Goal: Information Seeking & Learning: Learn about a topic

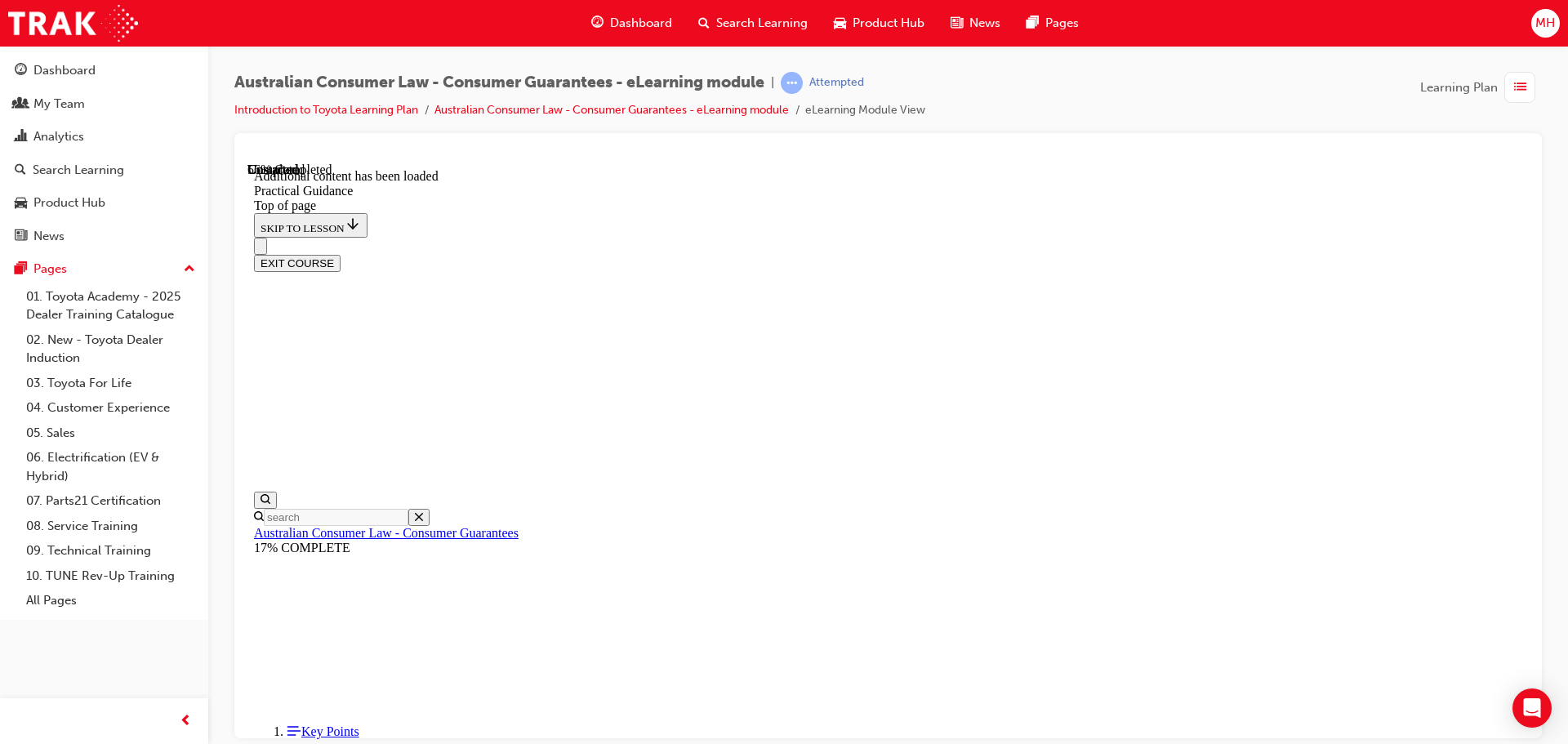
scroll to position [2544, 0]
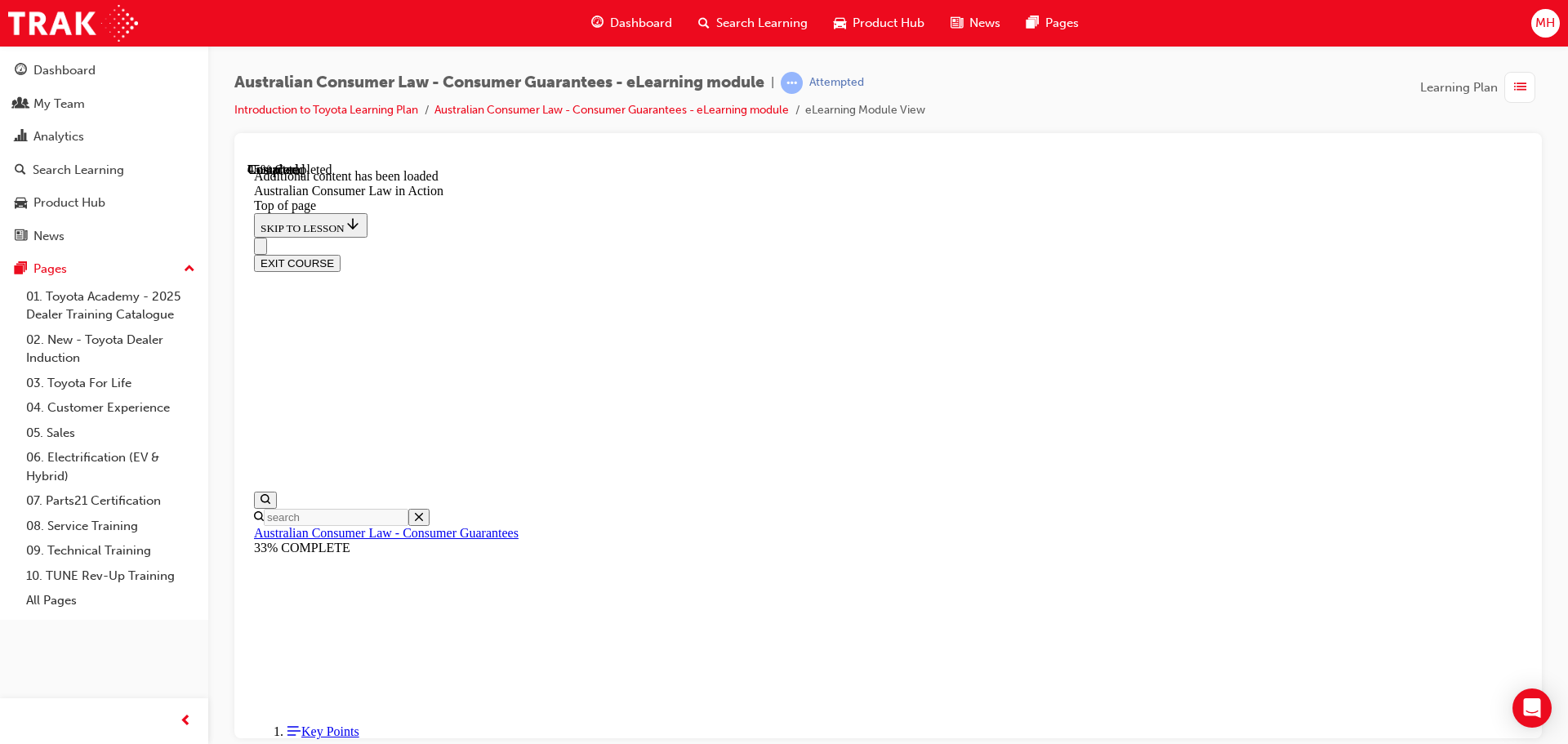
scroll to position [1552, 0]
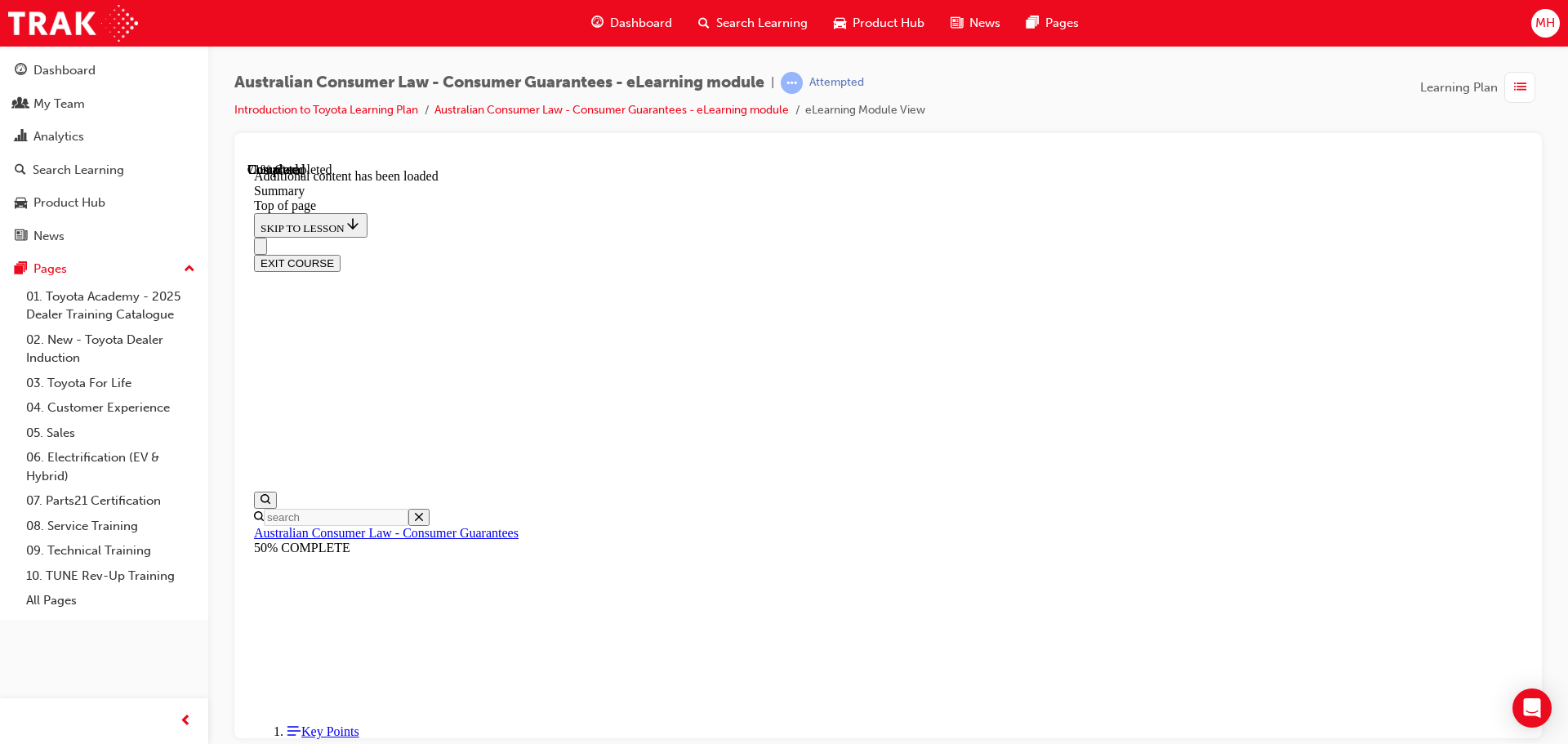
scroll to position [1262, 0]
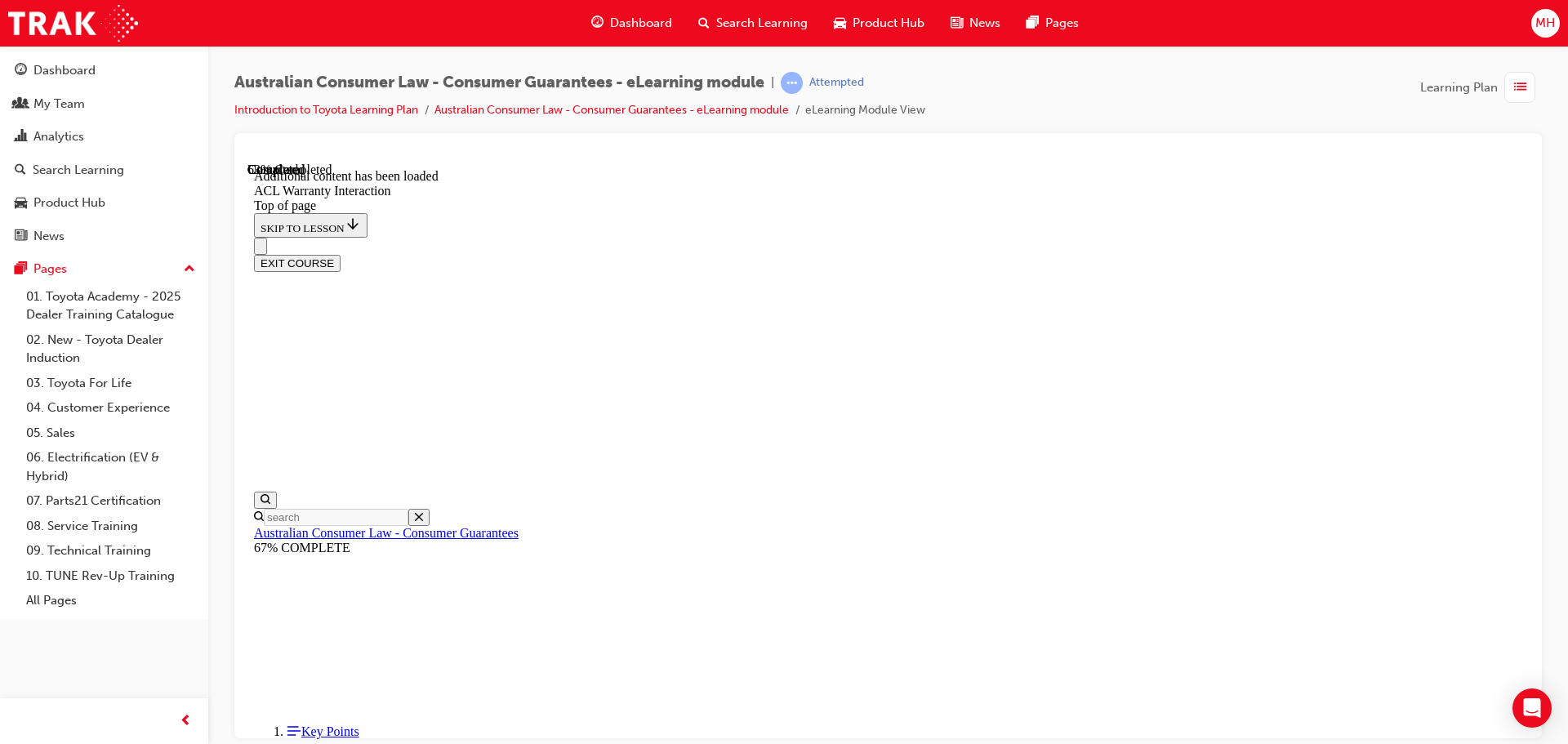
scroll to position [996, 0]
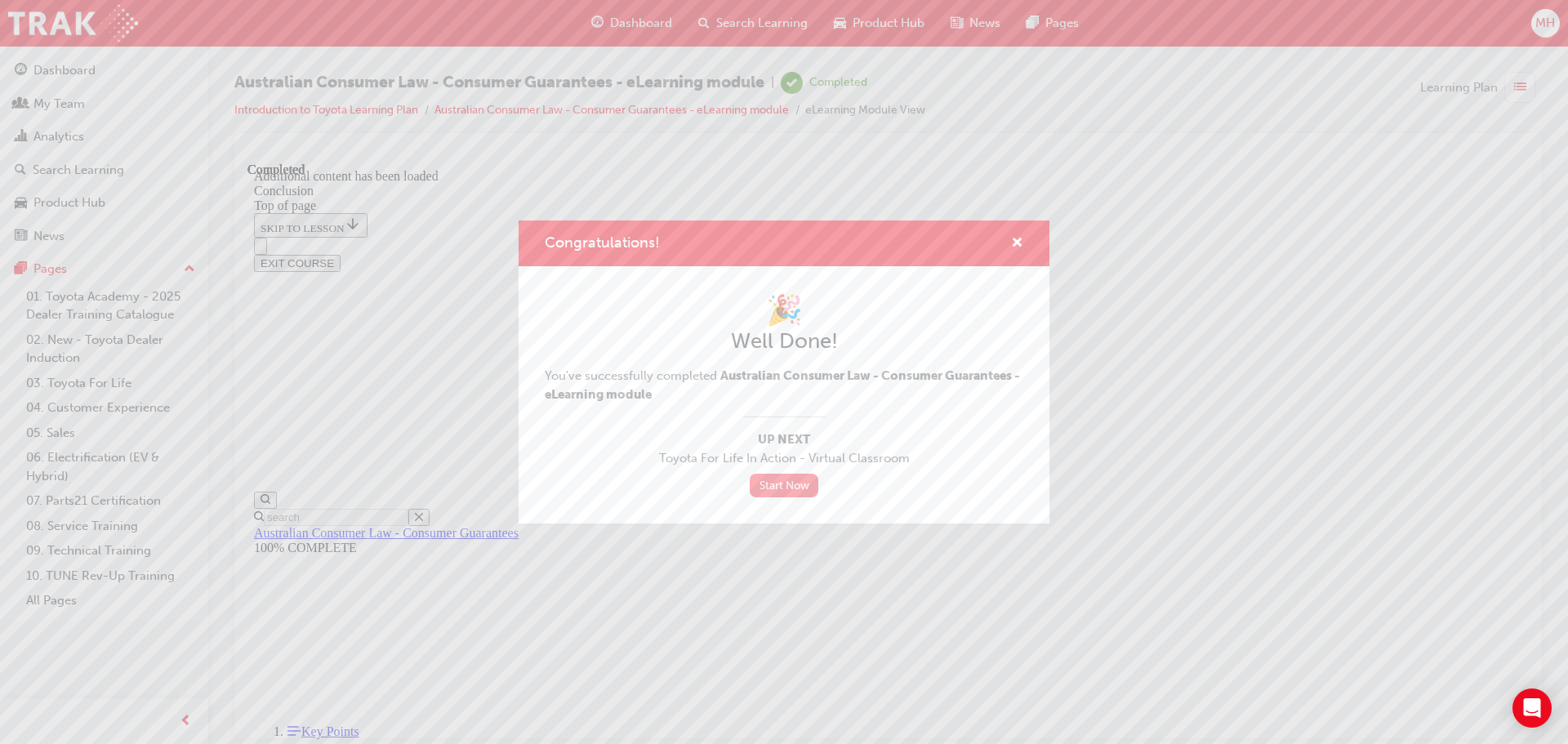
click at [768, 482] on link "Start Now" at bounding box center [783, 484] width 68 height 23
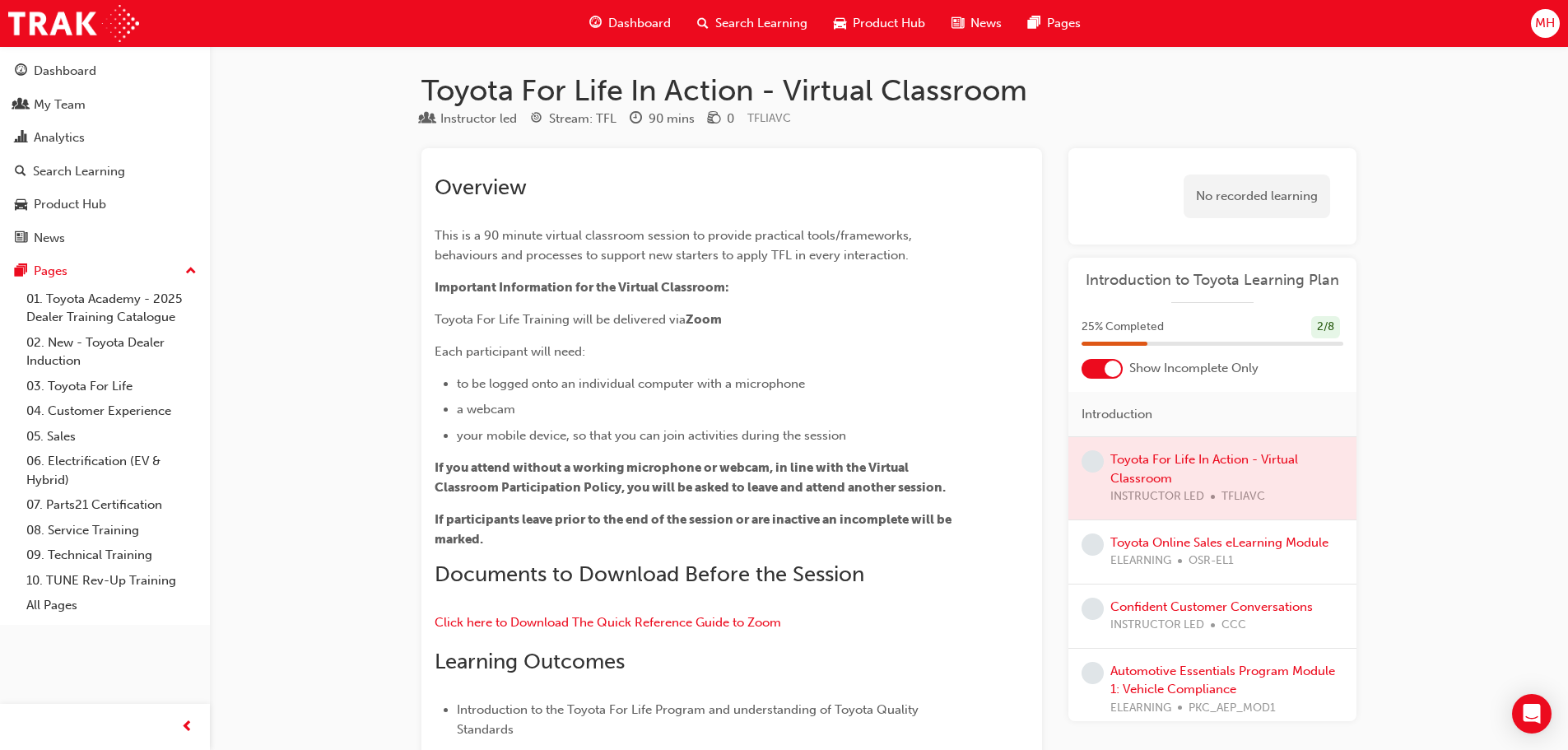
click at [657, 26] on span "Dashboard" at bounding box center [640, 24] width 62 height 19
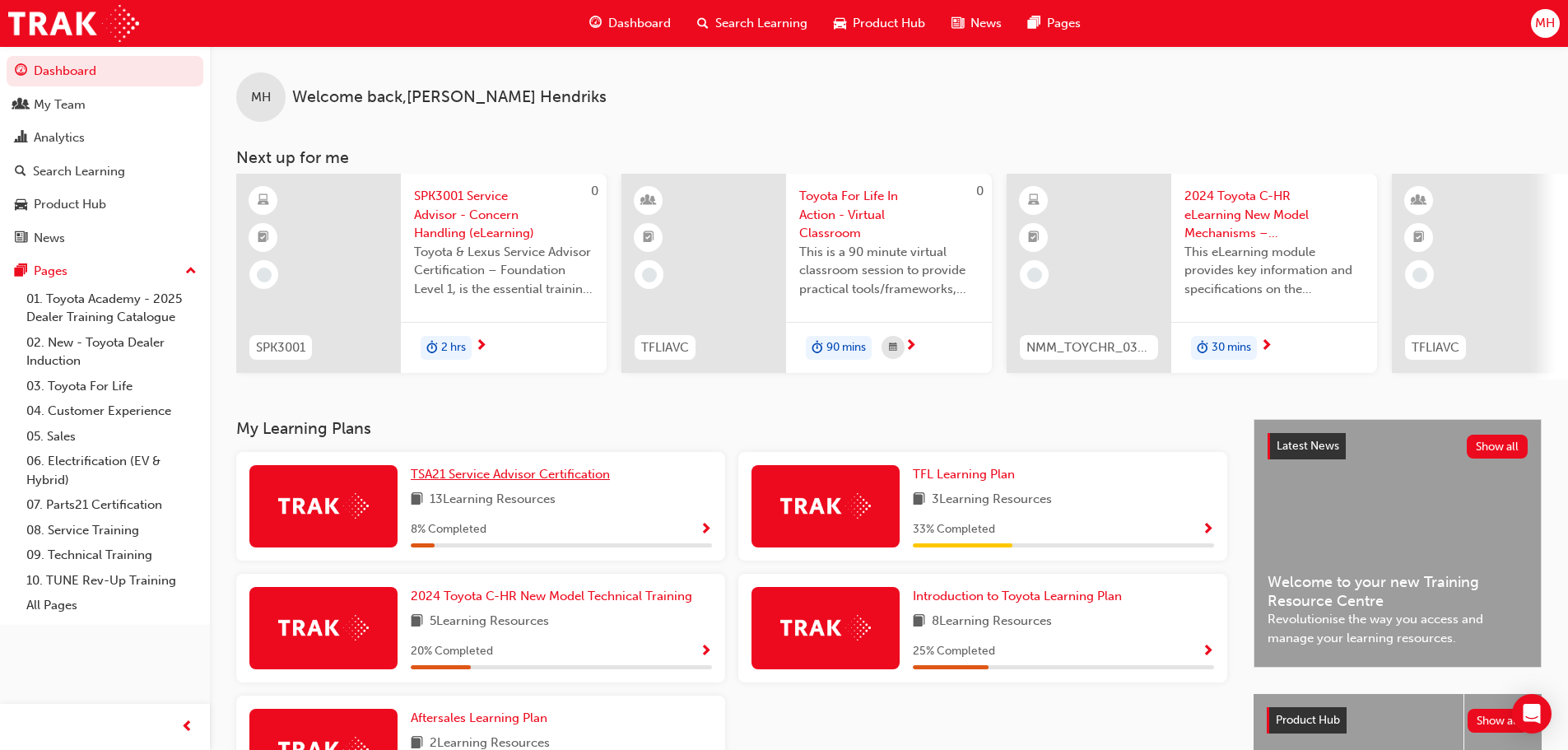
click at [499, 482] on span "TSA21 Service Advisor Certification" at bounding box center [511, 474] width 199 height 15
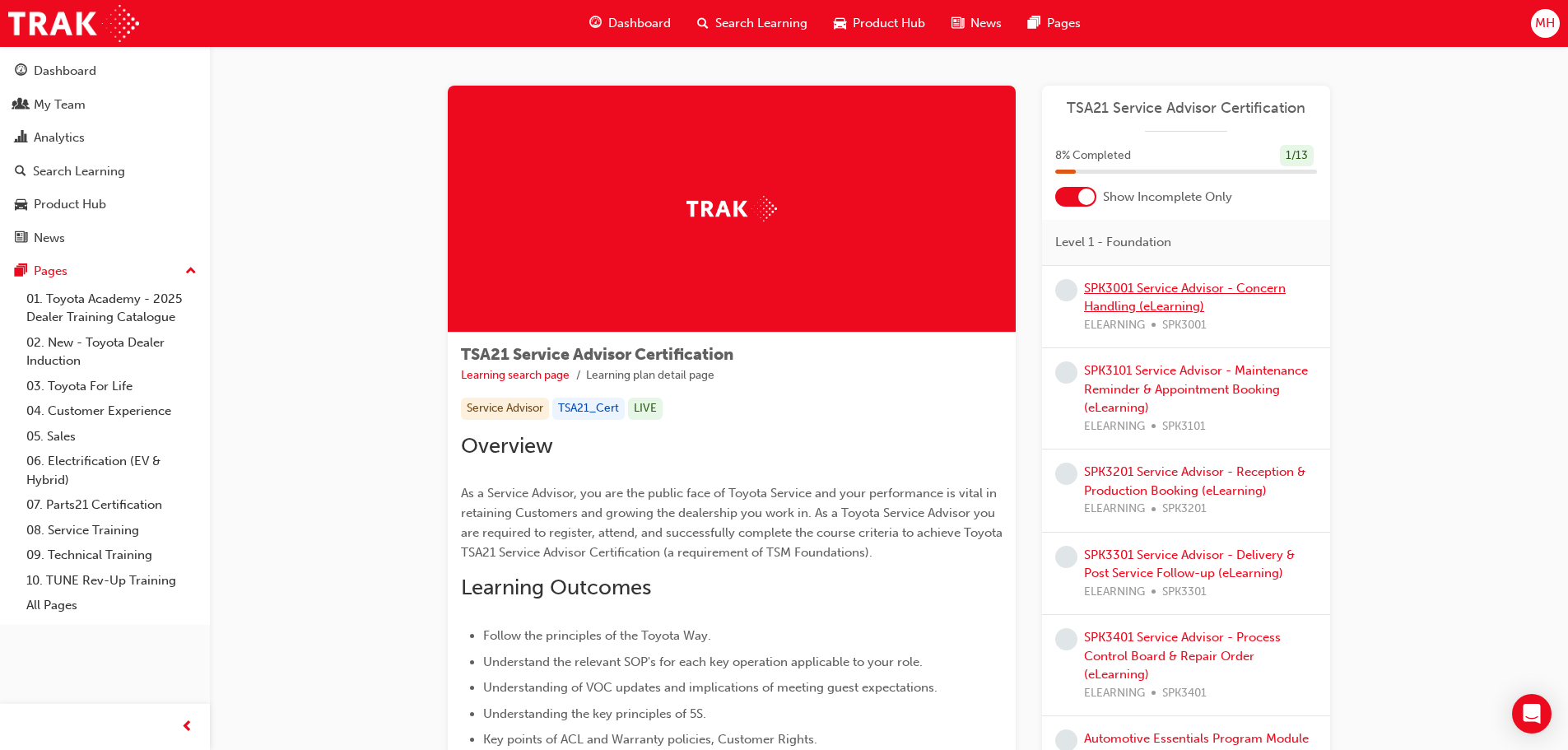
click at [1175, 305] on link "SPK3001 Service Advisor - Concern Handling (eLearning)" at bounding box center [1184, 297] width 201 height 34
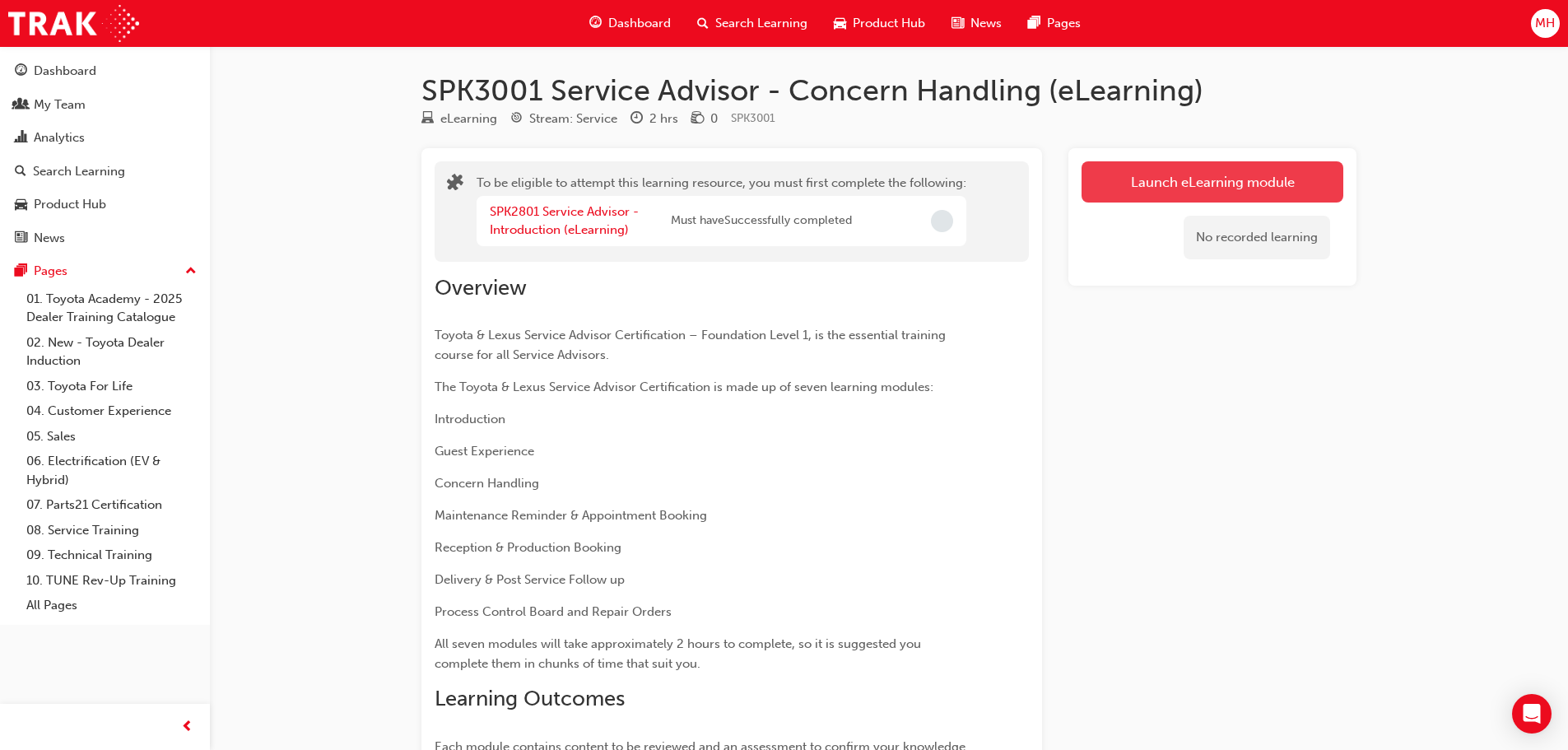
click at [1208, 175] on button "Launch eLearning module" at bounding box center [1212, 182] width 261 height 41
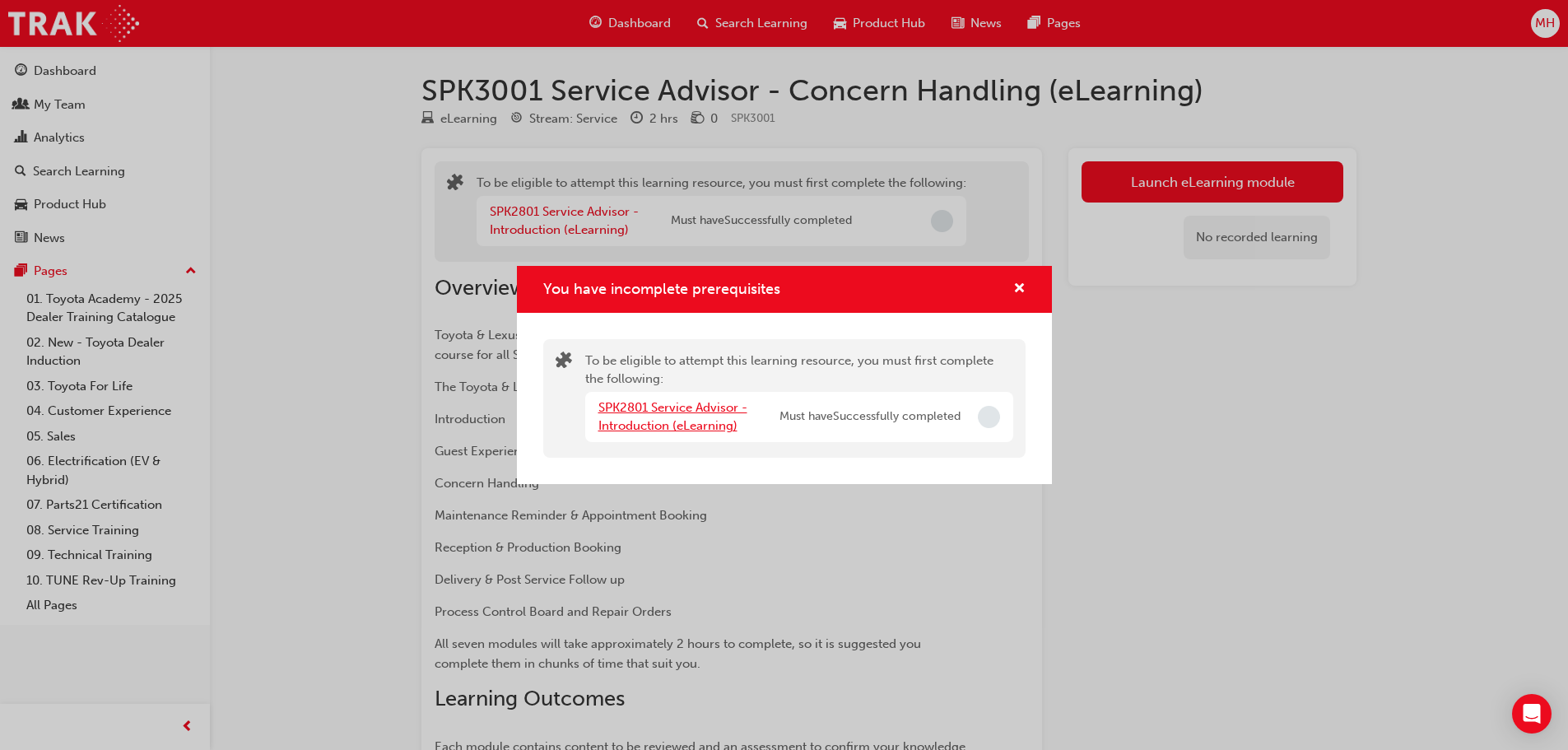
click at [721, 429] on link "SPK2801 Service Advisor - Introduction (eLearning)" at bounding box center [673, 417] width 149 height 34
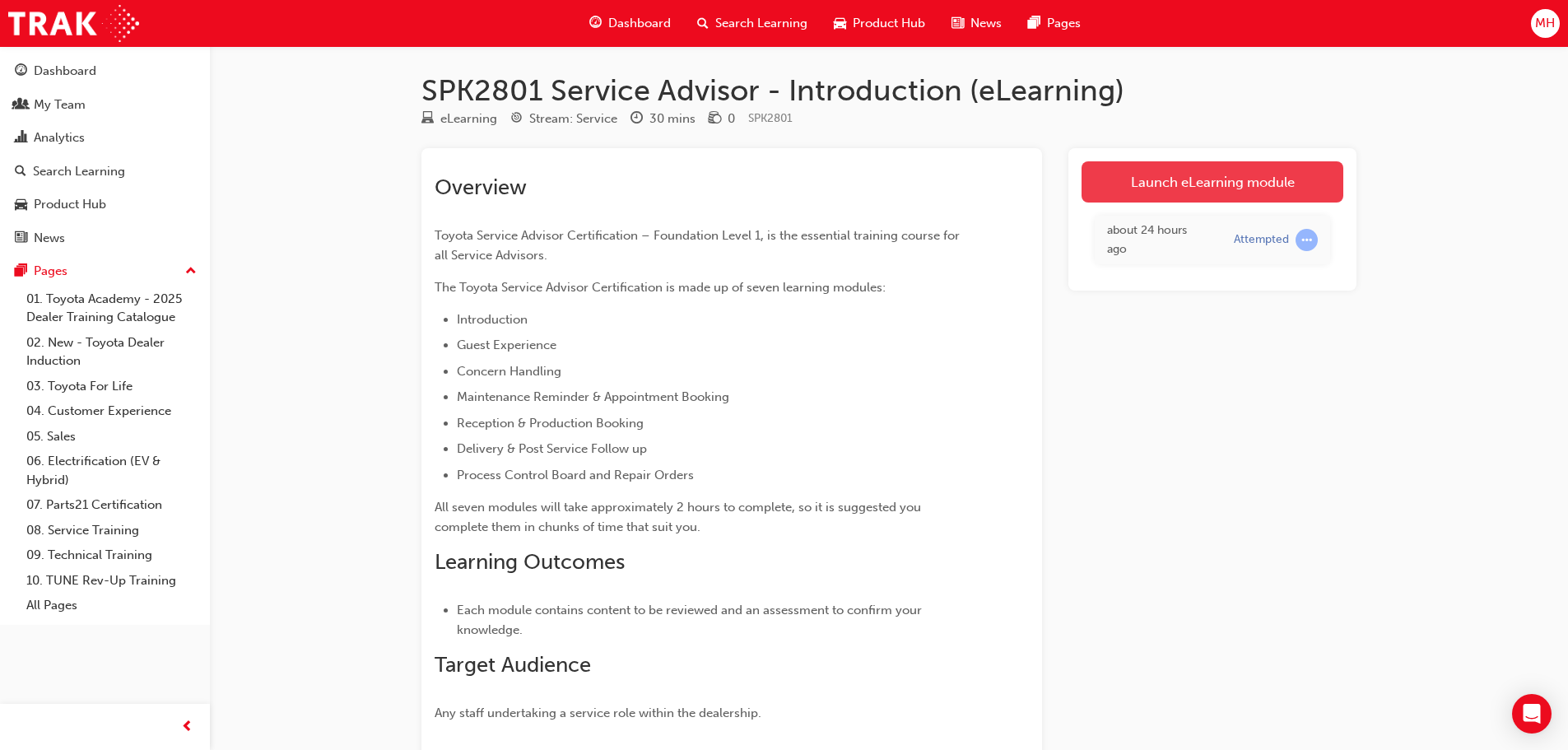
click at [1208, 179] on link "Launch eLearning module" at bounding box center [1212, 182] width 261 height 41
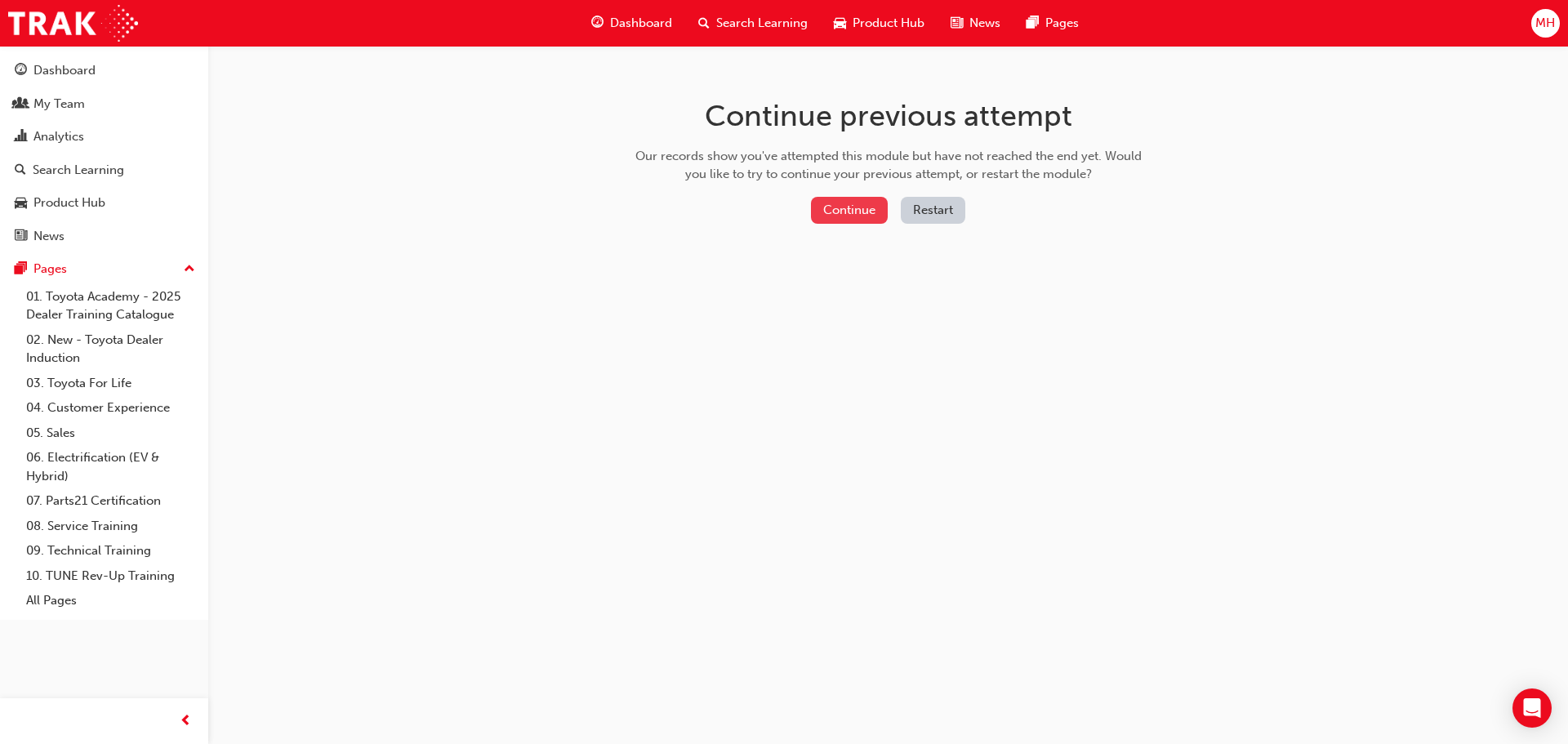
click at [865, 206] on button "Continue" at bounding box center [849, 210] width 77 height 27
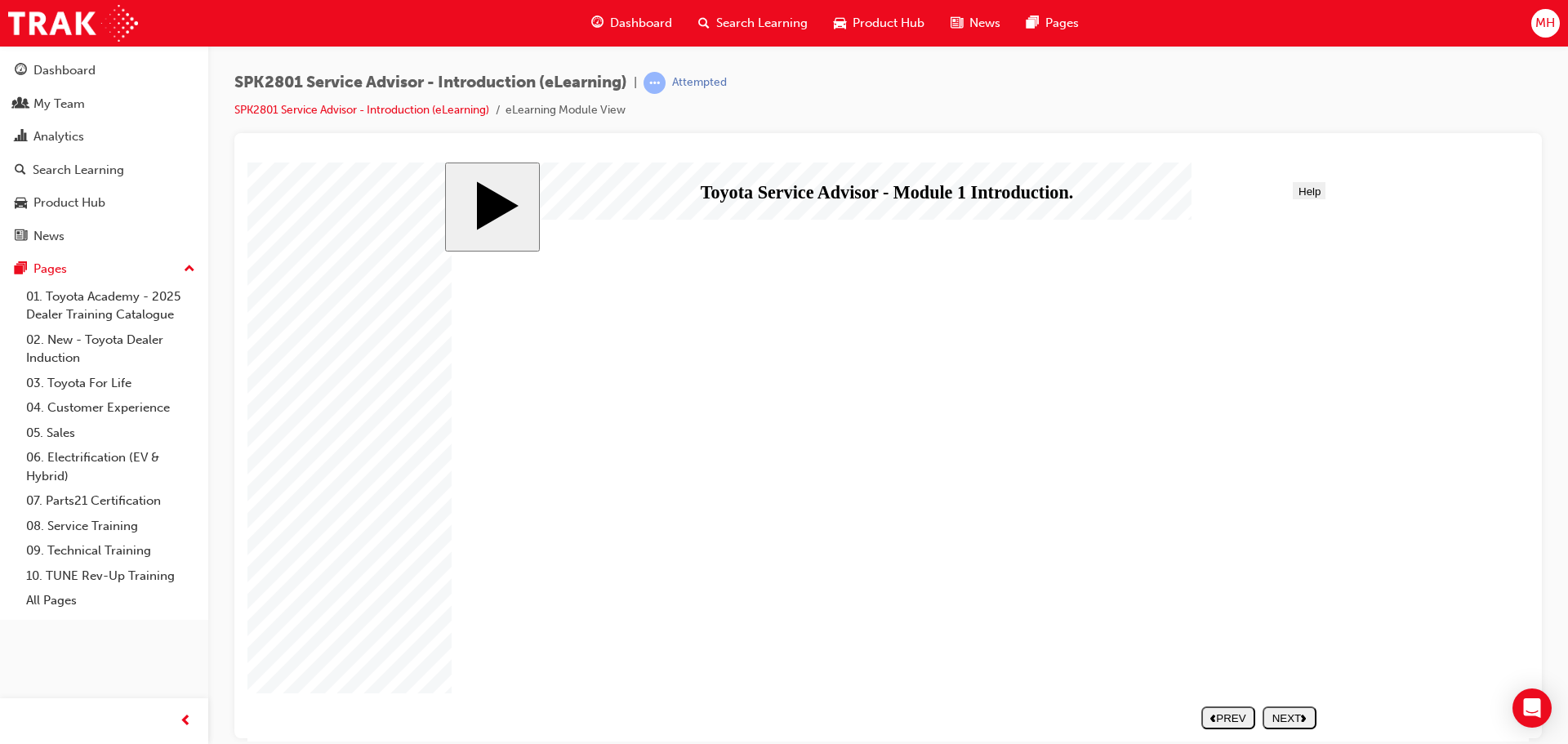
click at [1286, 720] on div "NEXT" at bounding box center [1290, 717] width 41 height 12
click at [1303, 718] on polygon "next" at bounding box center [1303, 718] width 5 height 7
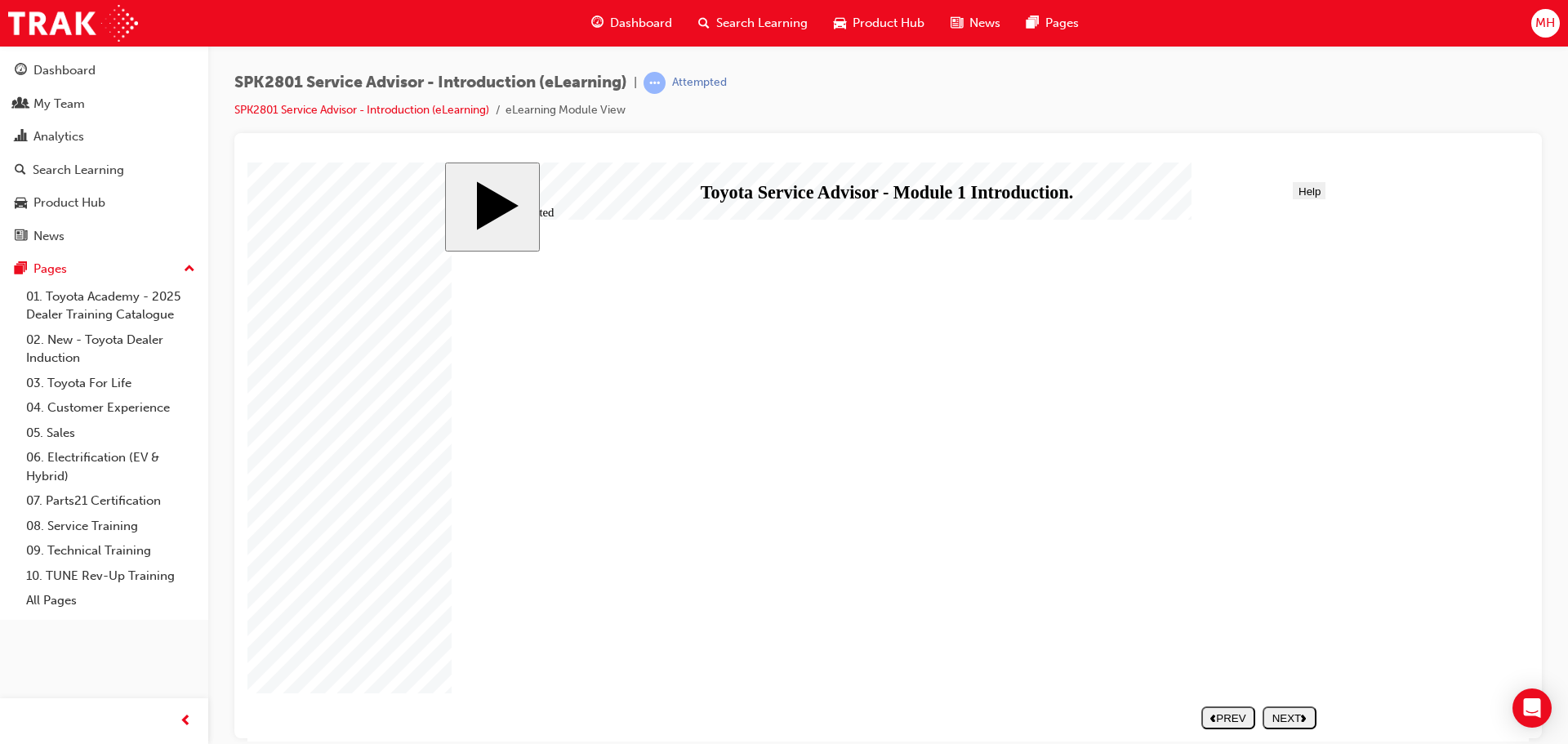
click at [1289, 723] on button "NEXT" at bounding box center [1290, 717] width 54 height 22
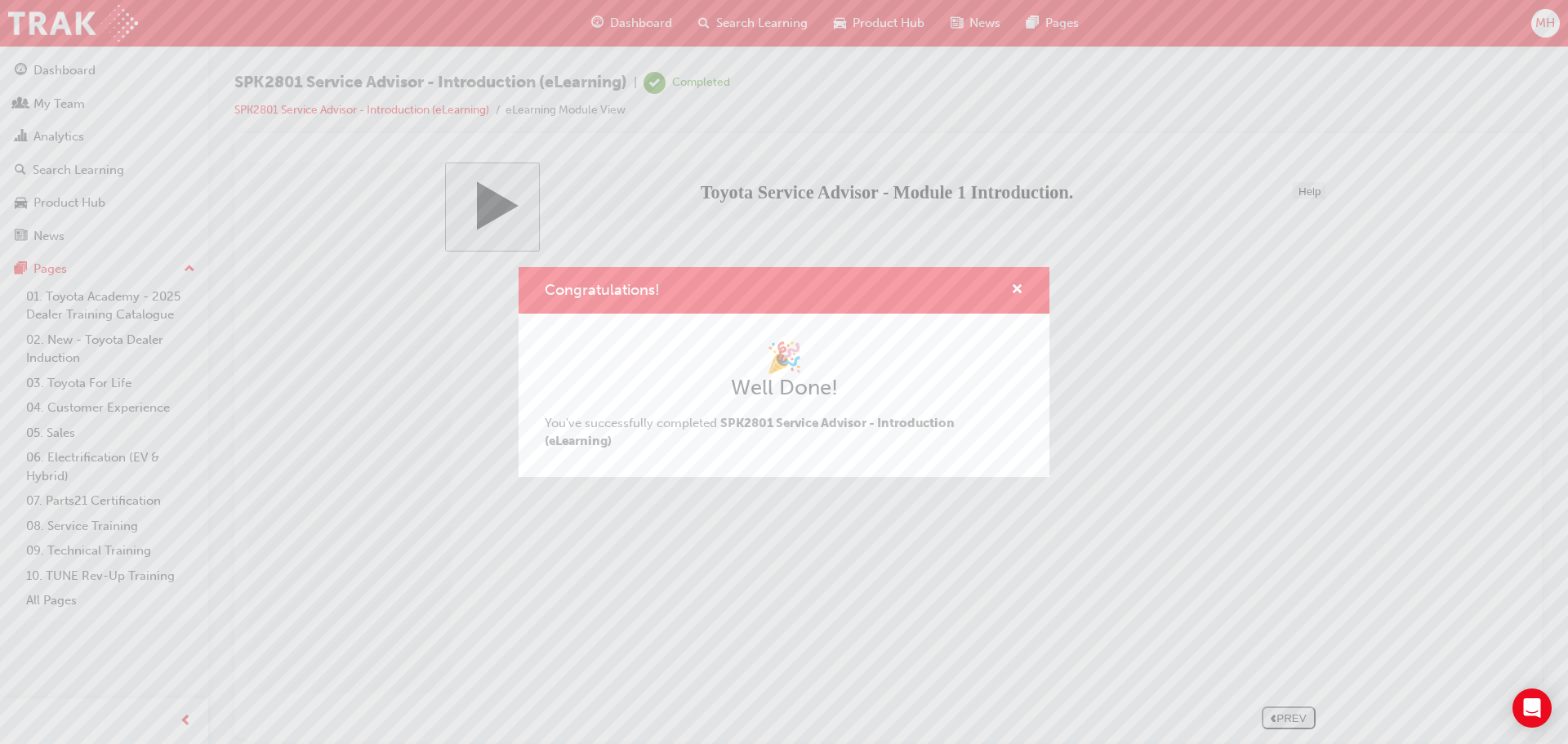
click at [1022, 284] on div "Congratulations!" at bounding box center [1010, 290] width 25 height 21
click at [1012, 288] on span "cross-icon" at bounding box center [1016, 291] width 12 height 15
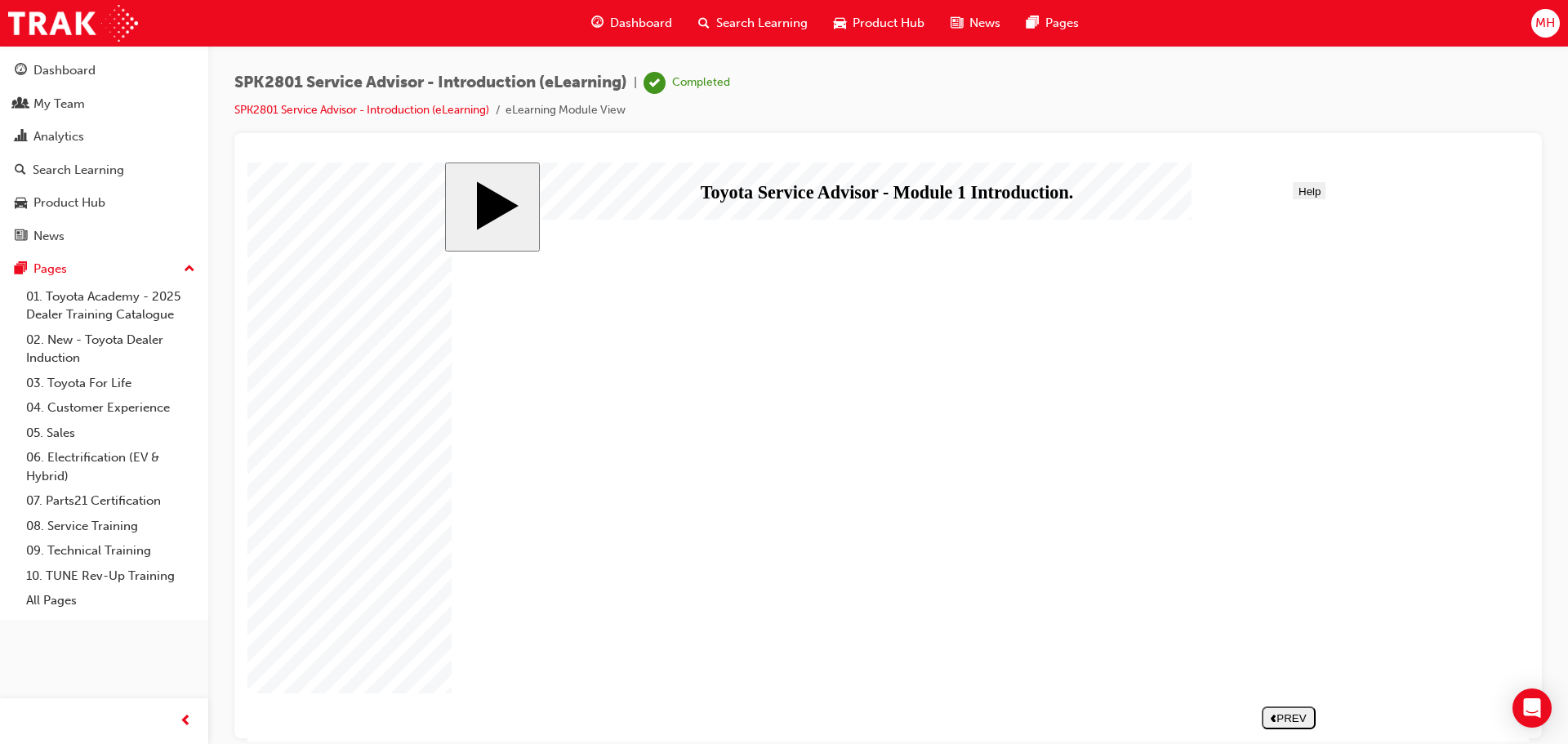
click at [1400, 571] on body "slide: End Introduction to Toyota Service Advisor Certification 01 START HERE L…" at bounding box center [888, 451] width 1281 height 579
click at [713, 85] on div "Completed" at bounding box center [701, 82] width 58 height 16
click at [400, 106] on link "SPK2801 Service Advisor - Introduction (eLearning)" at bounding box center [361, 109] width 255 height 14
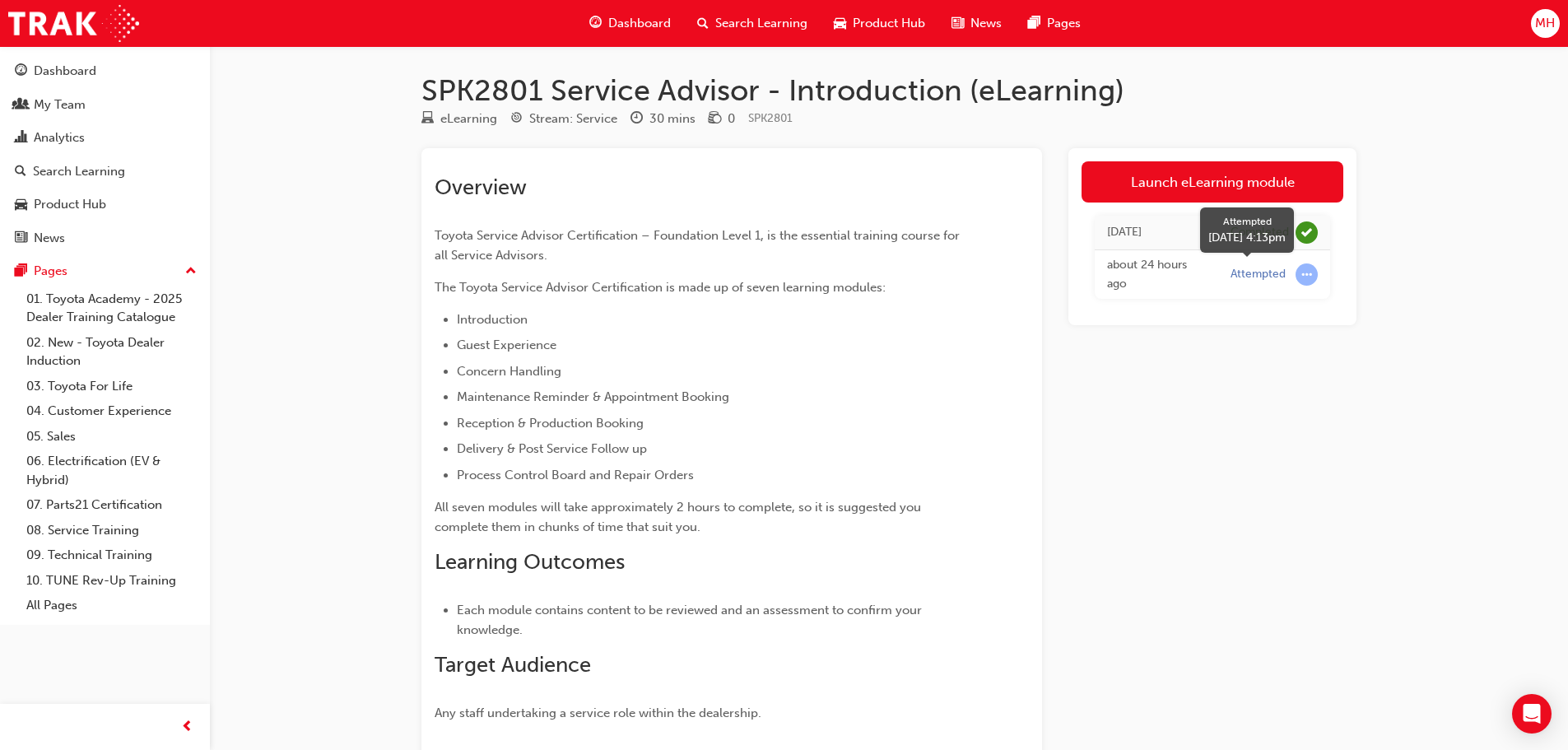
click at [1300, 274] on span "learningRecordVerb_ATTEMPT-icon" at bounding box center [1307, 275] width 23 height 23
click at [1126, 263] on div "about 24 hours ago" at bounding box center [1156, 274] width 99 height 37
click at [657, 28] on span "Dashboard" at bounding box center [640, 24] width 62 height 19
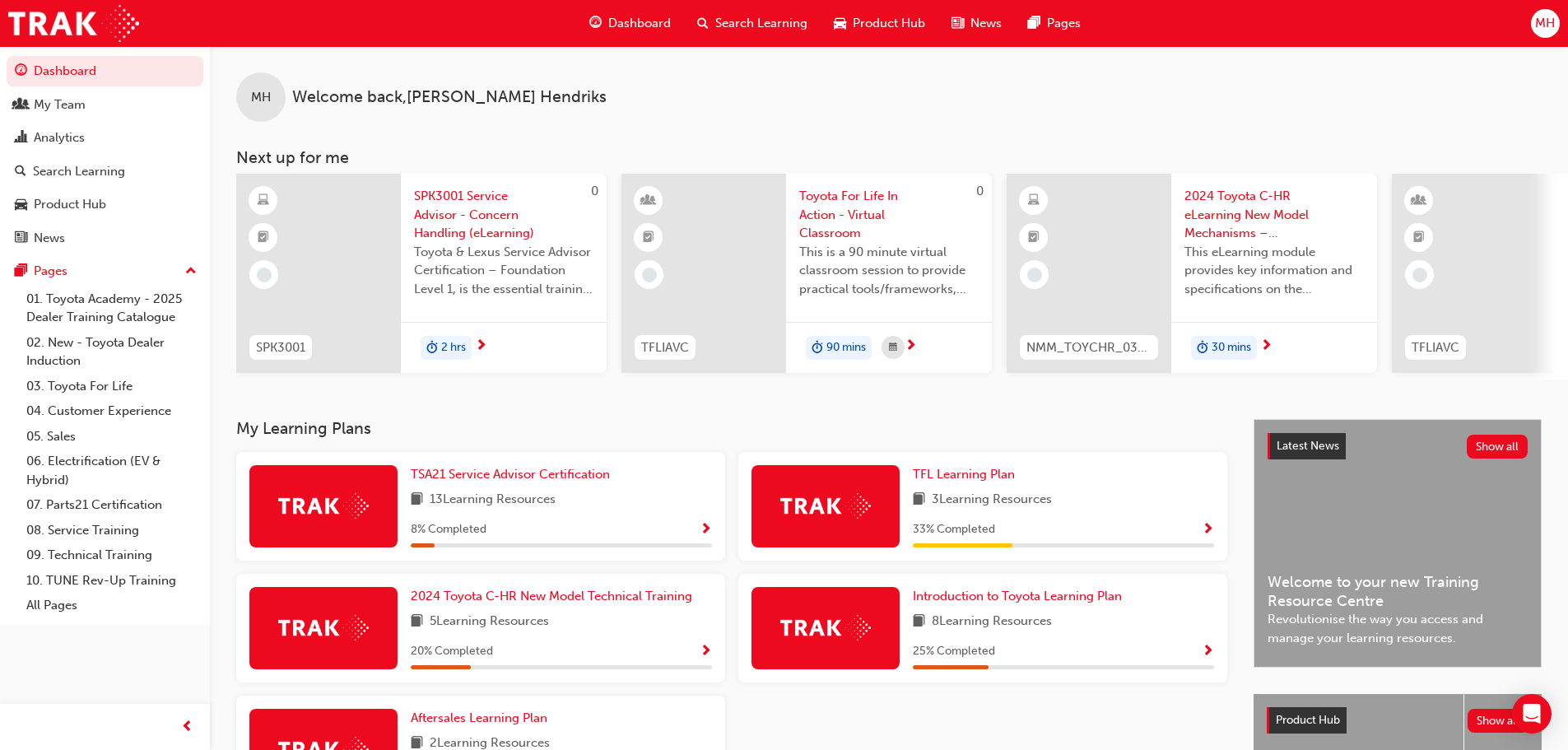
click at [451, 217] on span "SPK3001 Service Advisor - Concern Handling (eLearning)" at bounding box center [503, 215] width 180 height 56
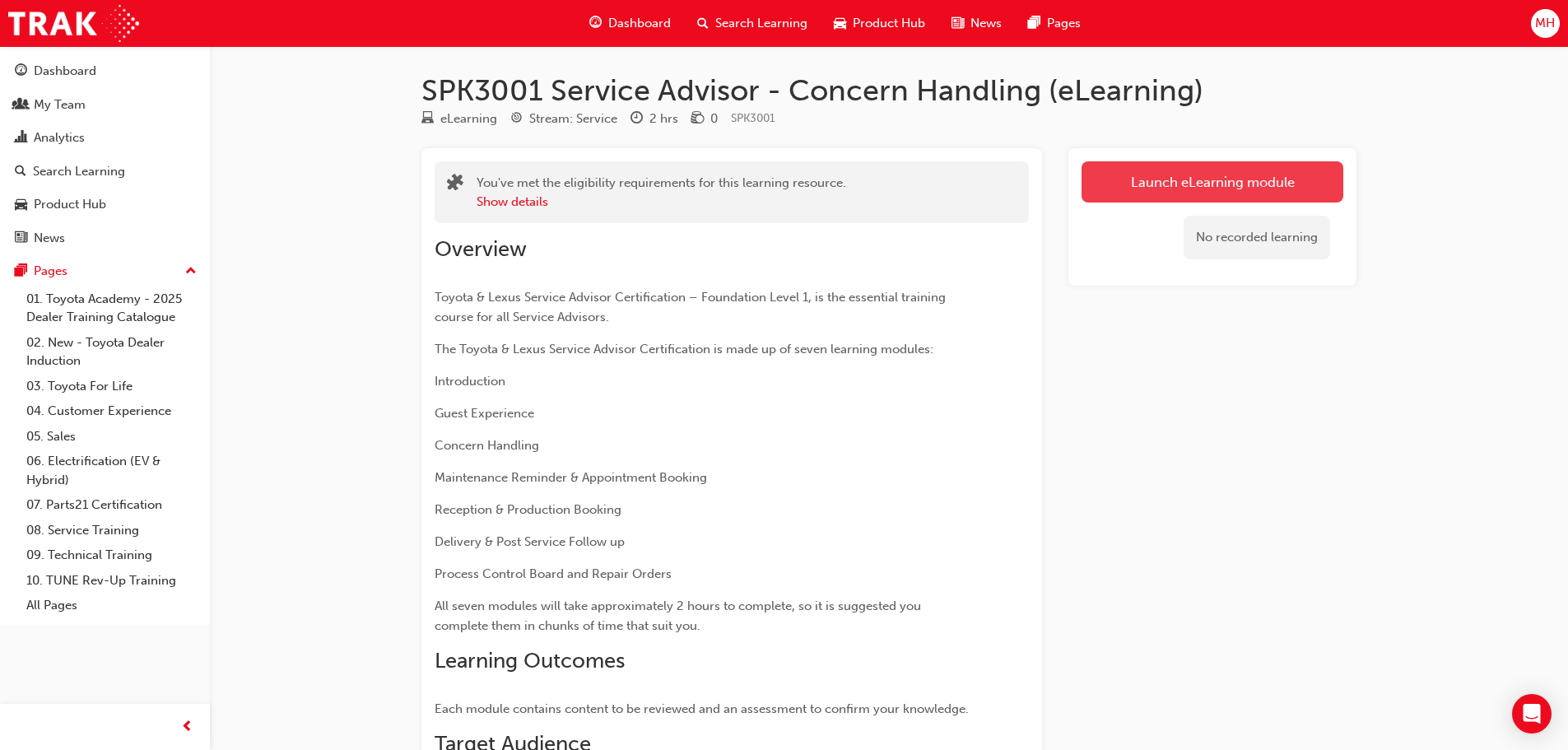
click at [1181, 179] on link "Launch eLearning module" at bounding box center [1212, 182] width 261 height 41
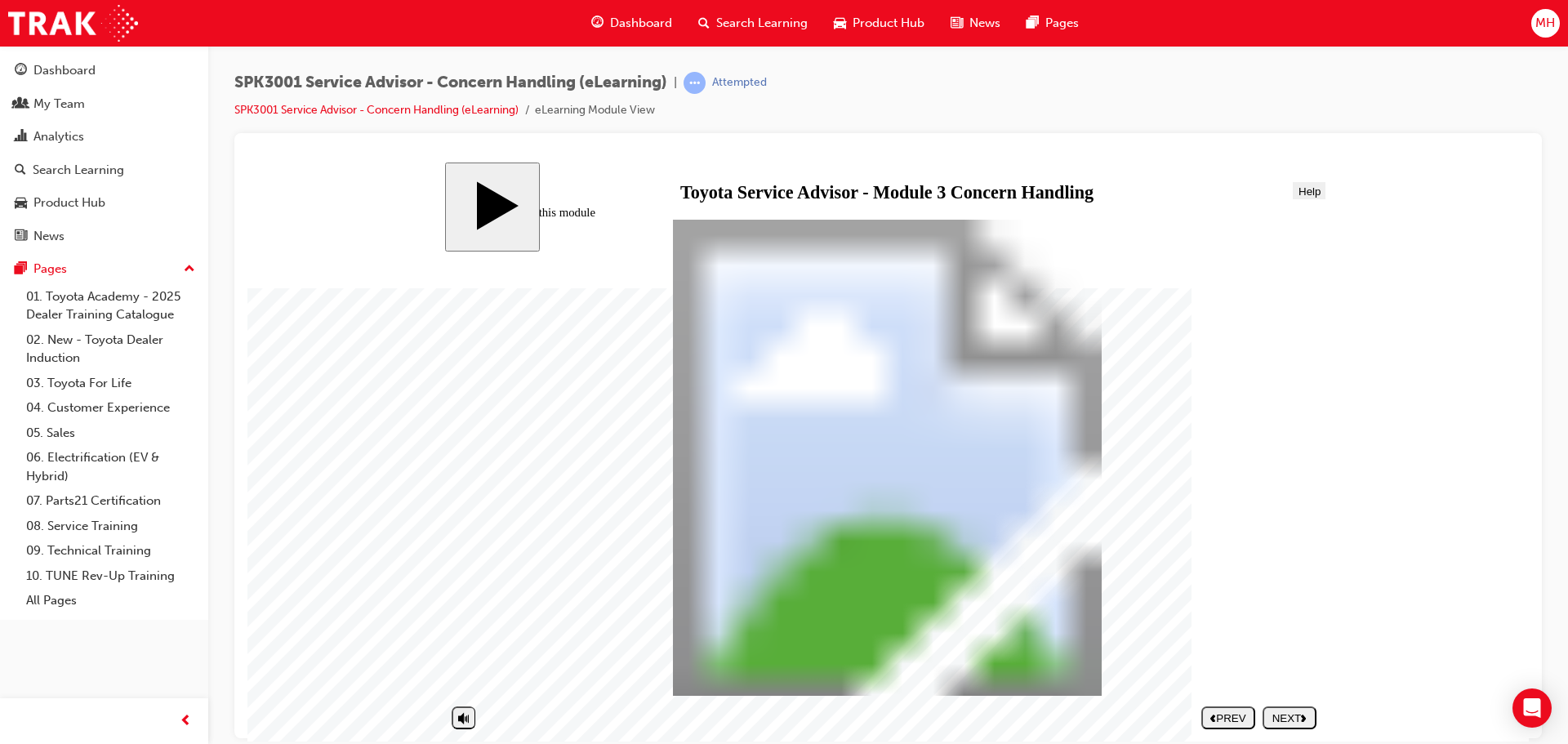
click at [1281, 714] on div "NEXT" at bounding box center [1290, 717] width 41 height 12
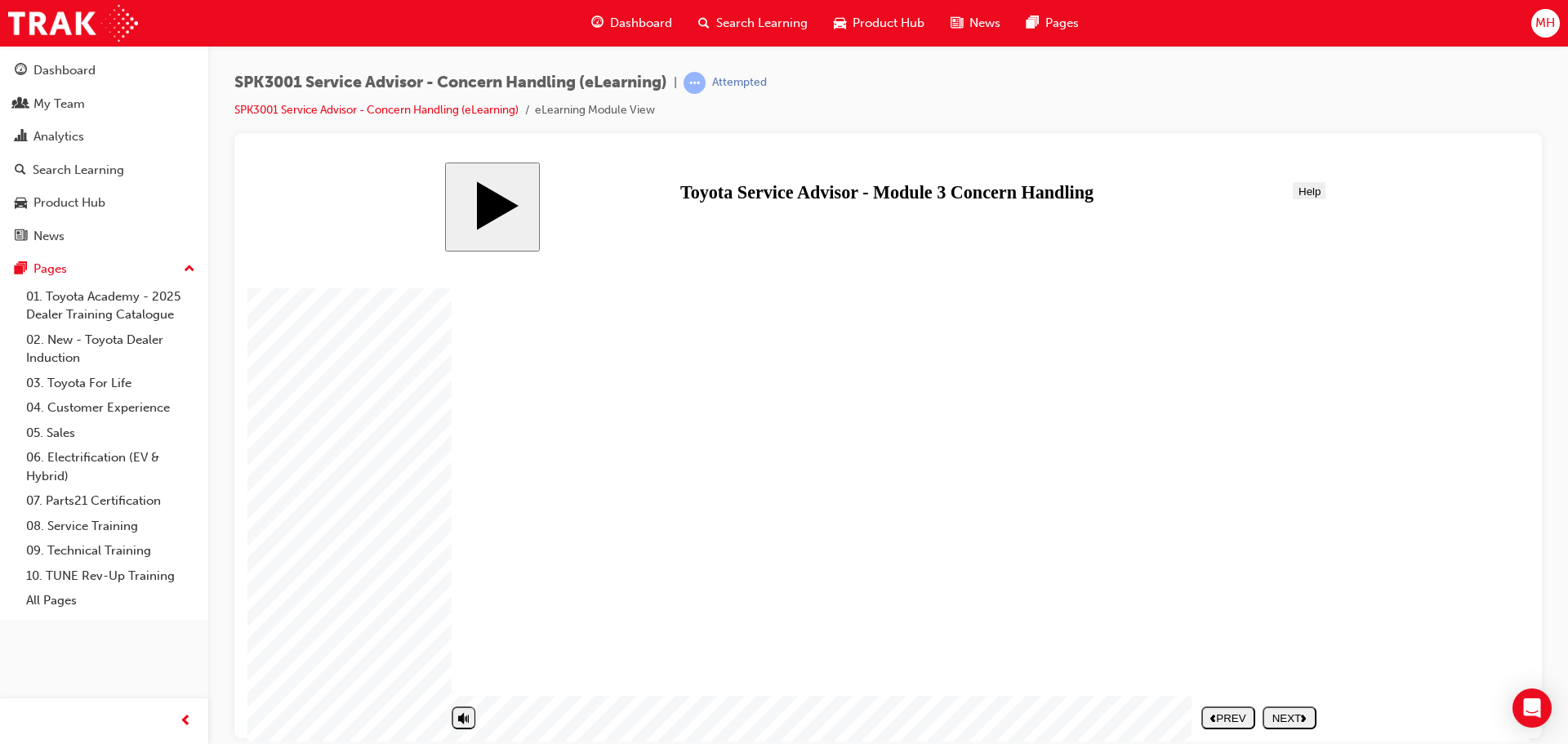
click at [1281, 714] on div "NEXT" at bounding box center [1290, 717] width 41 height 12
click at [1276, 711] on div "NEXT" at bounding box center [1290, 717] width 41 height 12
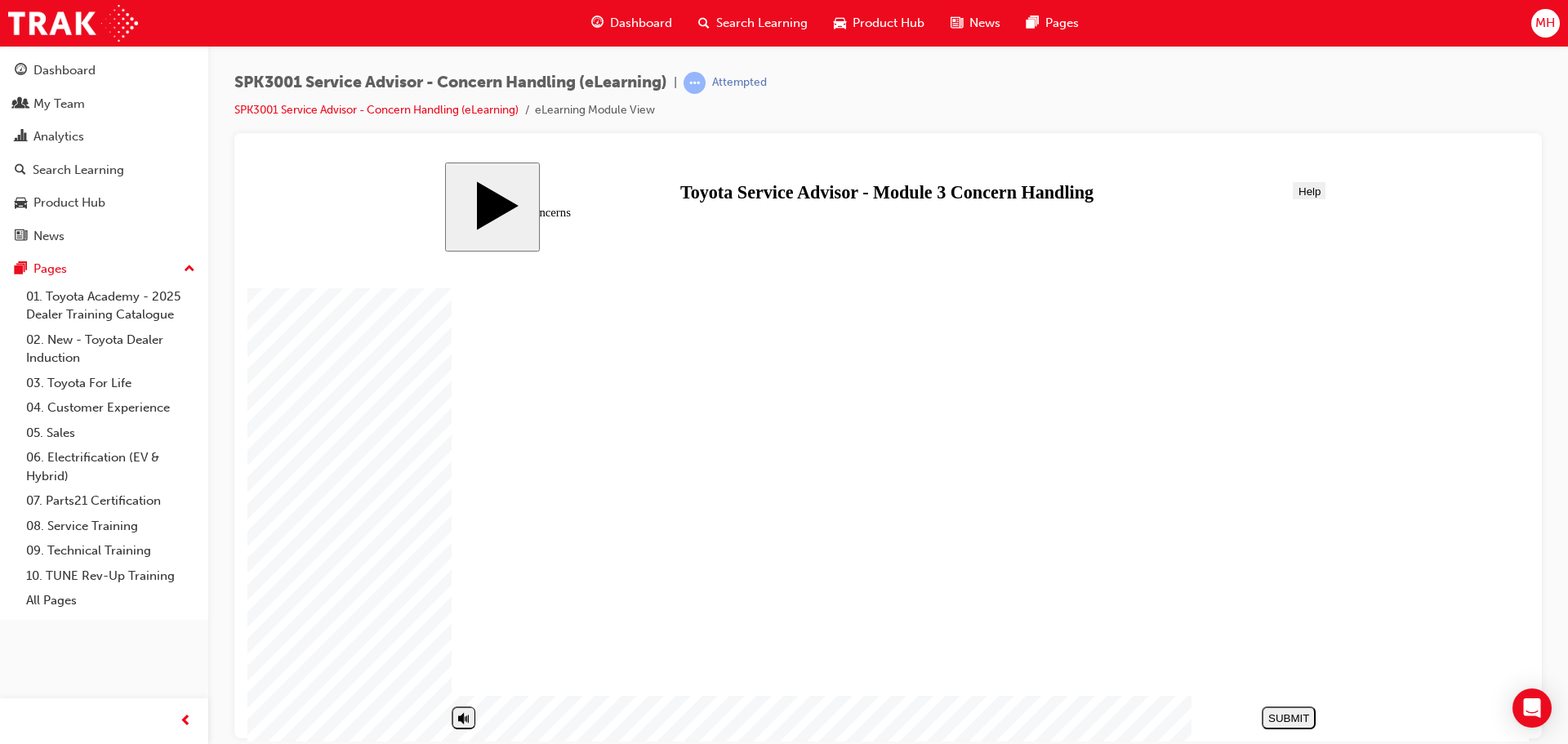
drag, startPoint x: 945, startPoint y: 614, endPoint x: 1193, endPoint y: 376, distance: 343.7
drag, startPoint x: 963, startPoint y: 353, endPoint x: 1211, endPoint y: 469, distance: 273.8
drag, startPoint x: 976, startPoint y: 484, endPoint x: 1216, endPoint y: 617, distance: 274.4
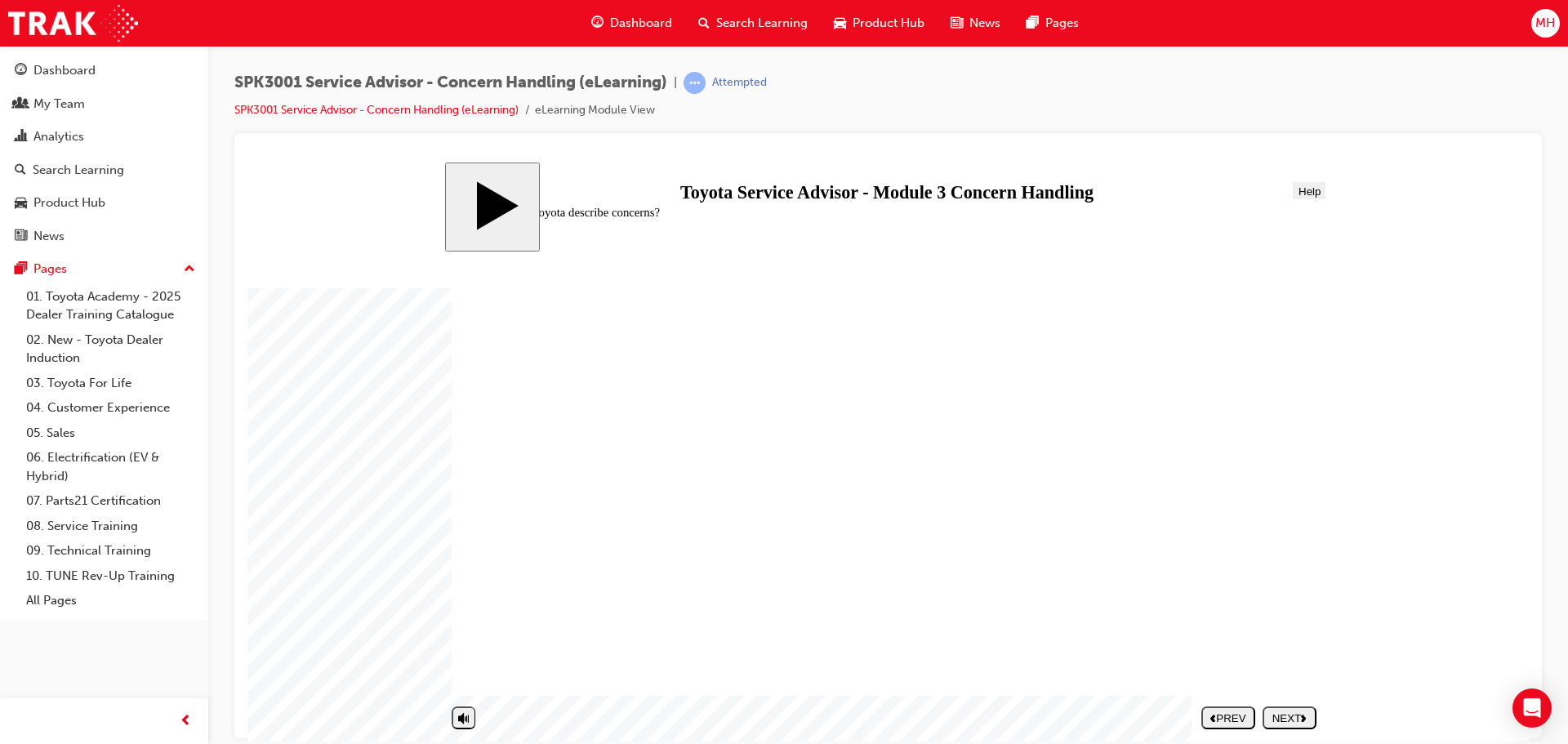
click at [1295, 715] on div "NEXT" at bounding box center [1290, 717] width 41 height 12
click at [1304, 722] on div "NEXT" at bounding box center [1290, 717] width 41 height 12
click at [1288, 718] on div "NEXT" at bounding box center [1290, 717] width 41 height 12
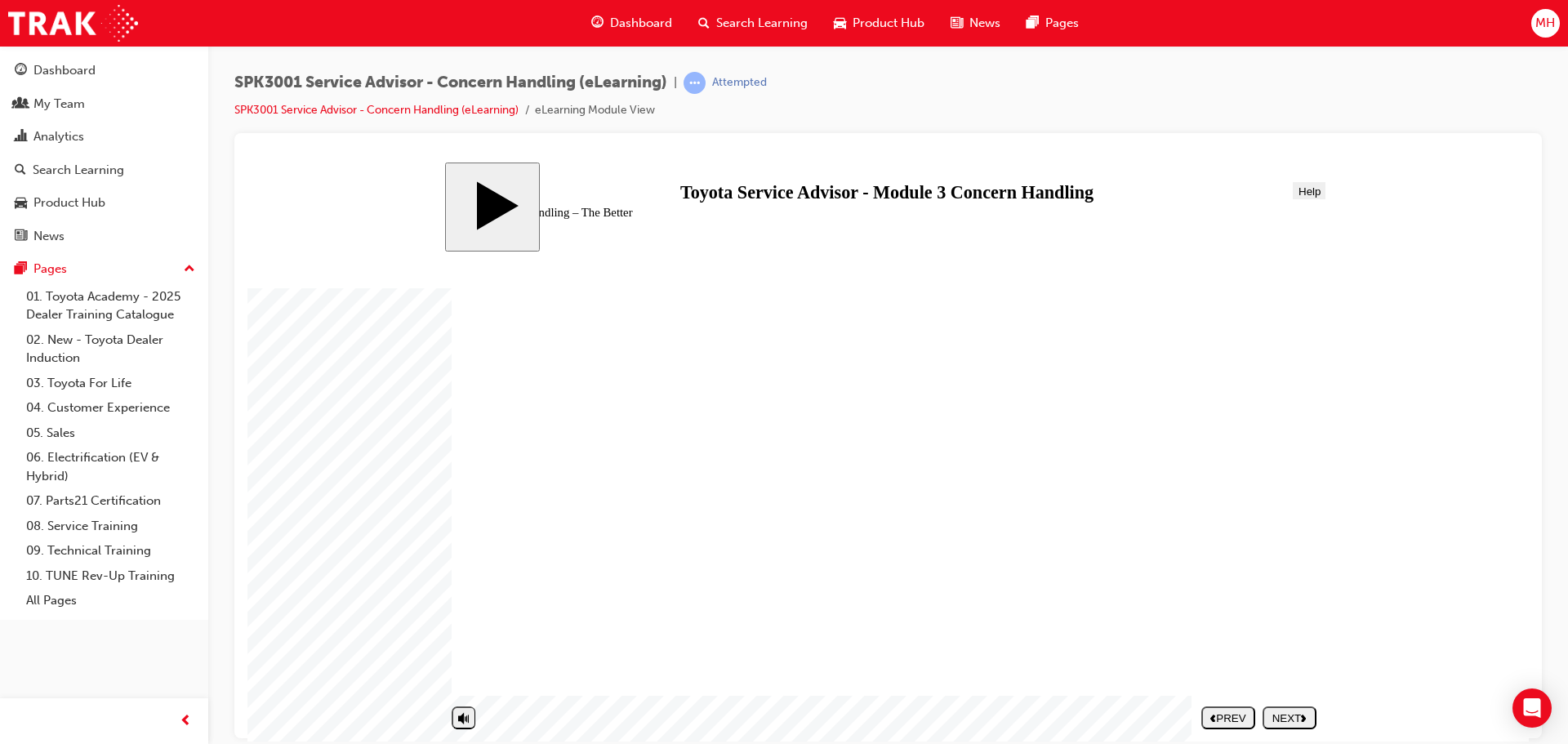
click at [1288, 727] on button "NEXT" at bounding box center [1290, 717] width 54 height 22
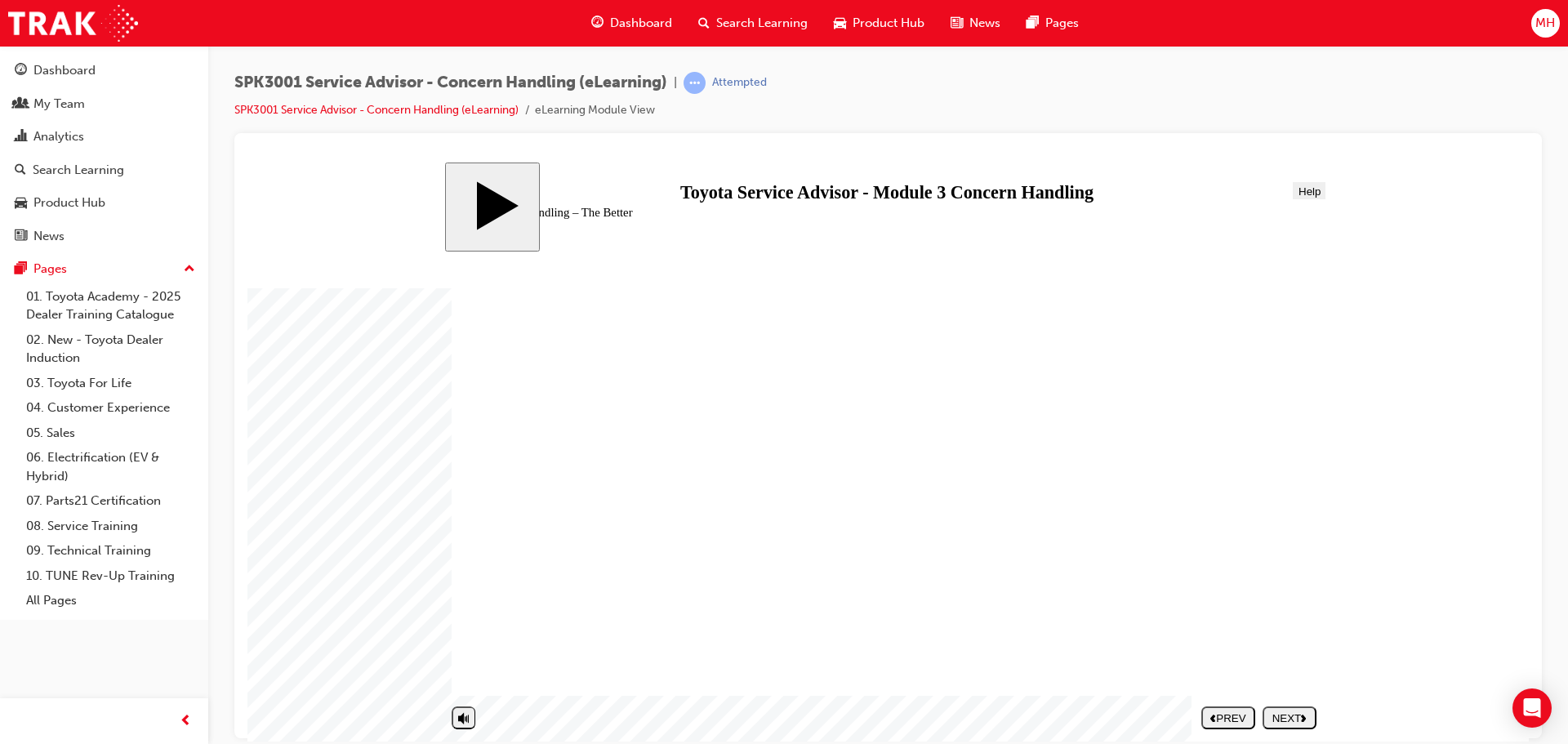
click at [1293, 711] on div "NEXT" at bounding box center [1290, 717] width 41 height 12
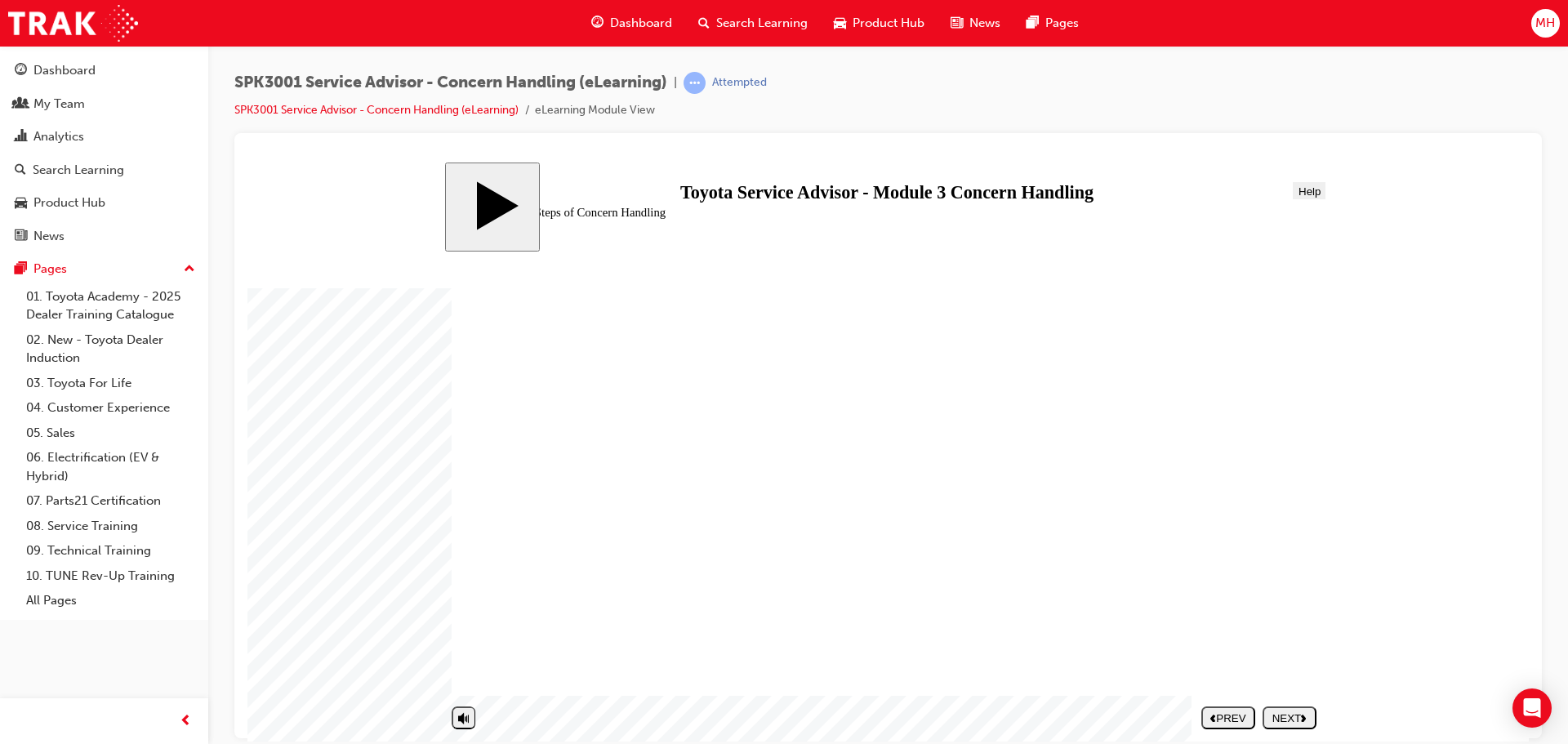
click at [1280, 716] on div "NEXT" at bounding box center [1290, 717] width 41 height 12
drag, startPoint x: 534, startPoint y: 448, endPoint x: 976, endPoint y: 620, distance: 474.3
drag, startPoint x: 567, startPoint y: 555, endPoint x: 1015, endPoint y: 361, distance: 488.2
drag, startPoint x: 605, startPoint y: 620, endPoint x: 1047, endPoint y: 401, distance: 493.3
drag, startPoint x: 620, startPoint y: 519, endPoint x: 1071, endPoint y: 453, distance: 455.8
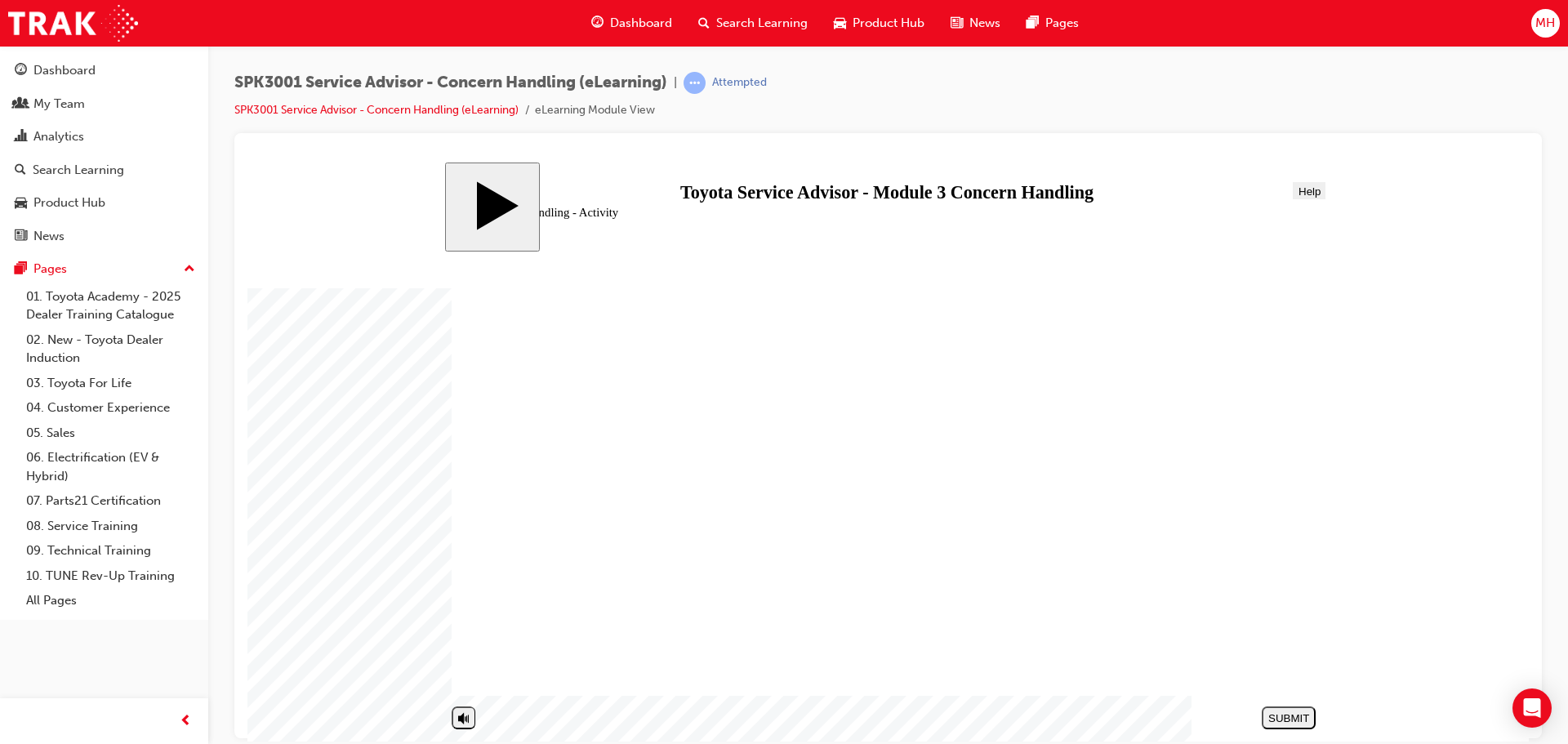
drag, startPoint x: 623, startPoint y: 484, endPoint x: 1072, endPoint y: 582, distance: 459.6
drag, startPoint x: 731, startPoint y: 594, endPoint x: 1178, endPoint y: 498, distance: 457.2
drag, startPoint x: 757, startPoint y: 653, endPoint x: 1191, endPoint y: 526, distance: 452.2
click at [1280, 715] on div "SUBMIT" at bounding box center [1289, 717] width 41 height 12
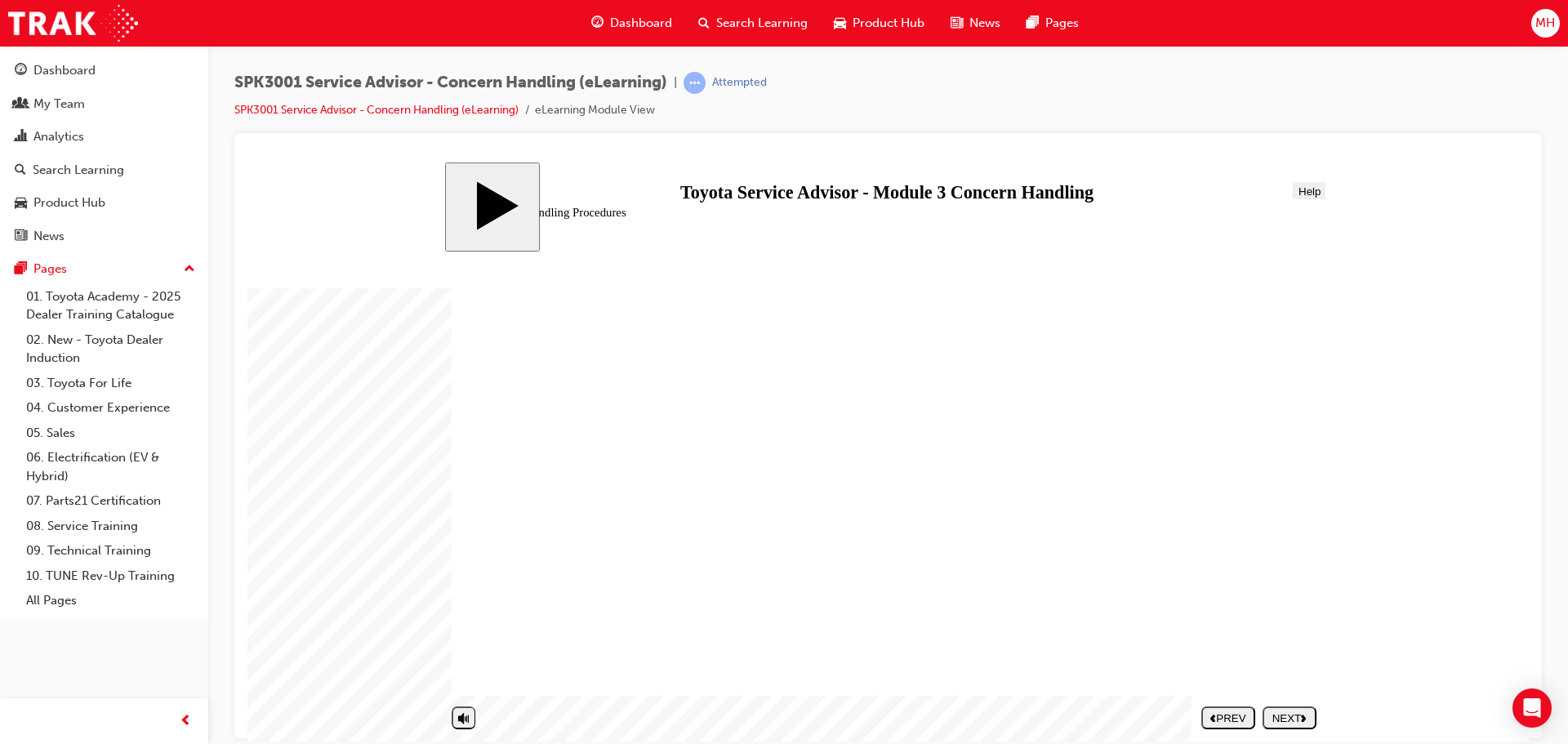
click at [1289, 717] on div "NEXT" at bounding box center [1290, 717] width 41 height 12
radio input "true"
click at [1295, 713] on div "SUBMIT" at bounding box center [1289, 717] width 41 height 12
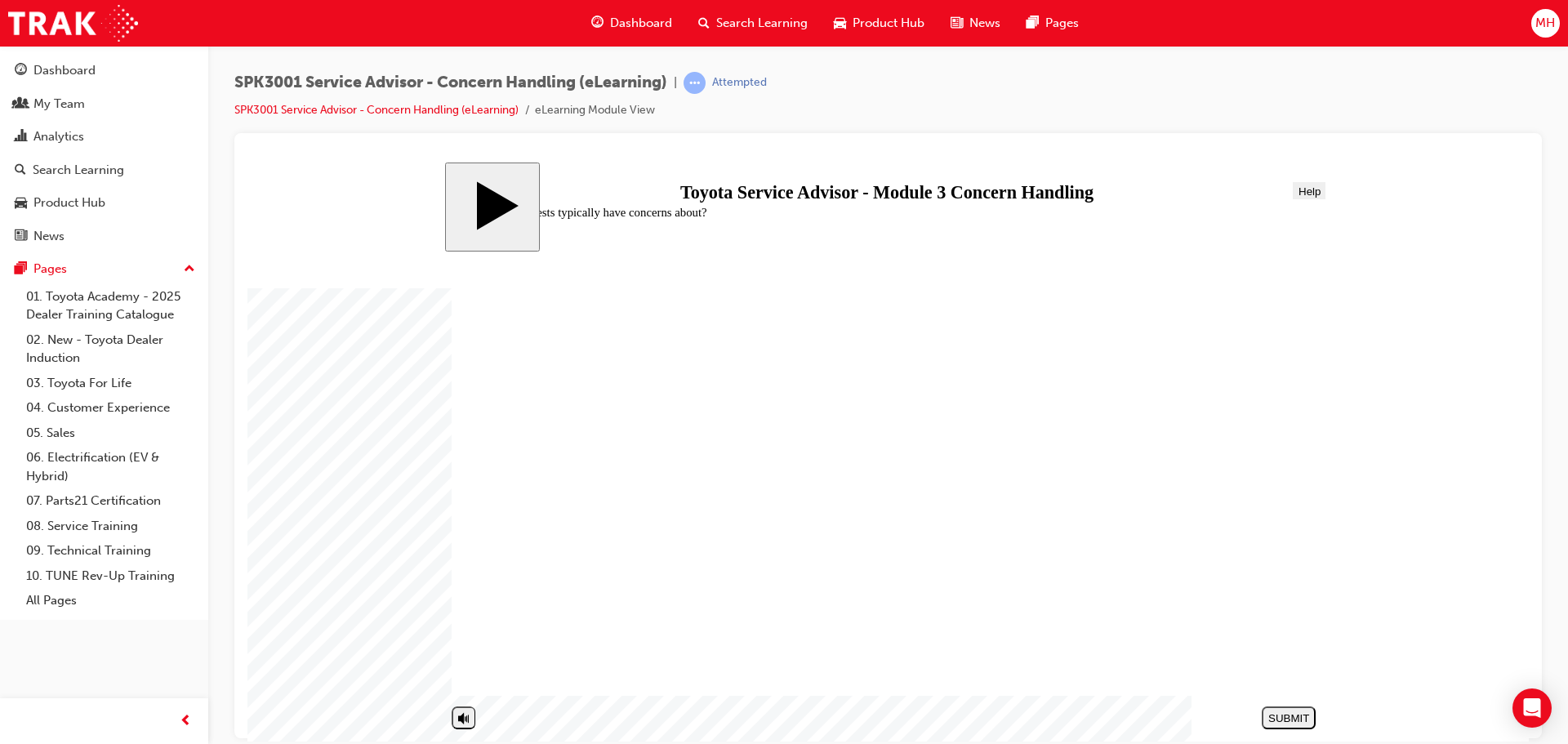
radio input "true"
click at [1292, 715] on div "SUBMIT" at bounding box center [1289, 717] width 41 height 12
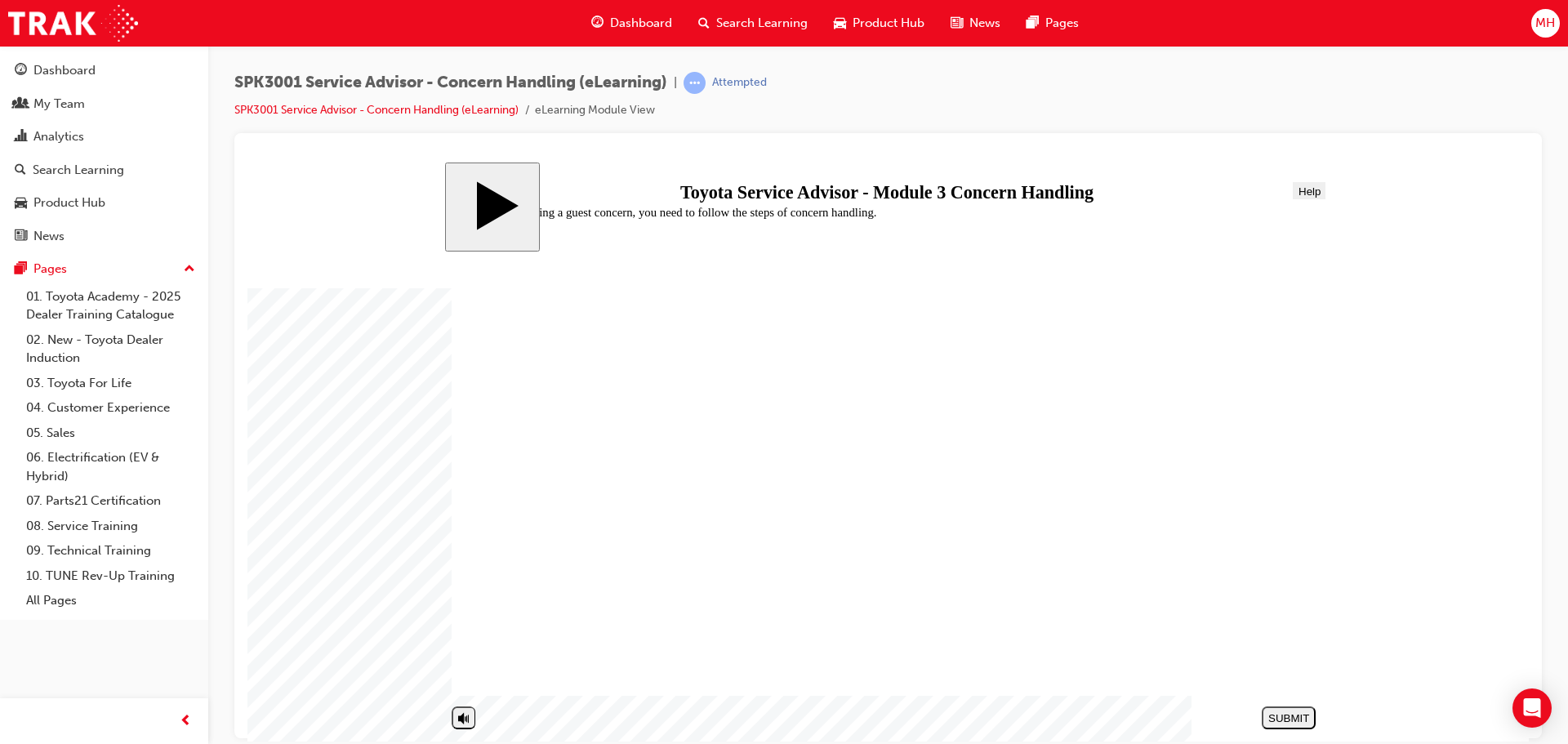
radio input "true"
click at [1287, 709] on button "SUBMIT" at bounding box center [1289, 717] width 54 height 22
click at [334, 114] on link "SPK3001 Service Advisor - Concern Handling (eLearning)" at bounding box center [376, 109] width 284 height 14
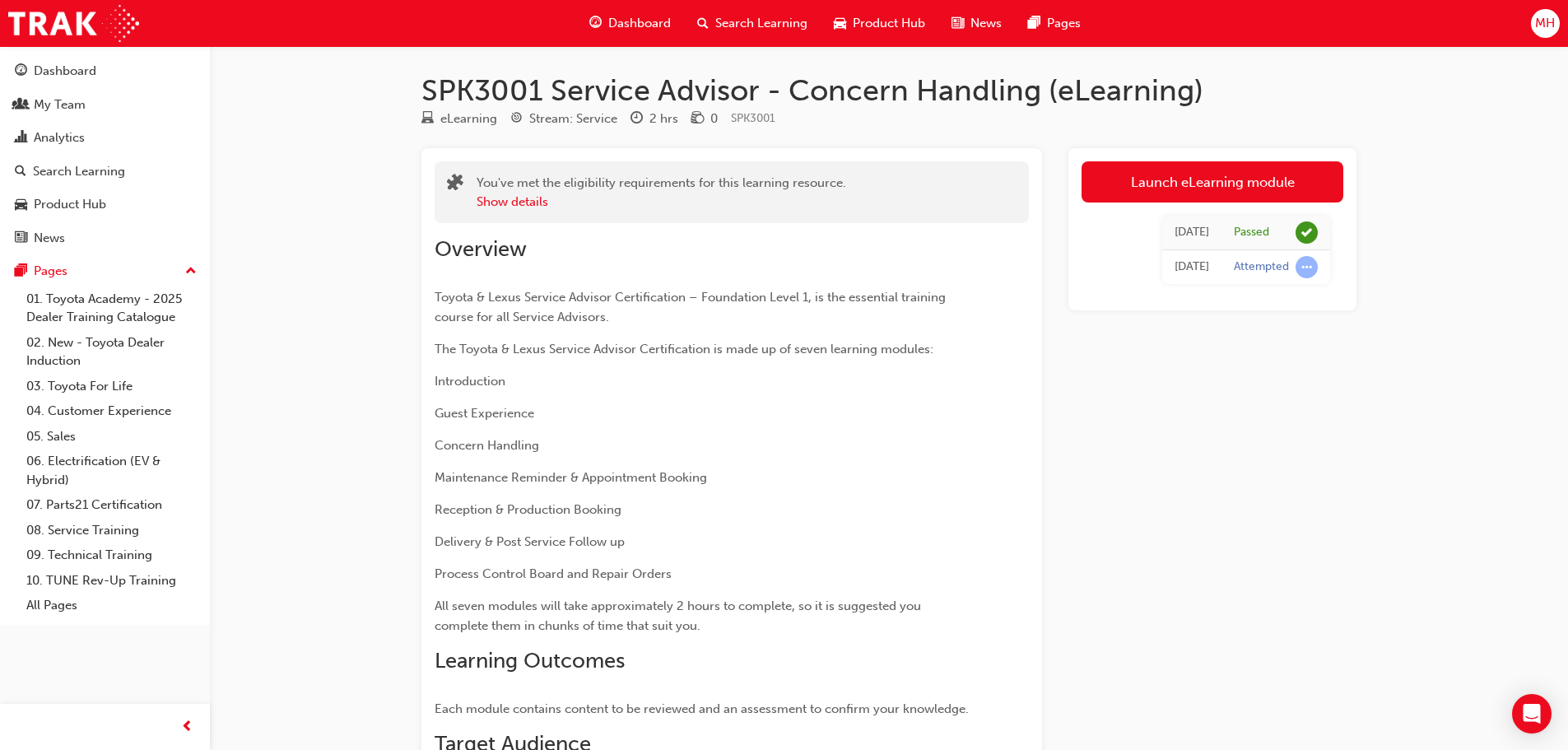
click at [641, 24] on span "Dashboard" at bounding box center [640, 24] width 62 height 19
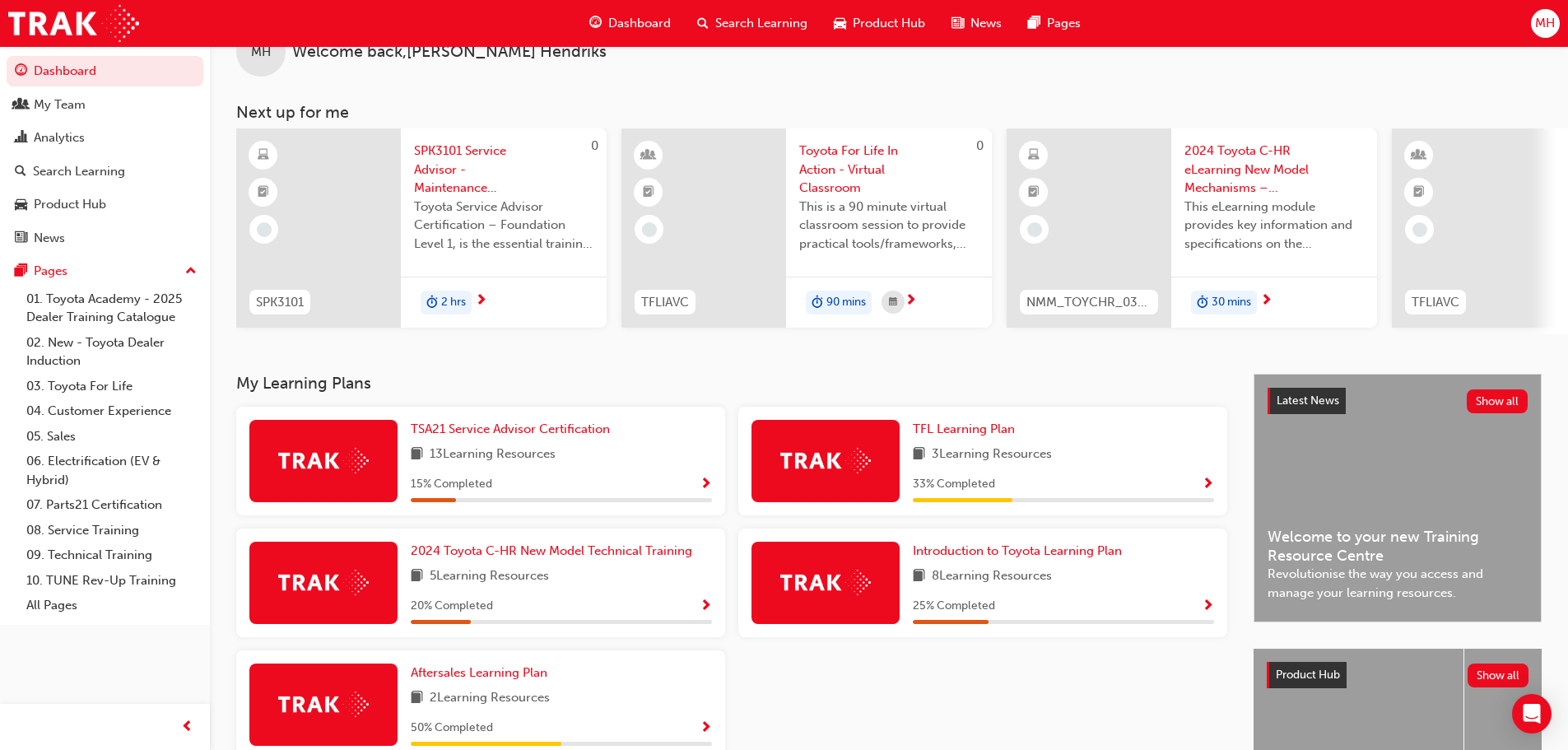
scroll to position [82, 0]
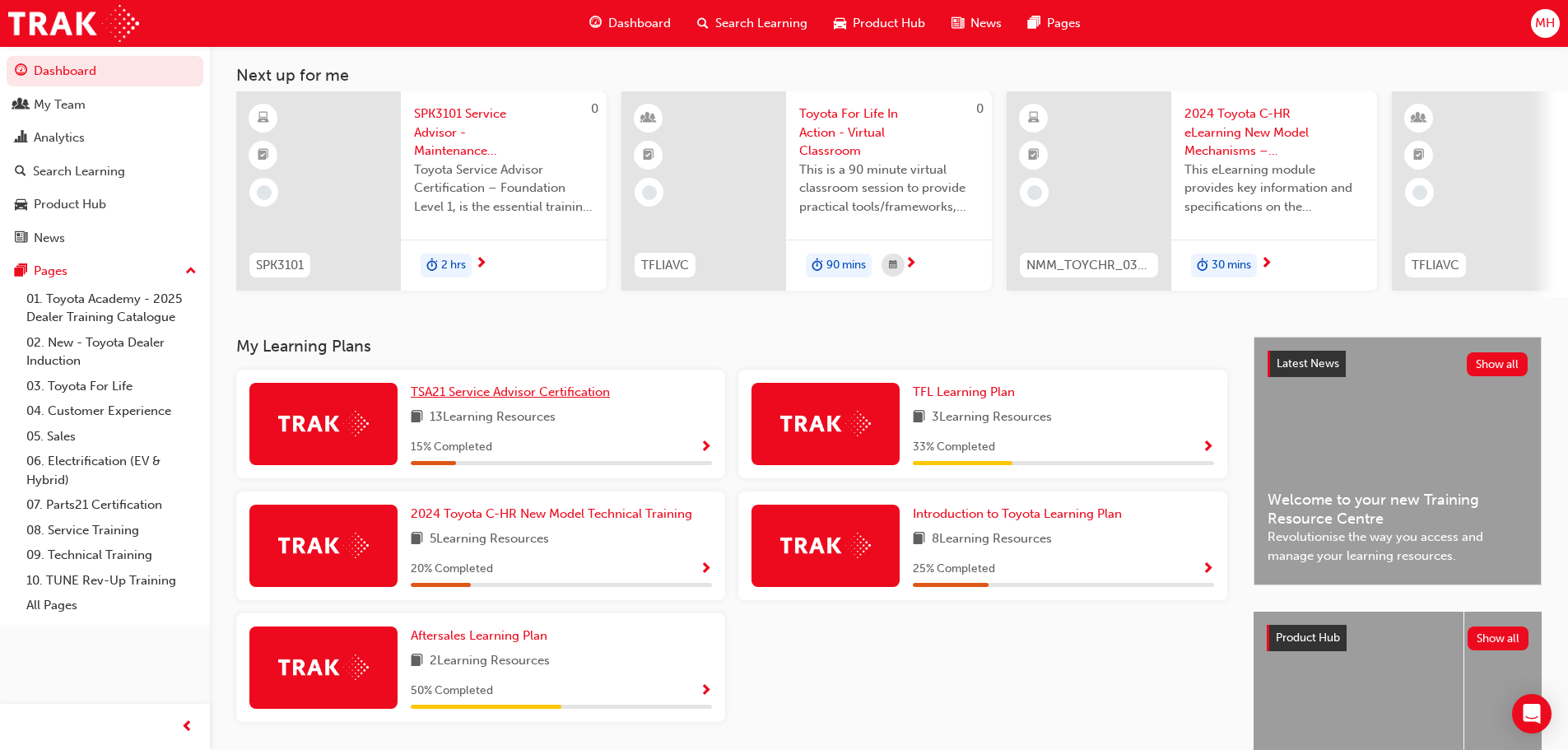
click at [505, 393] on span "TSA21 Service Advisor Certification" at bounding box center [511, 392] width 199 height 15
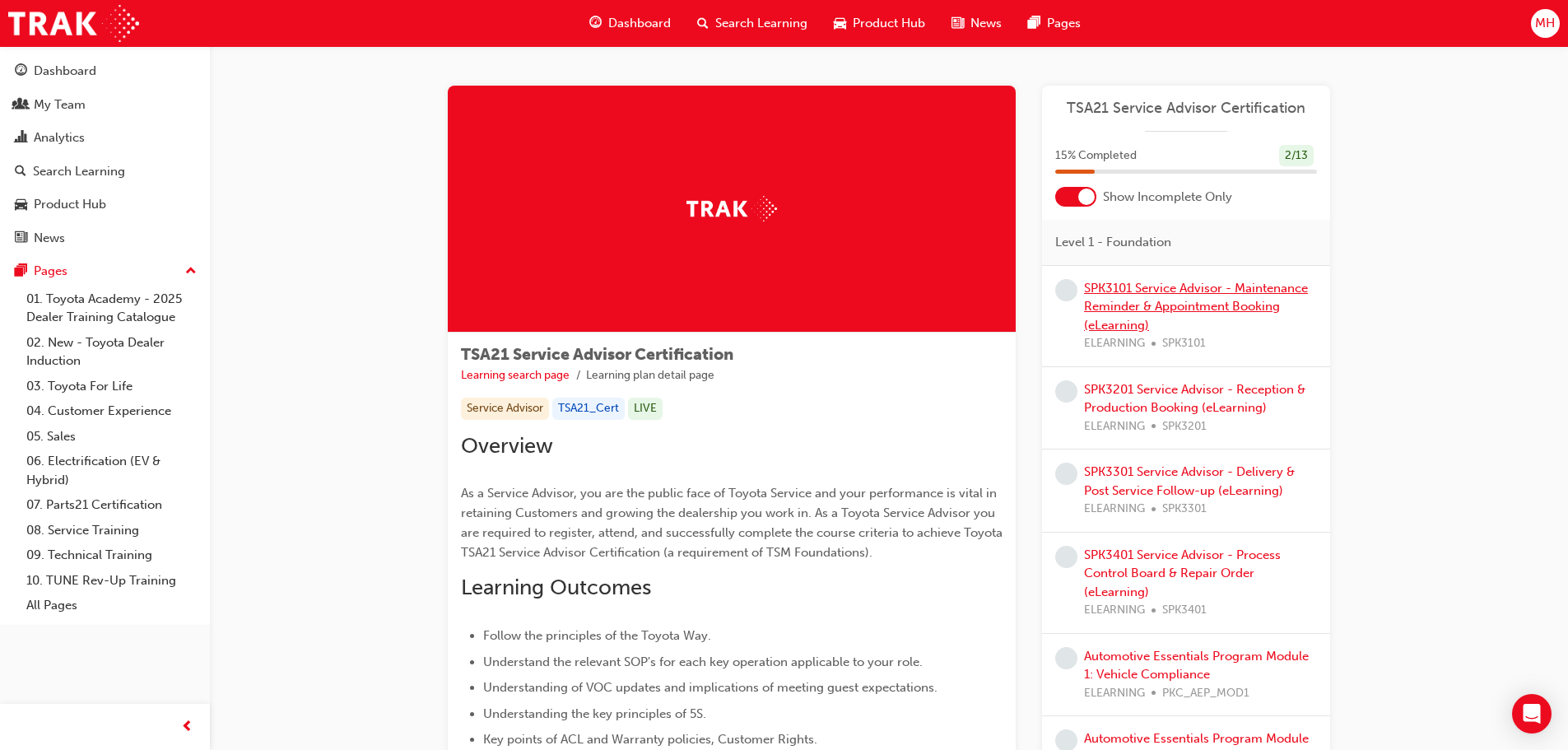
click at [1126, 307] on link "SPK3101 Service Advisor - Maintenance Reminder & Appointment Booking (eLearning)" at bounding box center [1196, 306] width 224 height 52
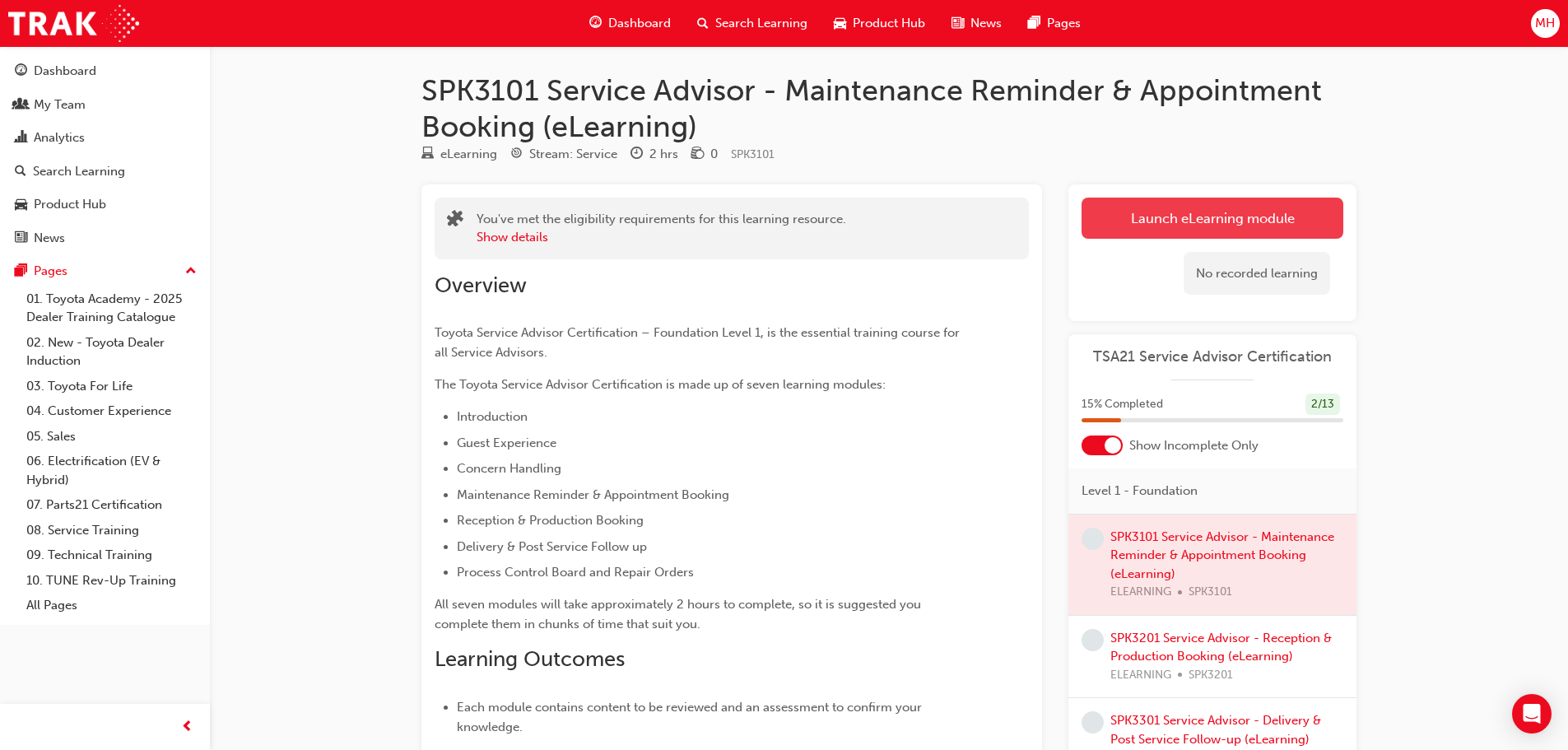
click at [1166, 219] on link "Launch eLearning module" at bounding box center [1212, 218] width 261 height 41
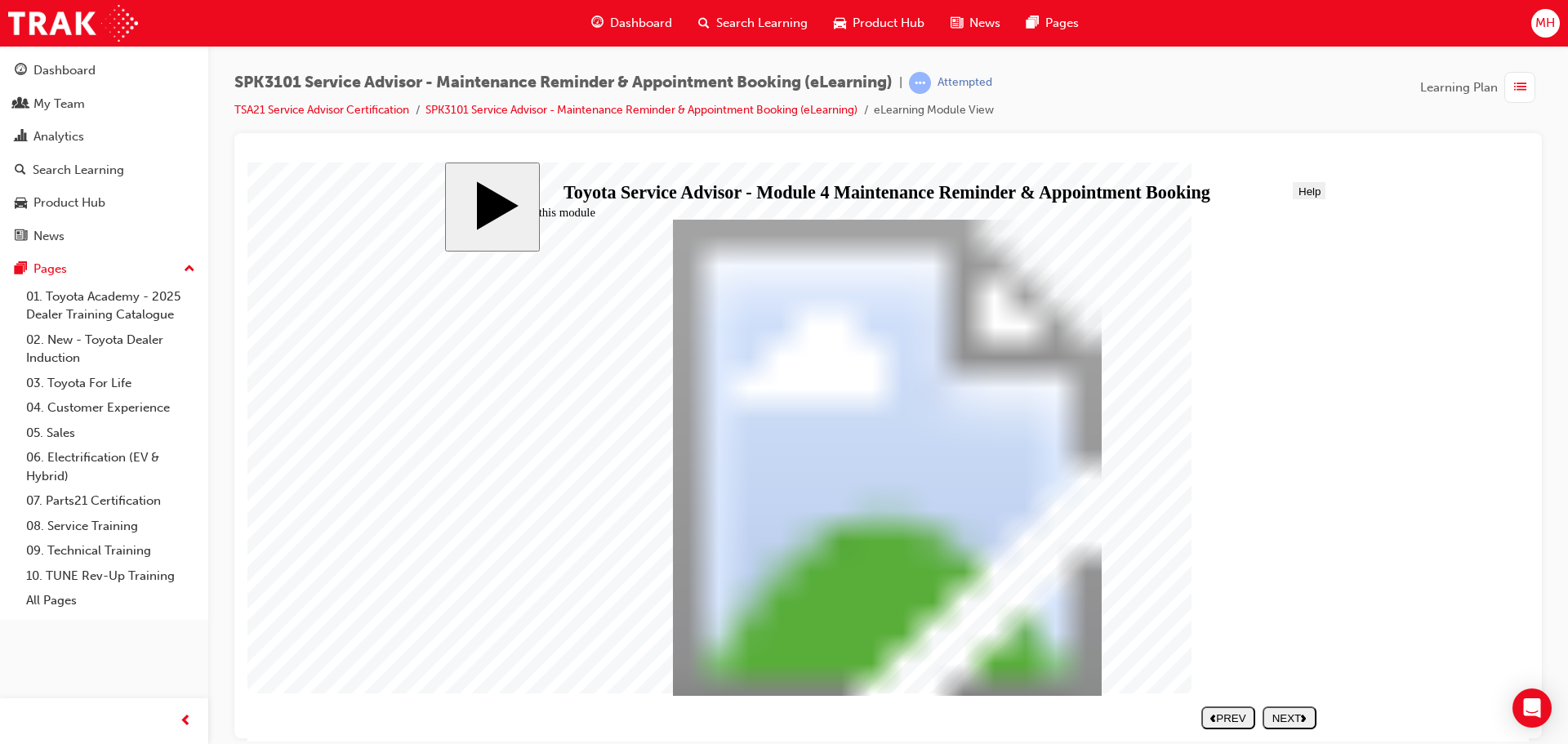
click at [1281, 712] on div "NEXT" at bounding box center [1290, 717] width 41 height 12
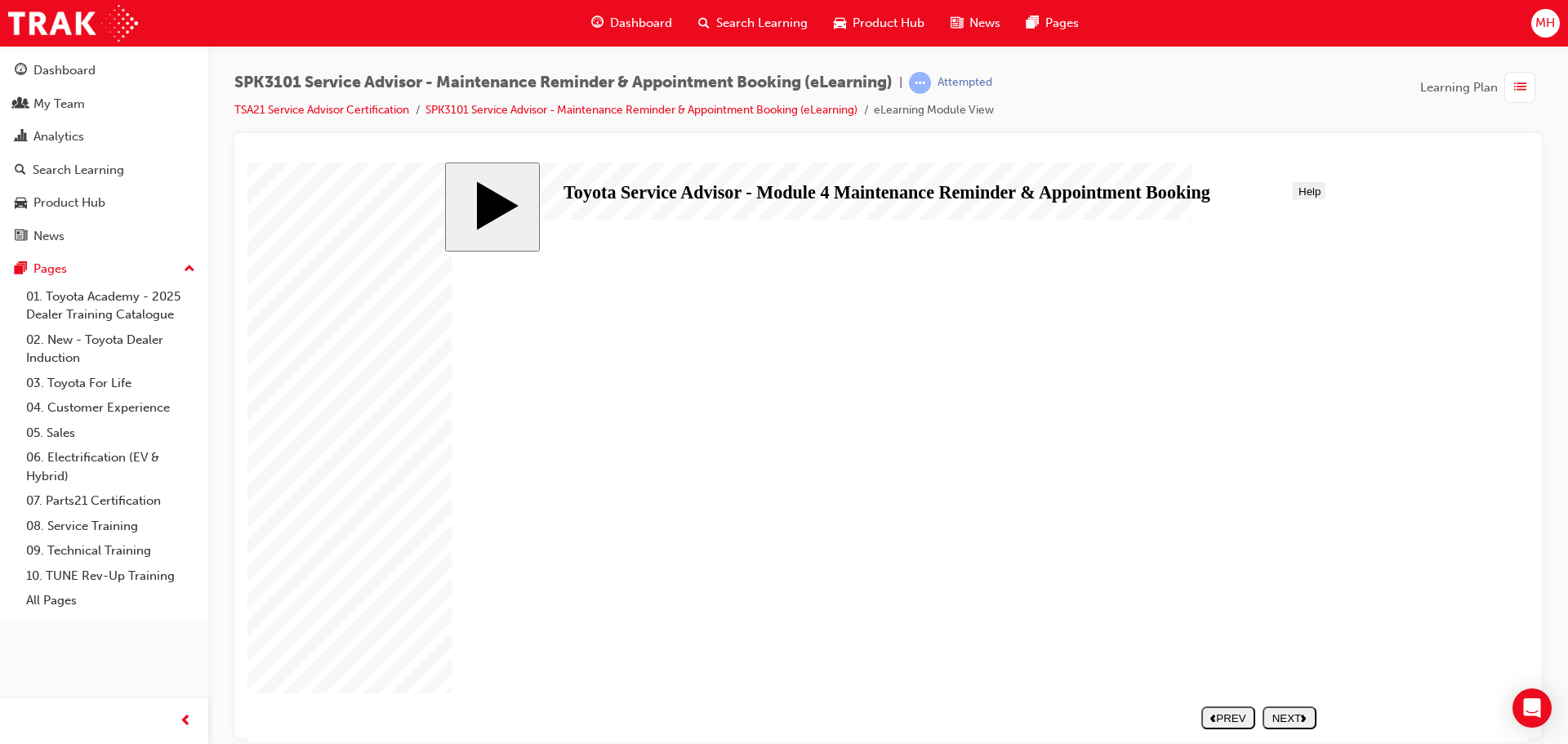
click at [1294, 715] on div "NEXT" at bounding box center [1290, 717] width 41 height 12
click at [1304, 721] on polygon "next" at bounding box center [1303, 718] width 5 height 7
click at [1298, 719] on div "NEXT" at bounding box center [1290, 717] width 41 height 12
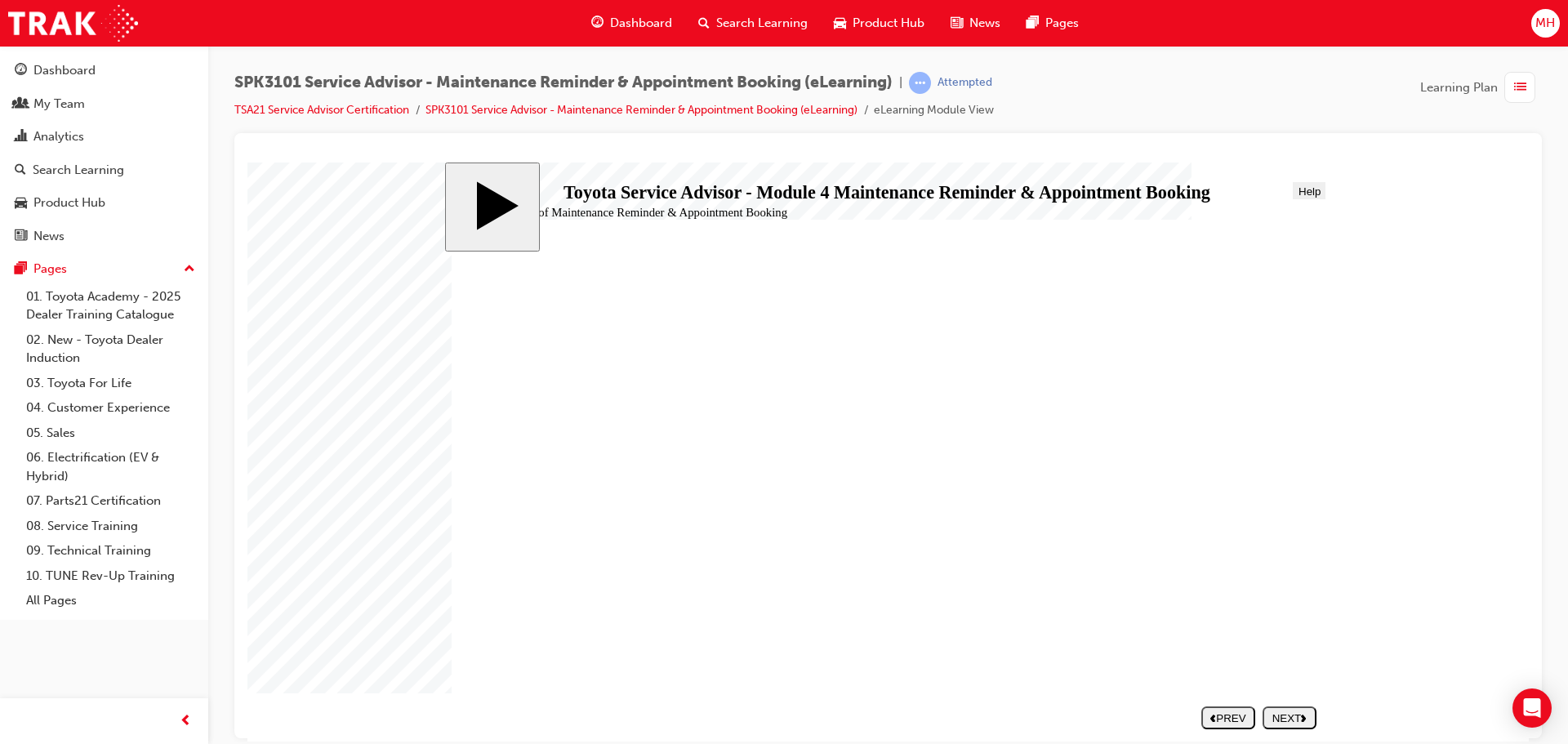
click at [1306, 714] on icon "next" at bounding box center [1304, 717] width 6 height 8
click at [1279, 718] on div "NEXT" at bounding box center [1290, 717] width 41 height 12
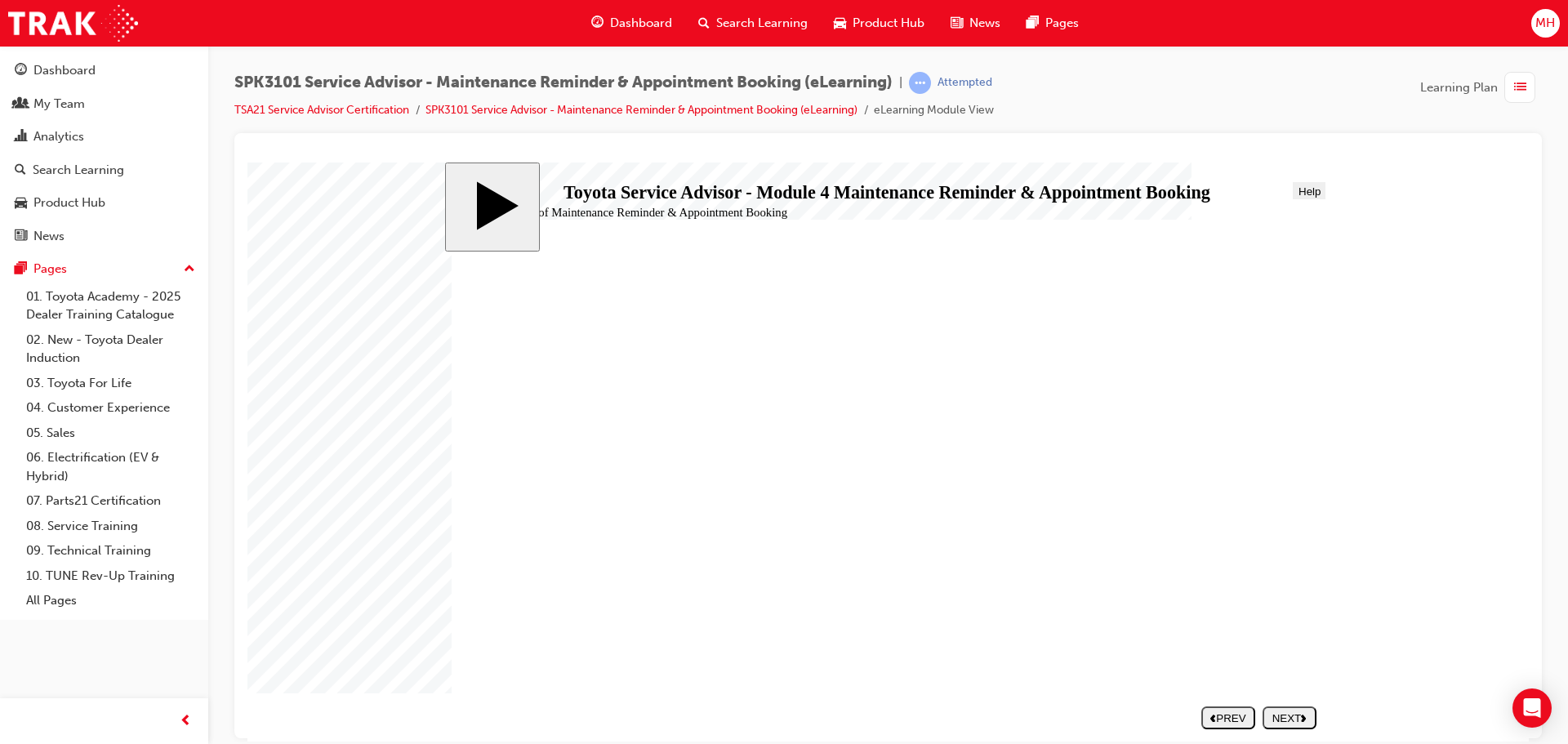
click at [1280, 717] on div "NEXT" at bounding box center [1290, 717] width 41 height 12
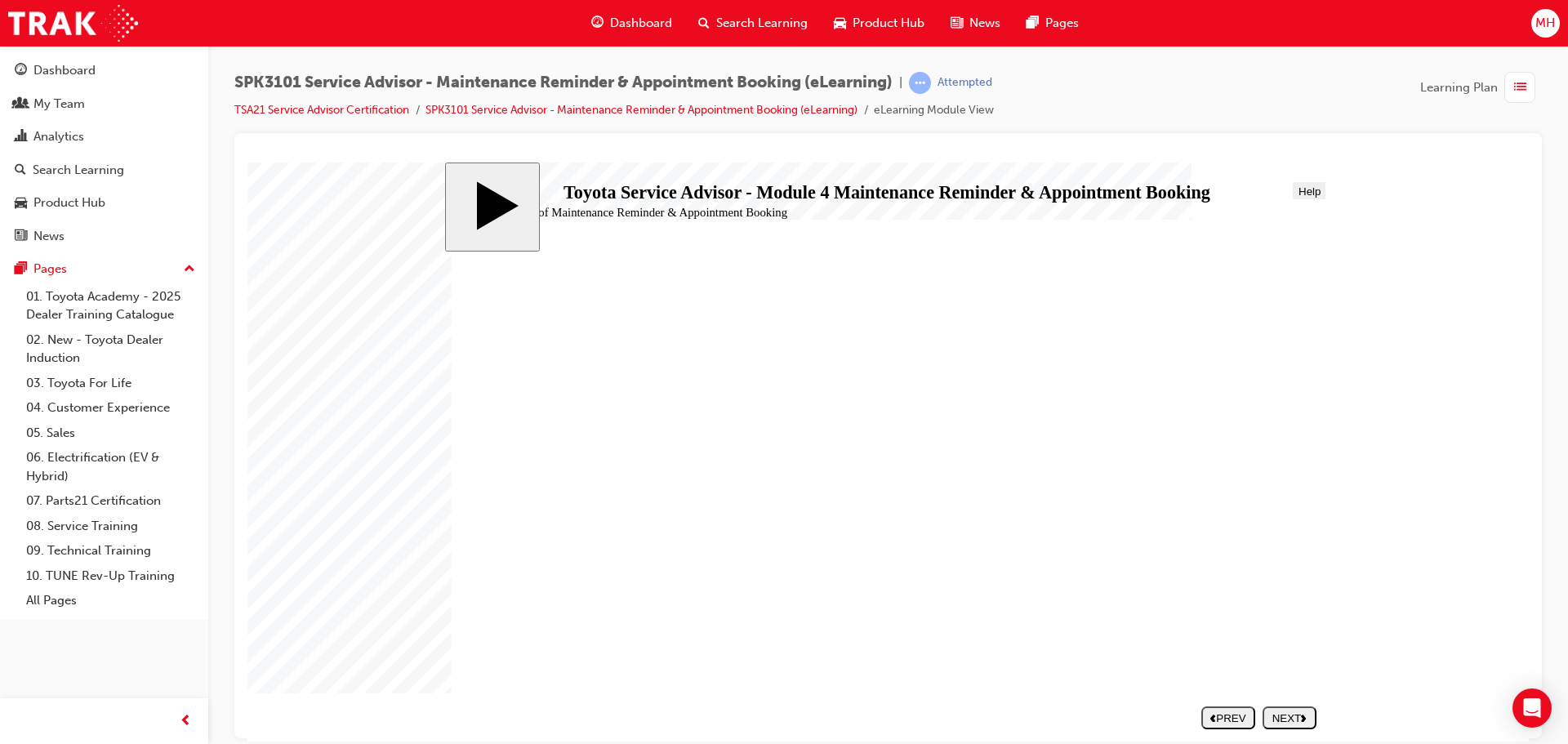
click at [1286, 715] on div "NEXT" at bounding box center [1290, 717] width 41 height 12
click at [1286, 713] on div "NEXT" at bounding box center [1290, 717] width 41 height 12
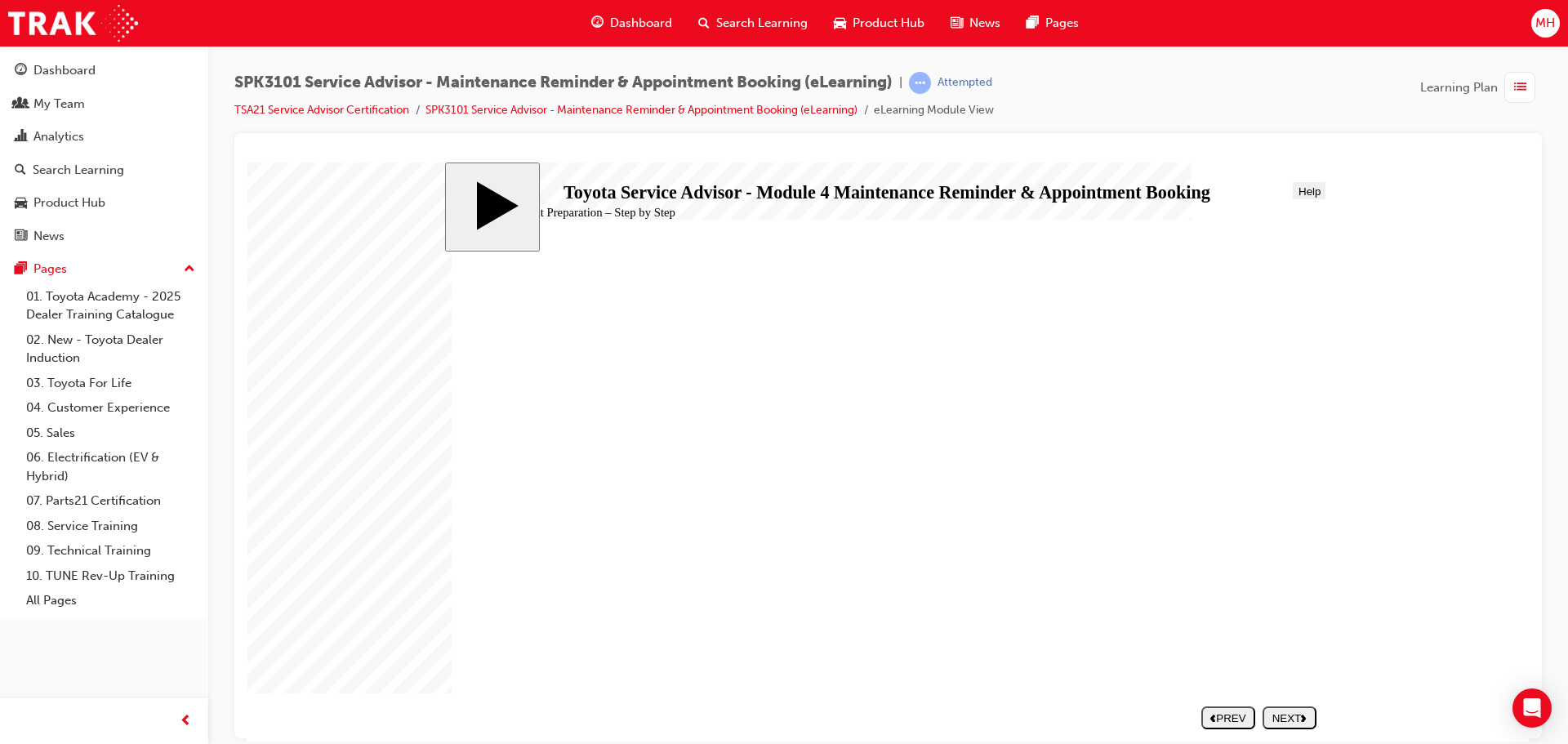
click at [1289, 717] on div "NEXT" at bounding box center [1290, 717] width 41 height 12
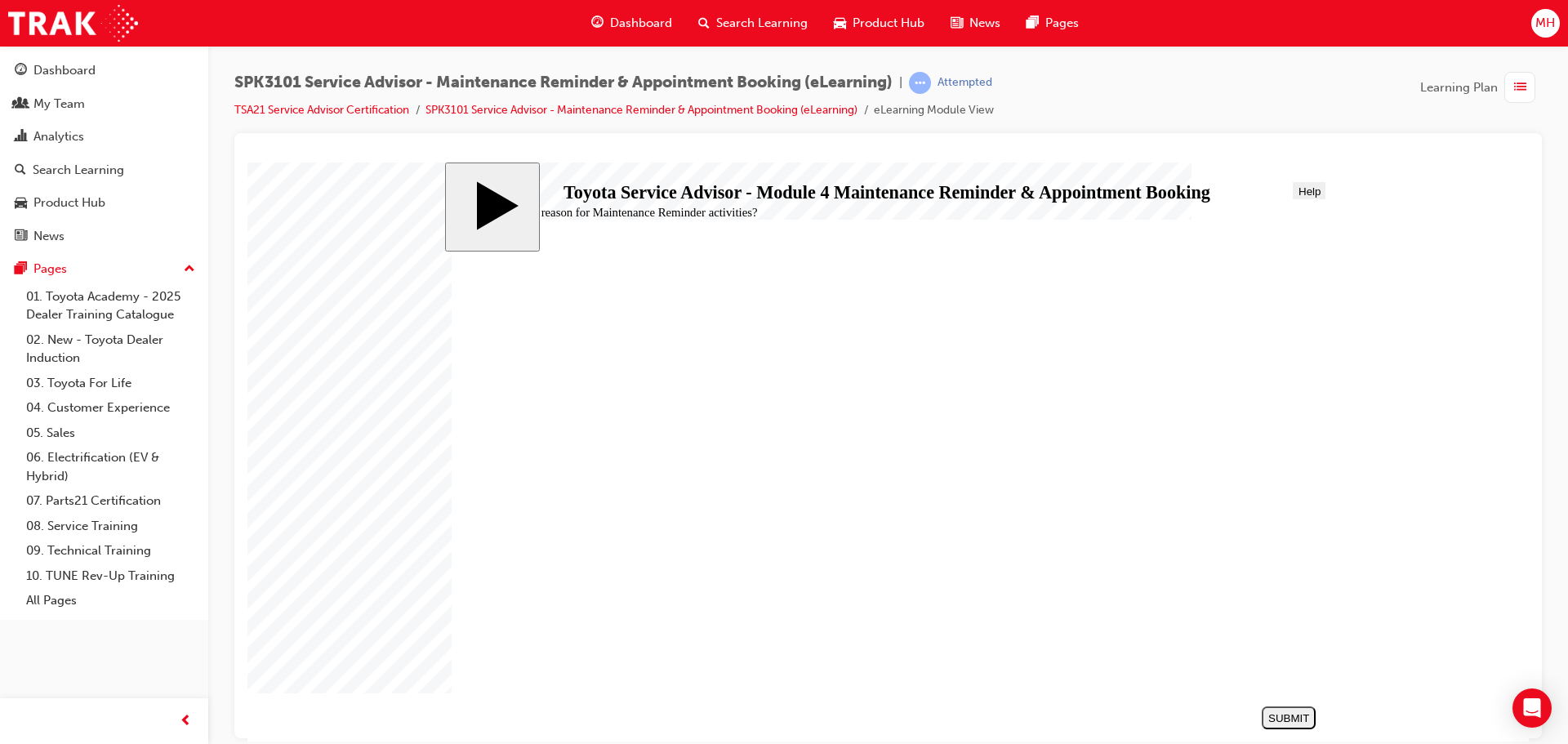
radio input "true"
click at [1300, 722] on div "SUBMIT" at bounding box center [1289, 717] width 41 height 12
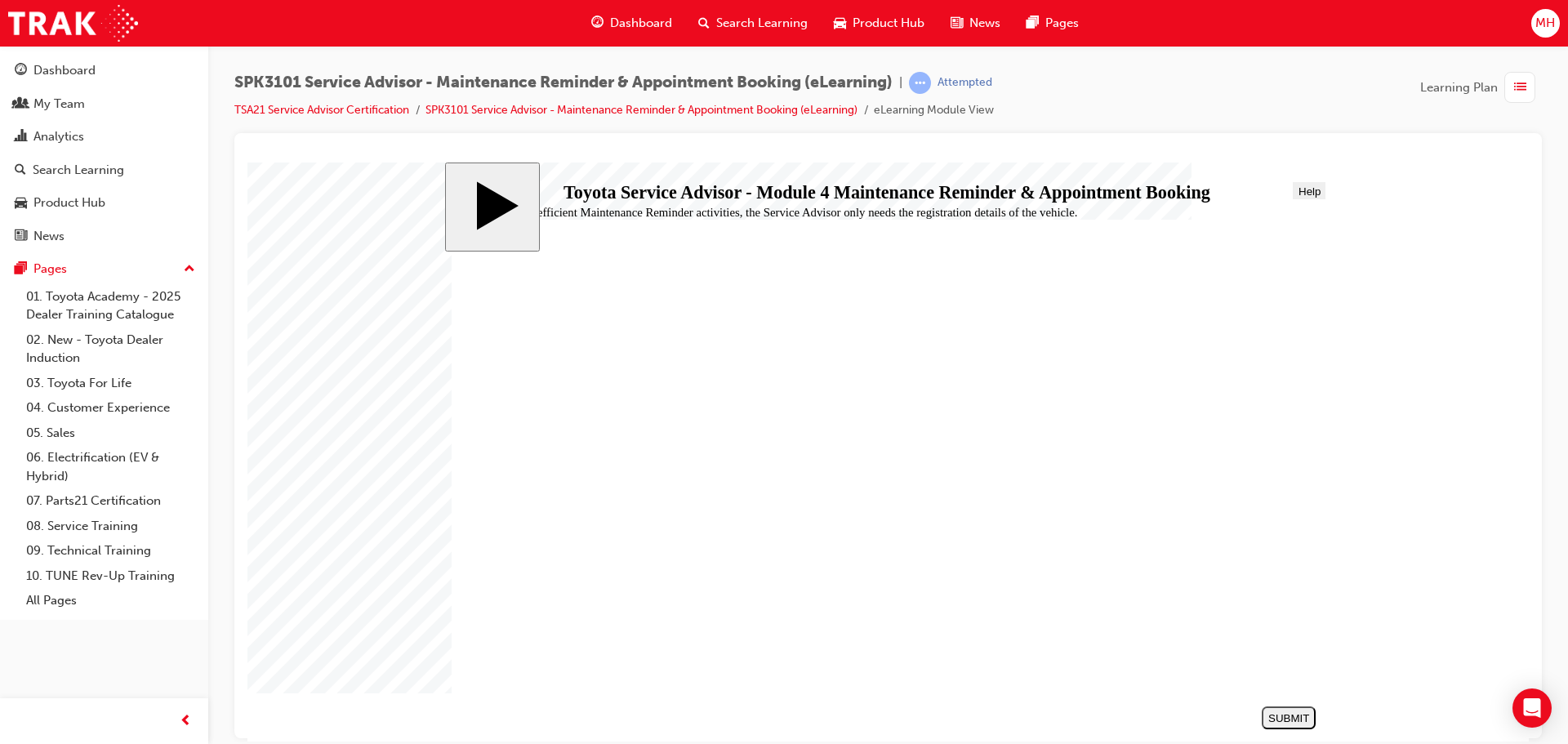
radio input "true"
click at [1291, 715] on div "SUBMIT" at bounding box center [1289, 717] width 41 height 12
drag, startPoint x: 537, startPoint y: 421, endPoint x: 541, endPoint y: 408, distance: 13.6
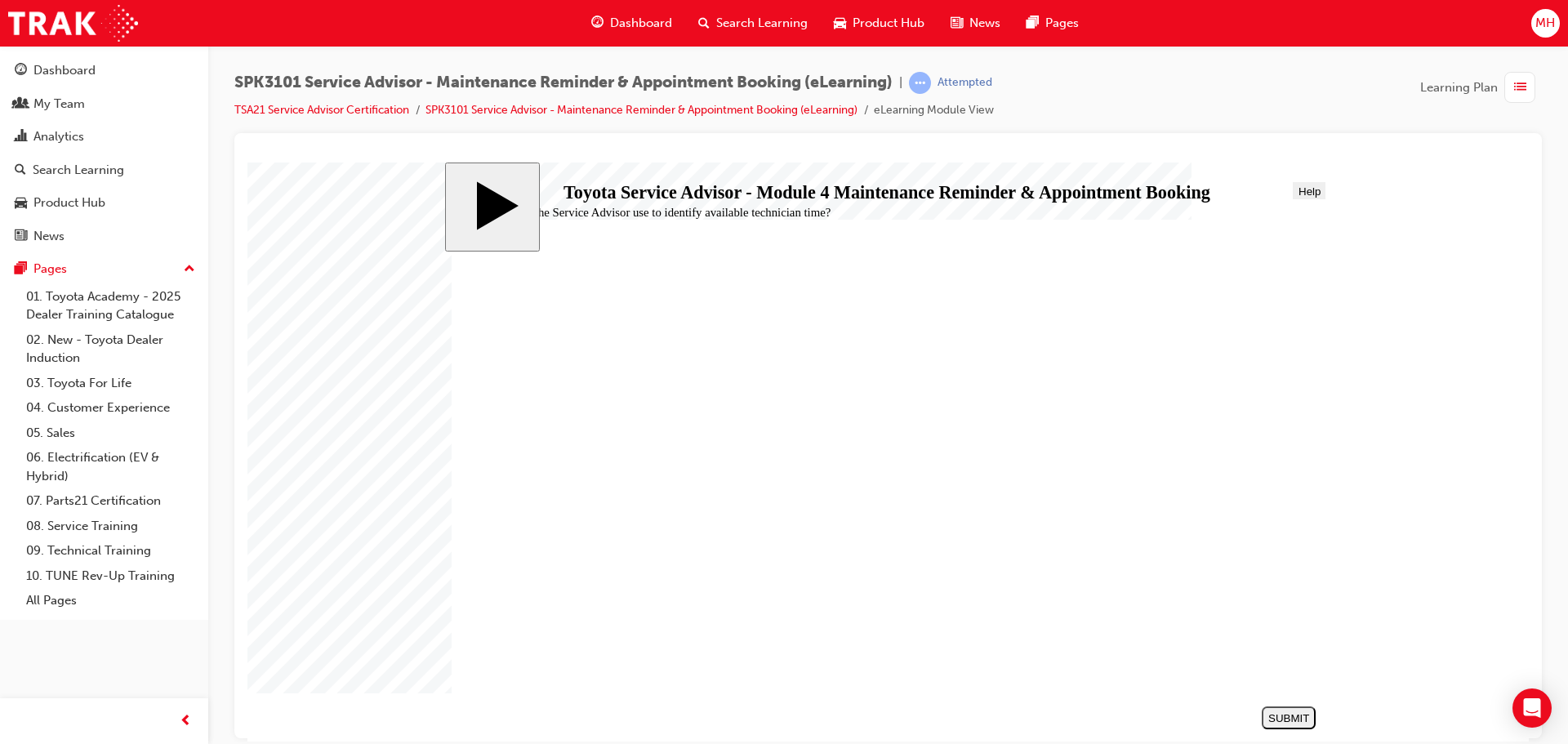
radio input "true"
click at [1295, 715] on div "SUBMIT" at bounding box center [1289, 717] width 41 height 12
radio input "true"
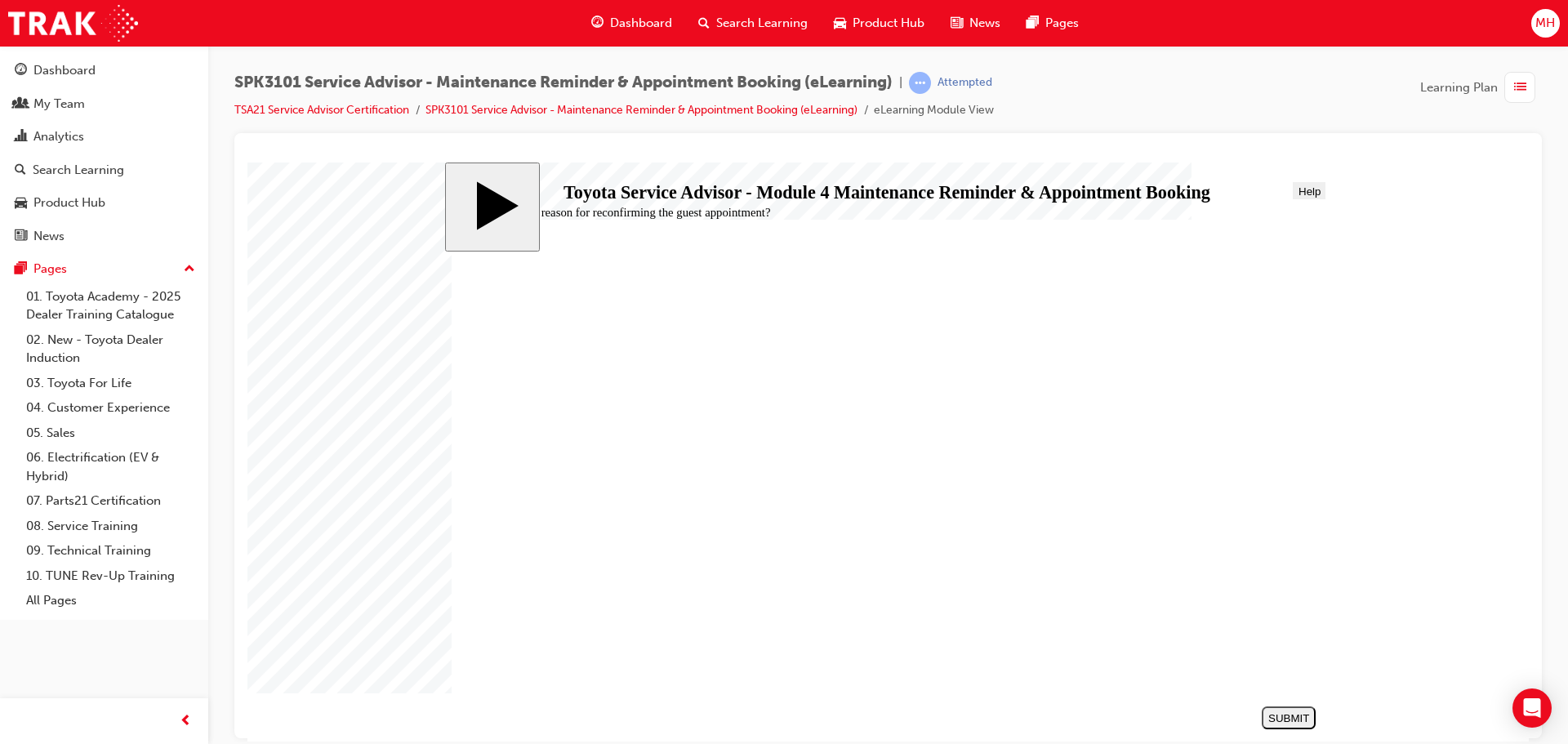
click at [1283, 713] on div "SUBMIT" at bounding box center [1289, 717] width 41 height 12
radio input "true"
click at [1279, 722] on div "SUBMIT" at bounding box center [1289, 717] width 41 height 12
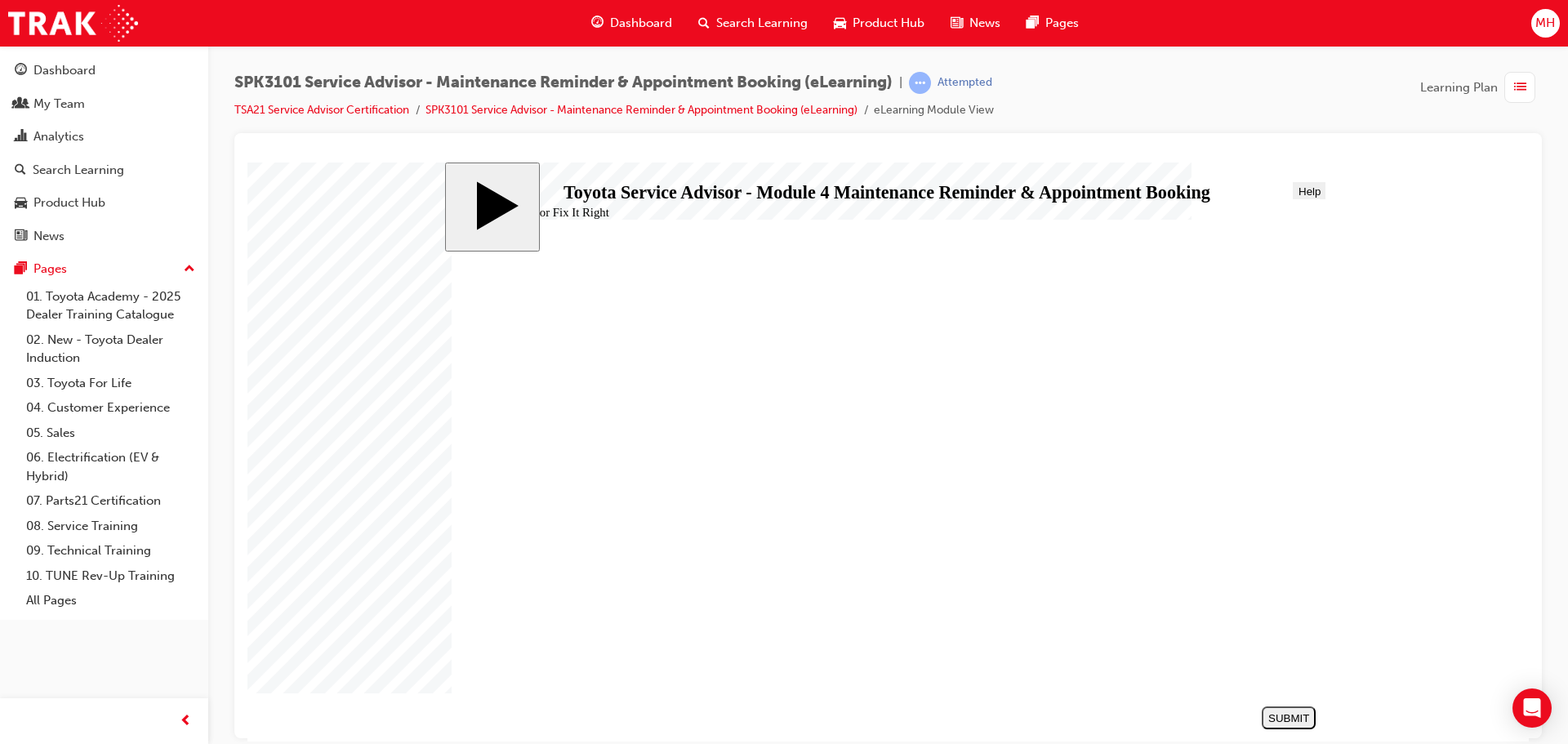
radio input "true"
click at [1290, 720] on div "SUBMIT" at bounding box center [1289, 717] width 41 height 12
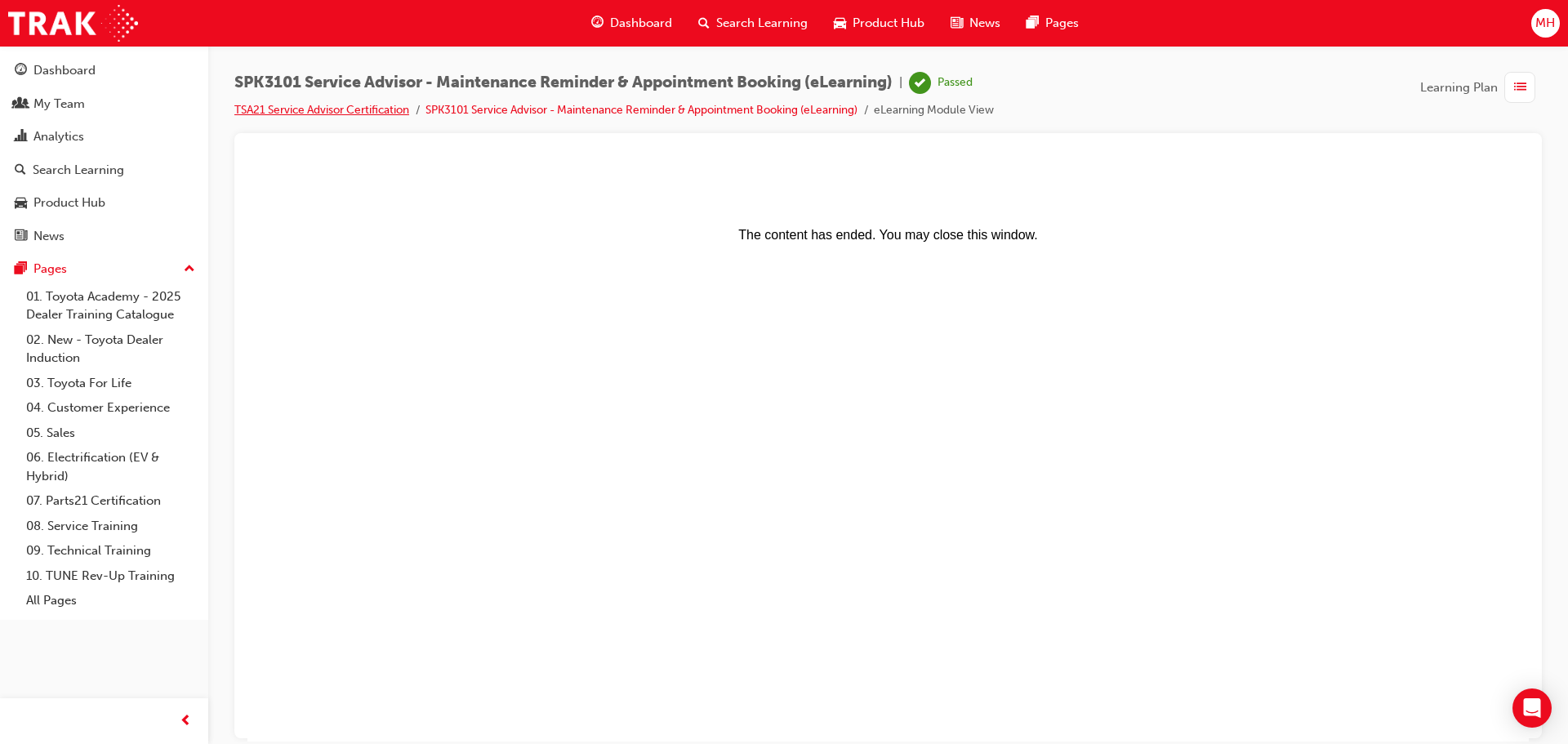
click at [381, 114] on link "TSA21 Service Advisor Certification" at bounding box center [321, 109] width 175 height 14
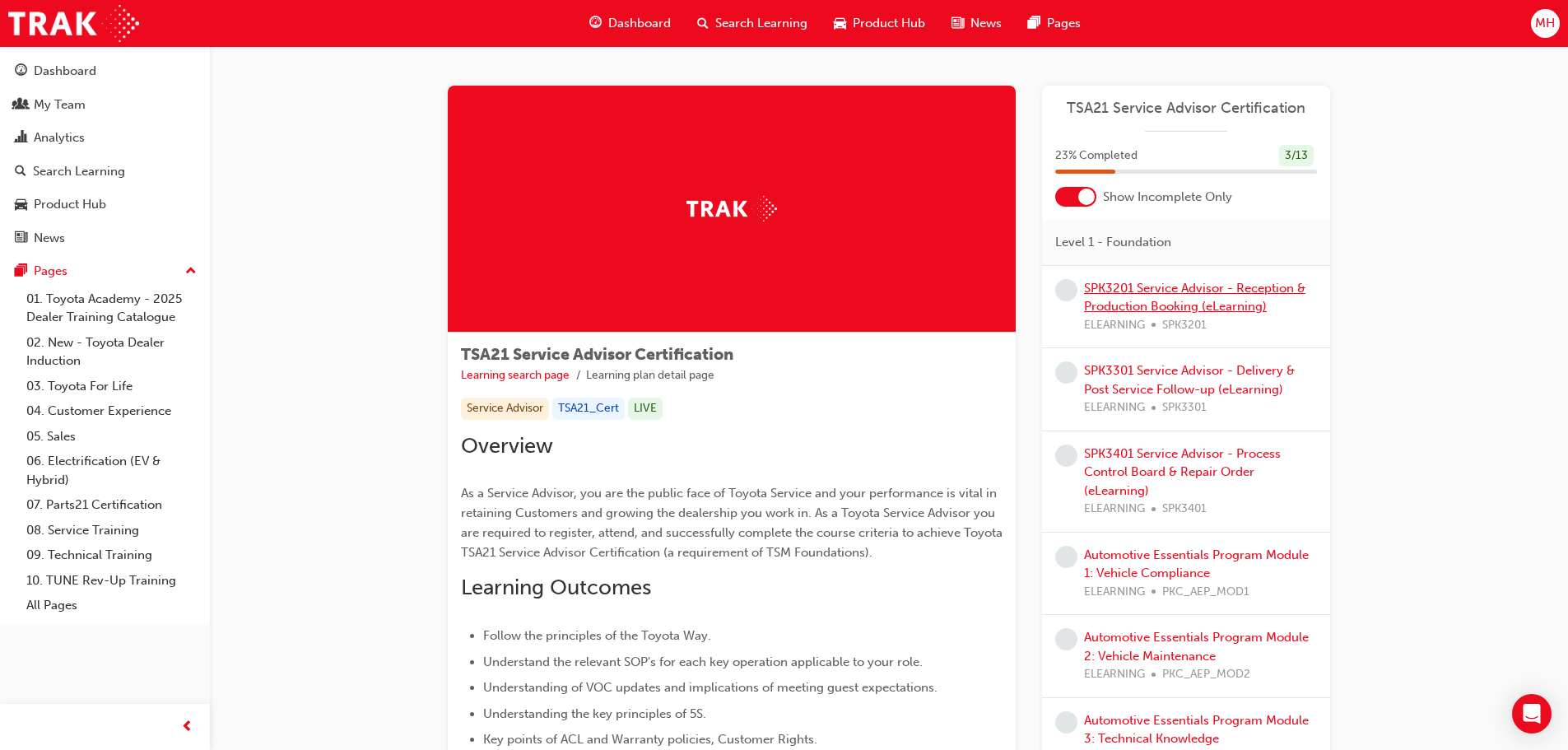
click at [1116, 307] on link "SPK3201 Service Advisor - Reception & Production Booking (eLearning)" at bounding box center [1194, 297] width 221 height 34
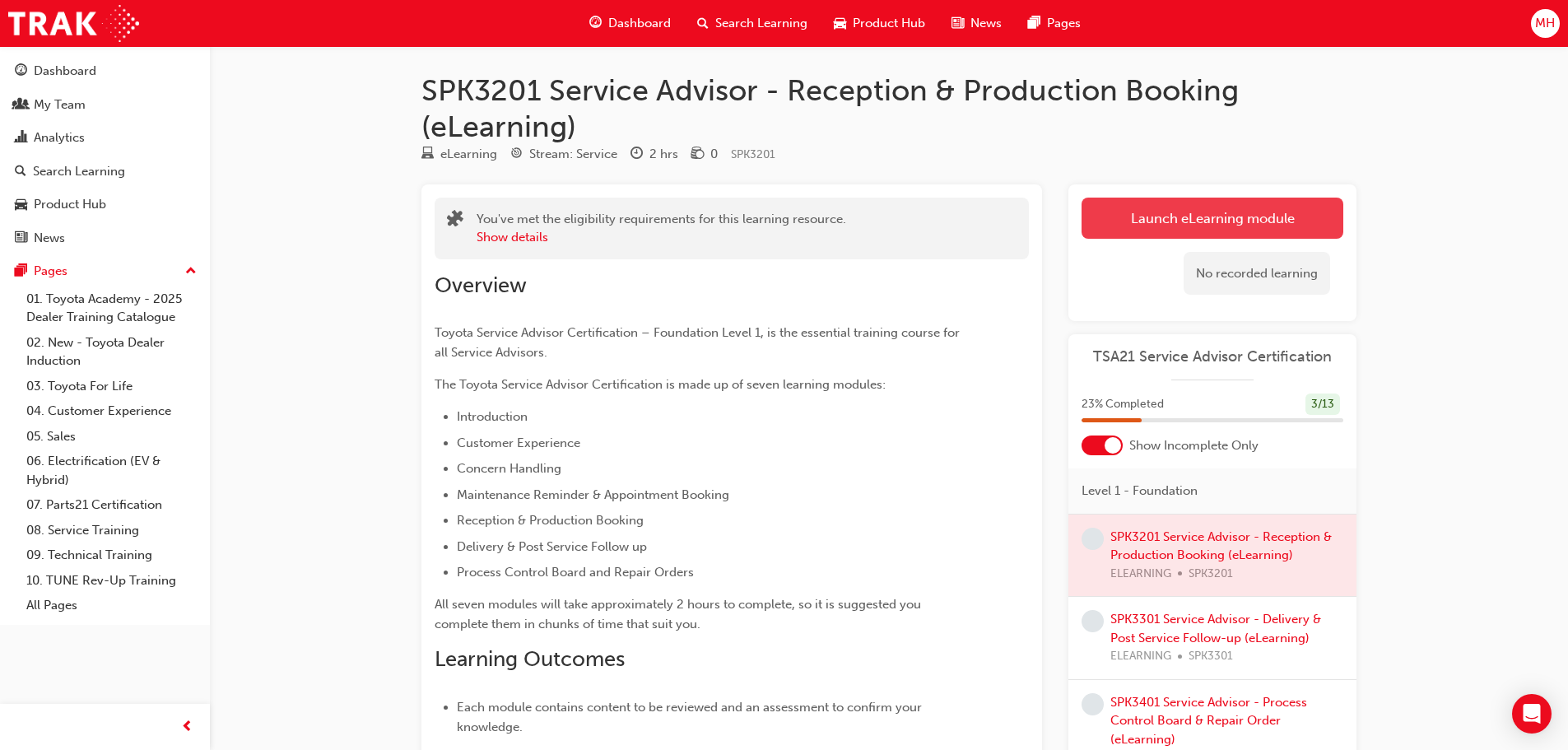
click at [1231, 224] on link "Launch eLearning module" at bounding box center [1212, 218] width 261 height 41
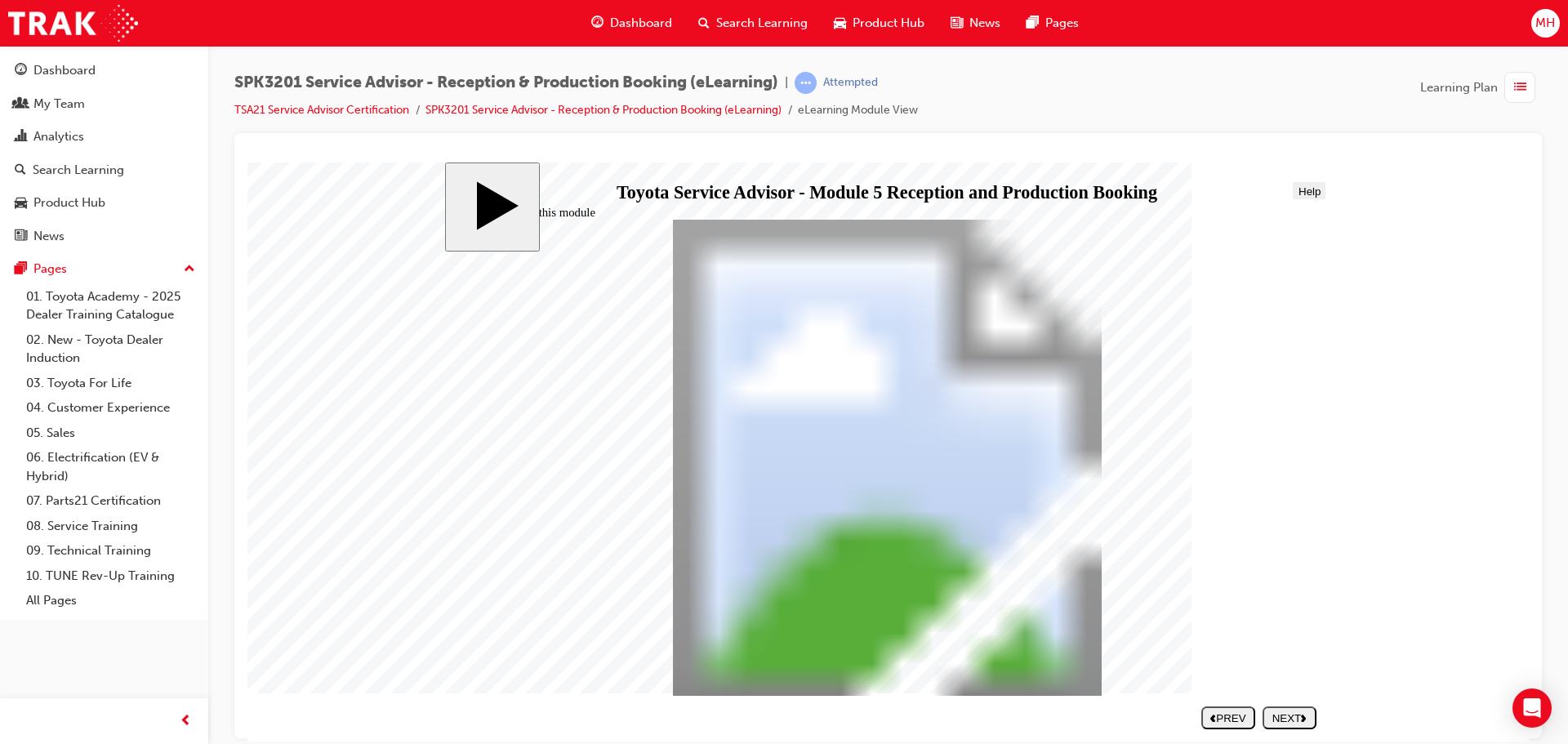
click at [1296, 709] on button "NEXT" at bounding box center [1290, 717] width 54 height 22
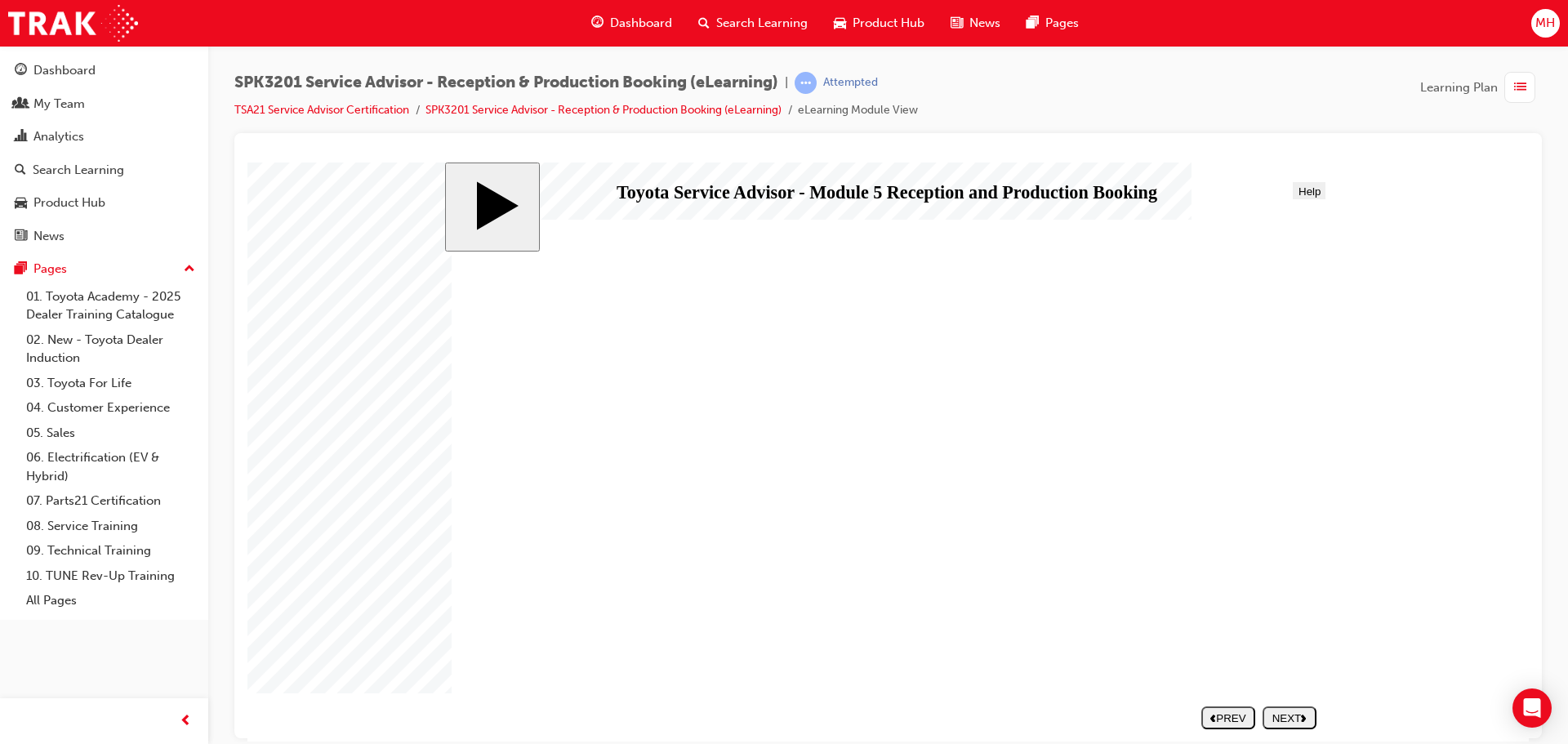
click at [1296, 709] on button "NEXT" at bounding box center [1290, 717] width 54 height 22
click at [1294, 709] on button "NEXT" at bounding box center [1290, 717] width 54 height 22
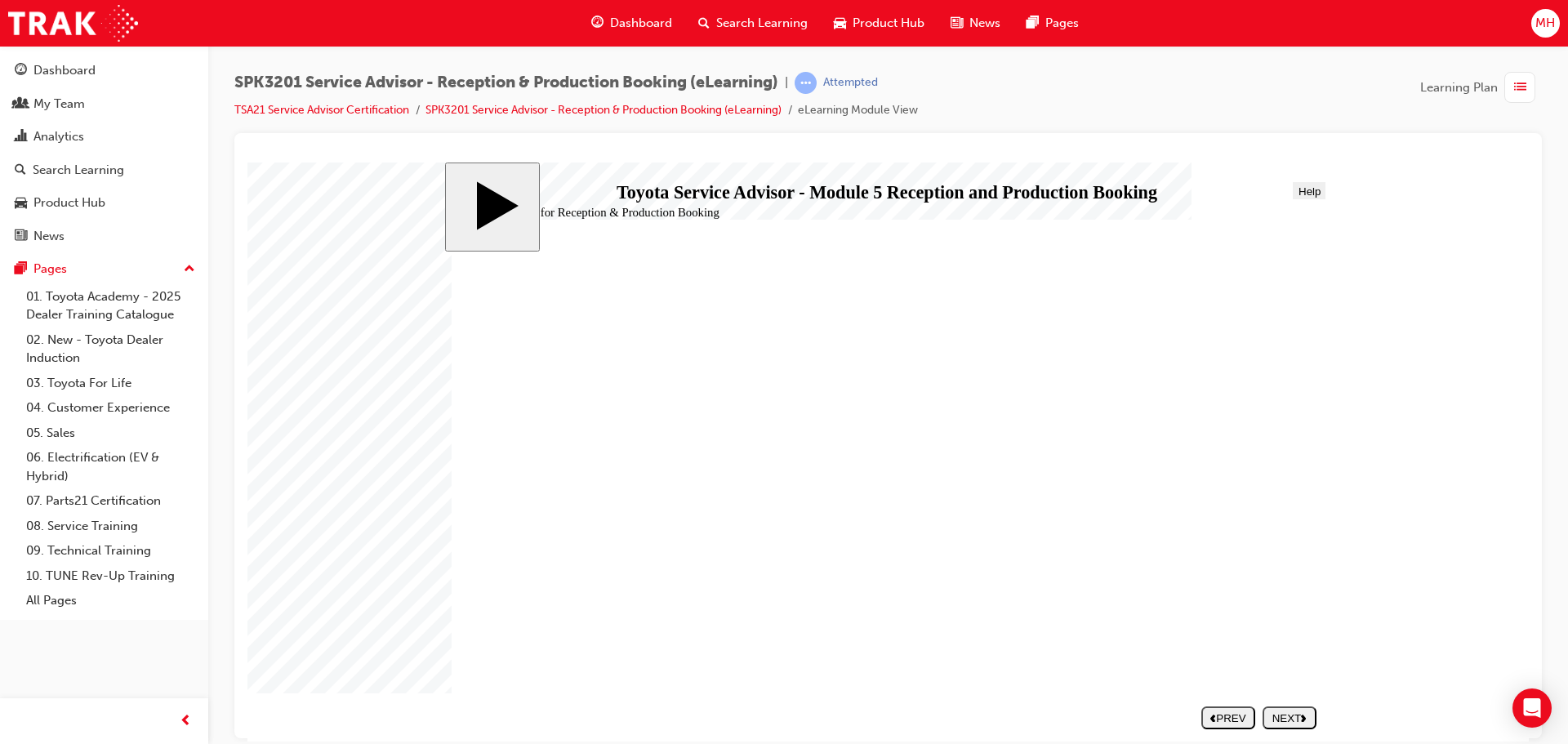
click at [1304, 716] on polygon "next" at bounding box center [1303, 718] width 5 height 7
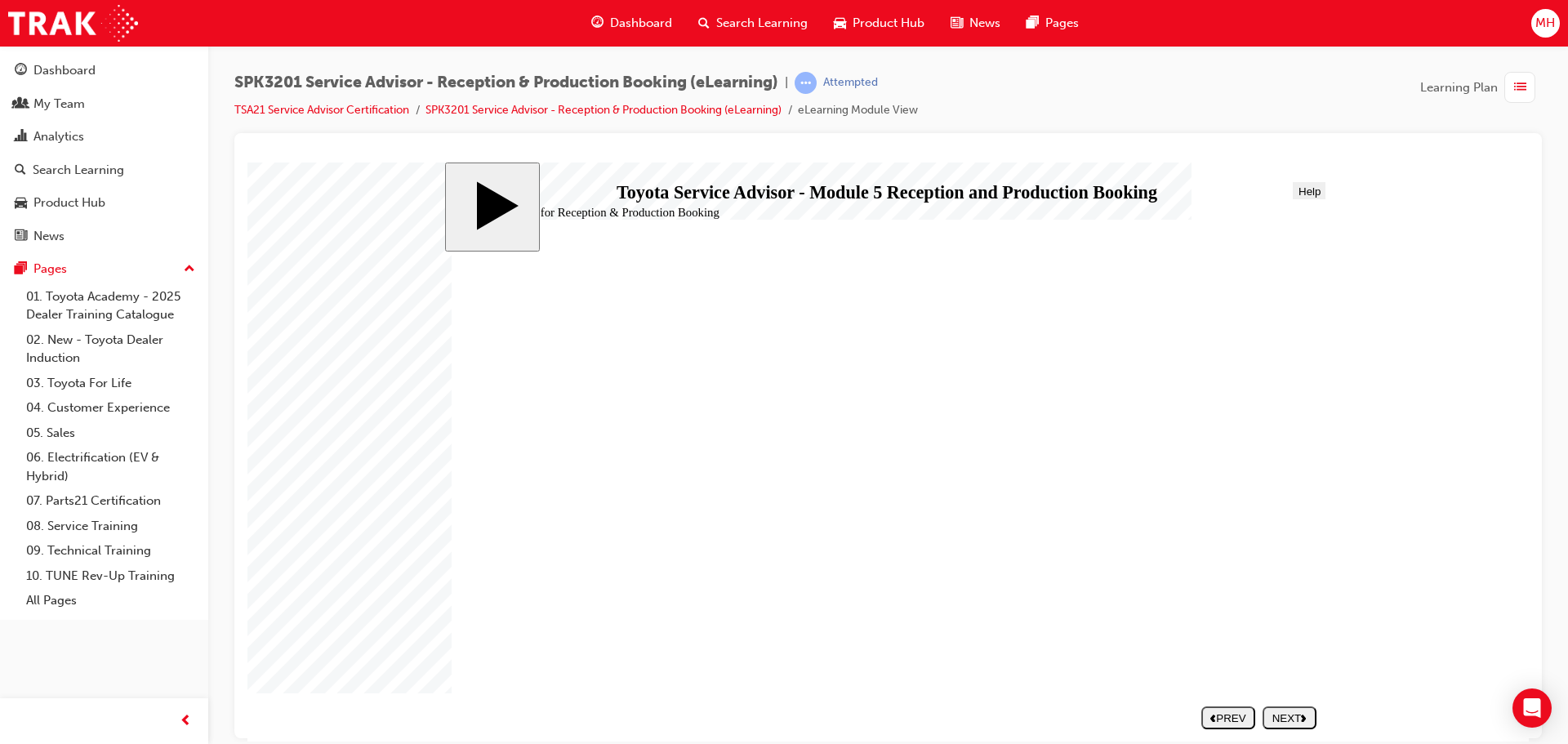
click at [1290, 722] on div "NEXT" at bounding box center [1290, 717] width 41 height 12
drag, startPoint x: 623, startPoint y: 595, endPoint x: 1068, endPoint y: 421, distance: 477.8
drag, startPoint x: 564, startPoint y: 494, endPoint x: 999, endPoint y: 456, distance: 436.7
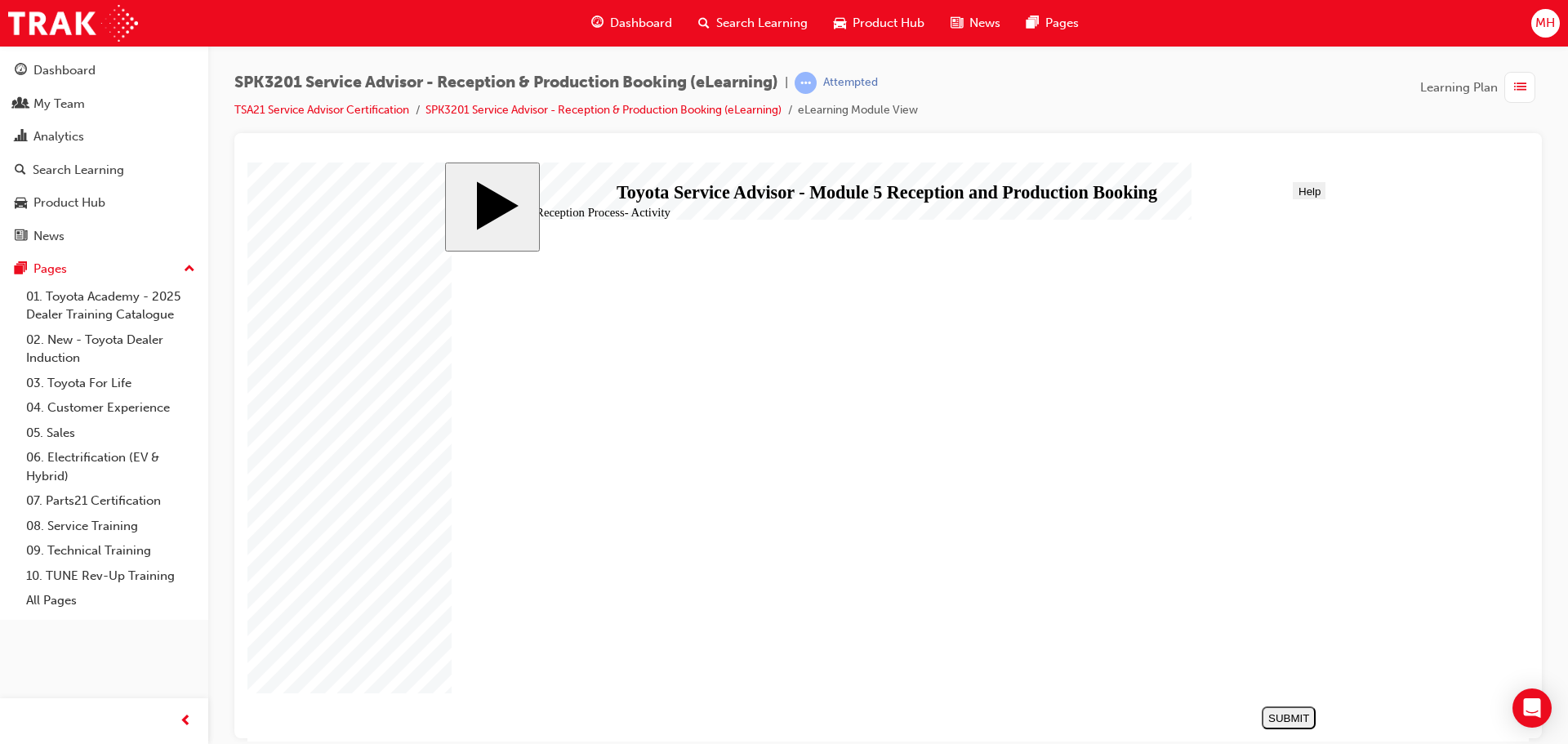
drag, startPoint x: 600, startPoint y: 414, endPoint x: 1041, endPoint y: 501, distance: 449.5
drag, startPoint x: 757, startPoint y: 543, endPoint x: 1208, endPoint y: 544, distance: 451.0
drag, startPoint x: 728, startPoint y: 456, endPoint x: 1174, endPoint y: 590, distance: 465.7
click at [1292, 723] on button "SUBMIT" at bounding box center [1289, 717] width 54 height 22
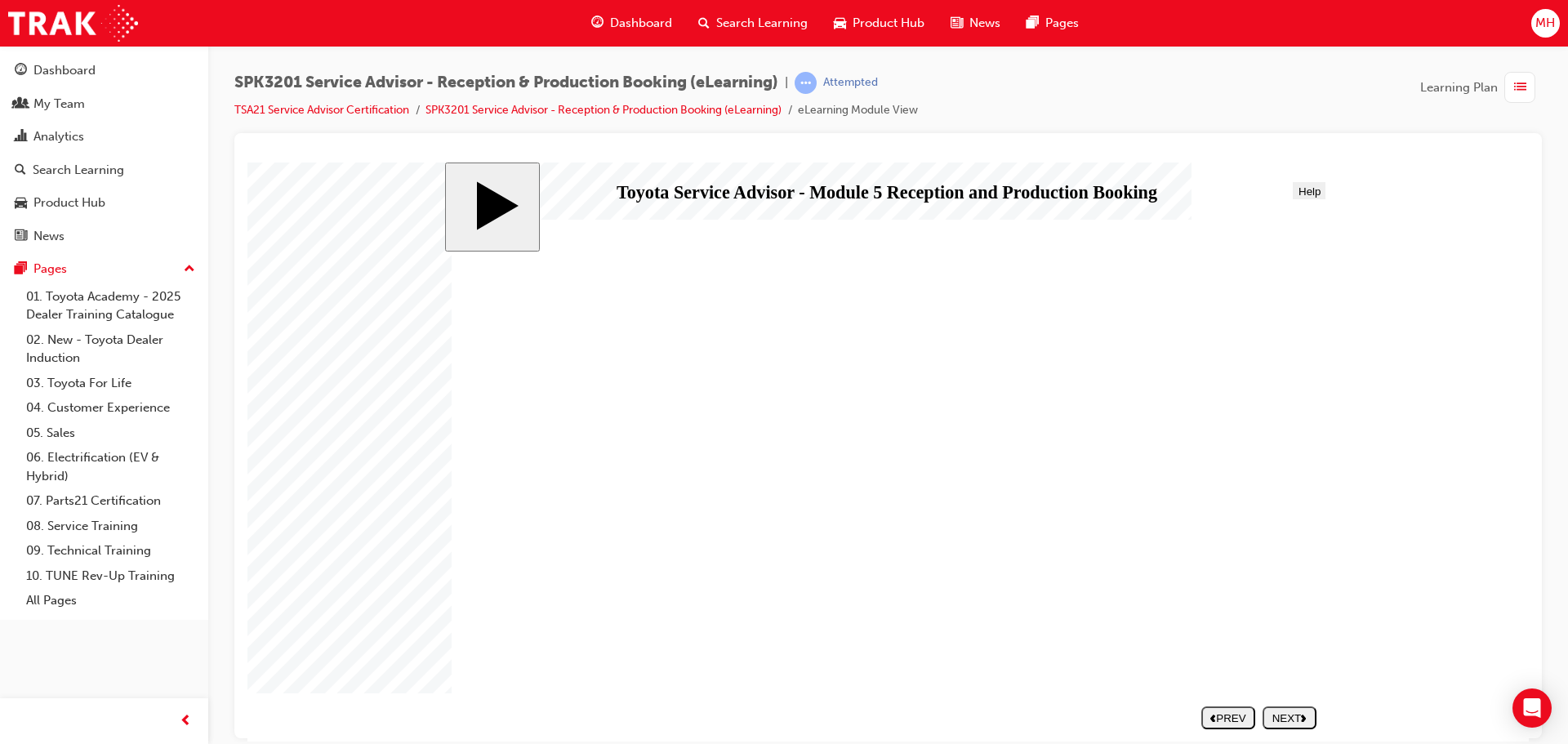
click at [1285, 727] on button "NEXT" at bounding box center [1290, 717] width 54 height 22
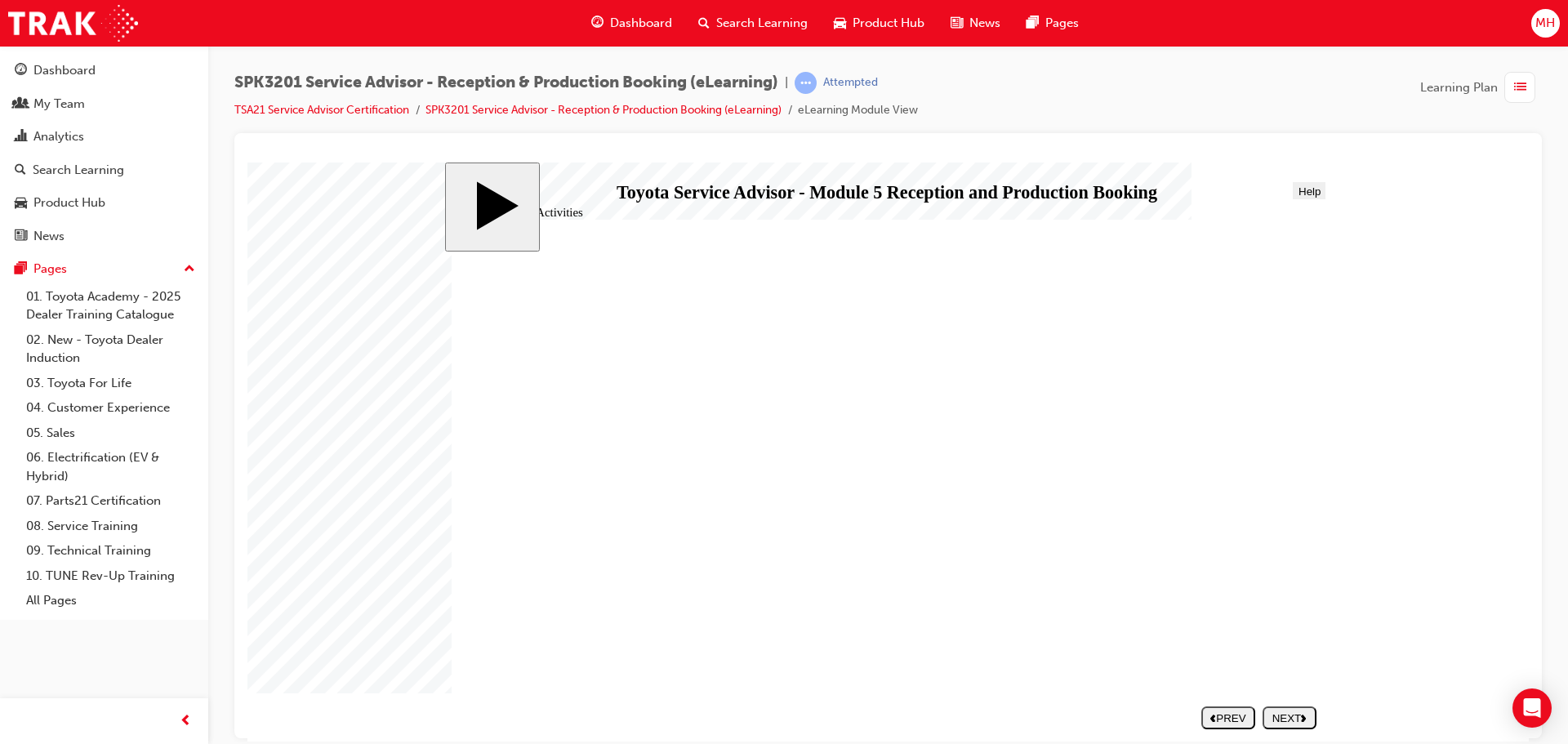
click at [1295, 728] on button "NEXT" at bounding box center [1290, 717] width 54 height 22
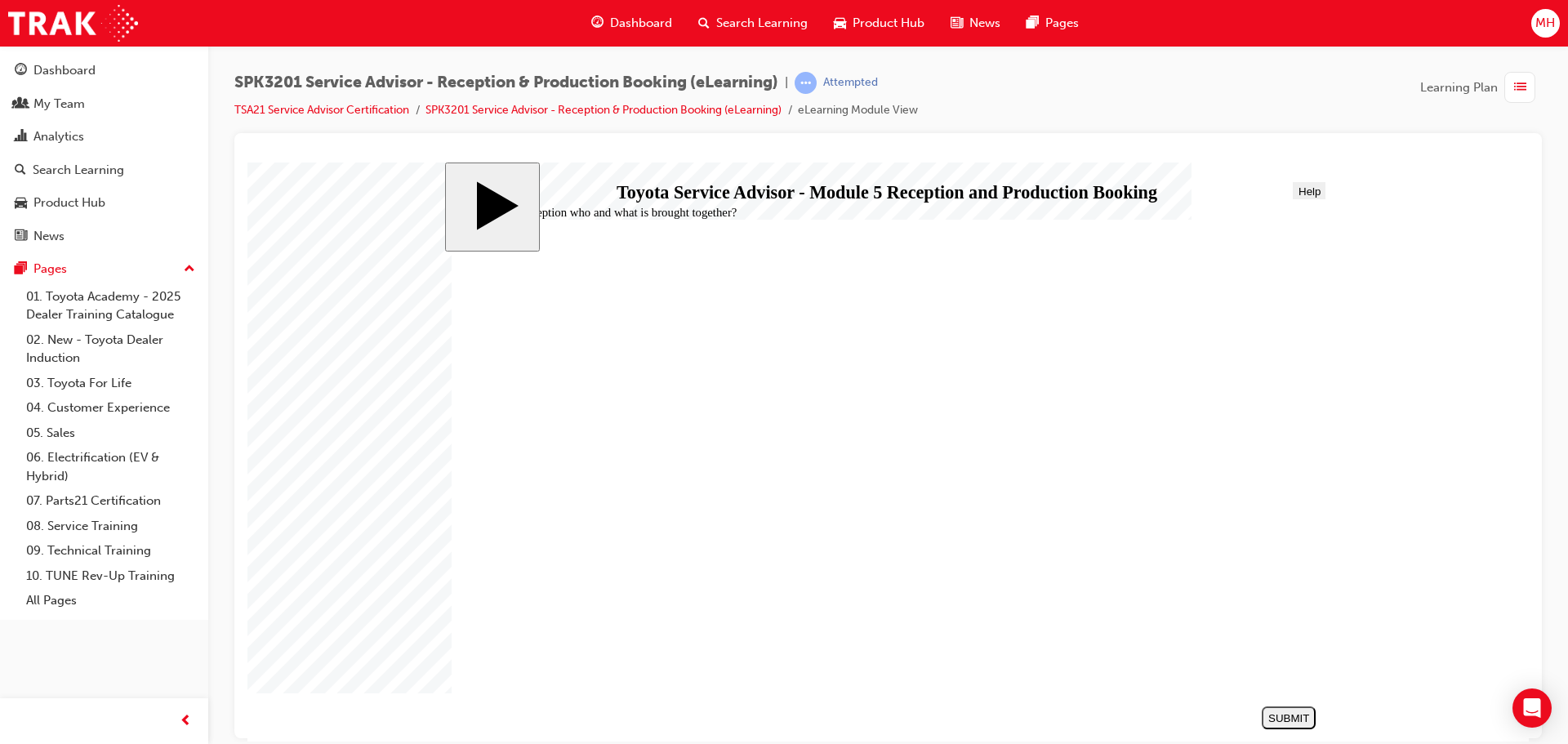
radio input "true"
click at [1309, 721] on div "SUBMIT" at bounding box center [1289, 717] width 41 height 12
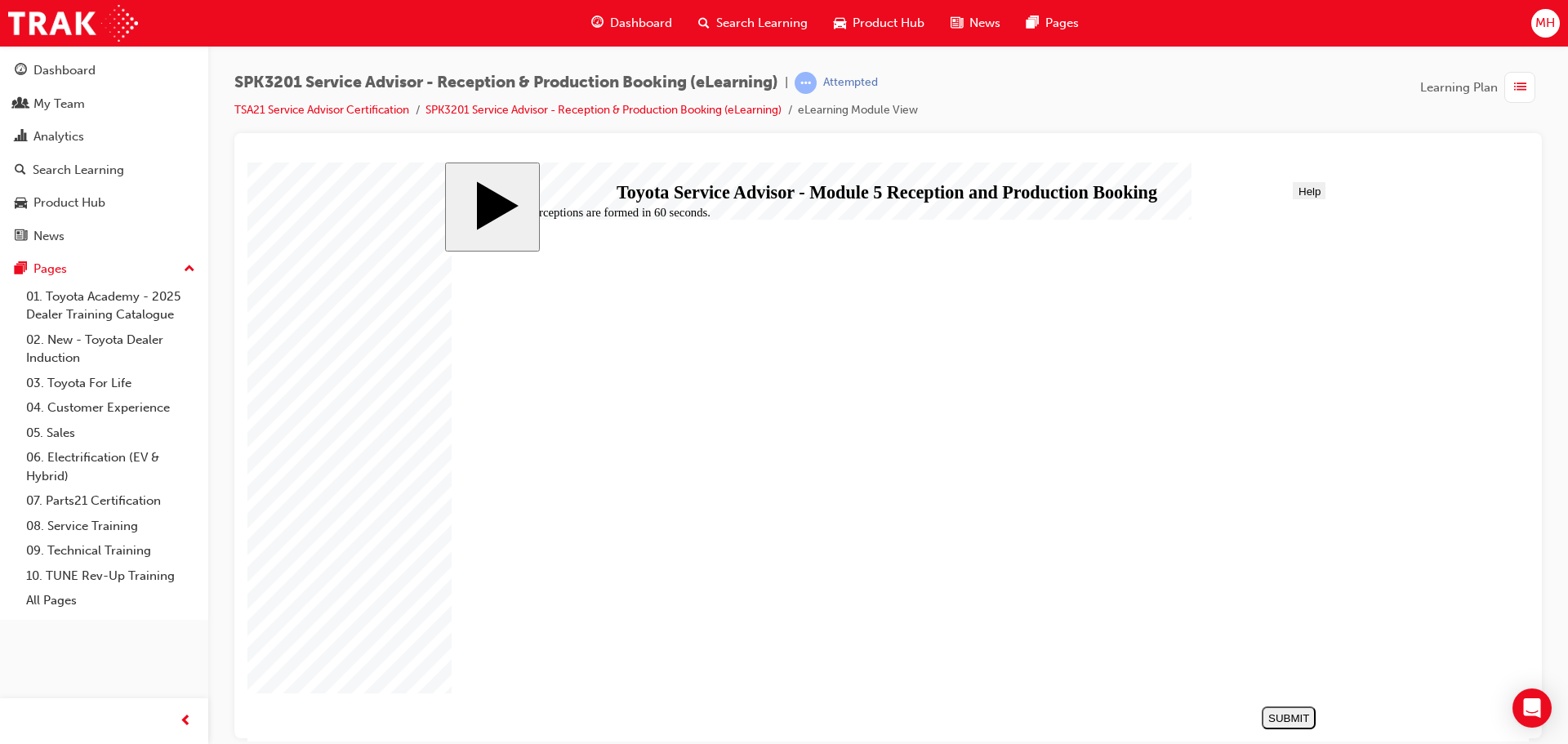
radio input "true"
click at [1287, 716] on div "SUBMIT" at bounding box center [1289, 717] width 41 height 12
radio input "true"
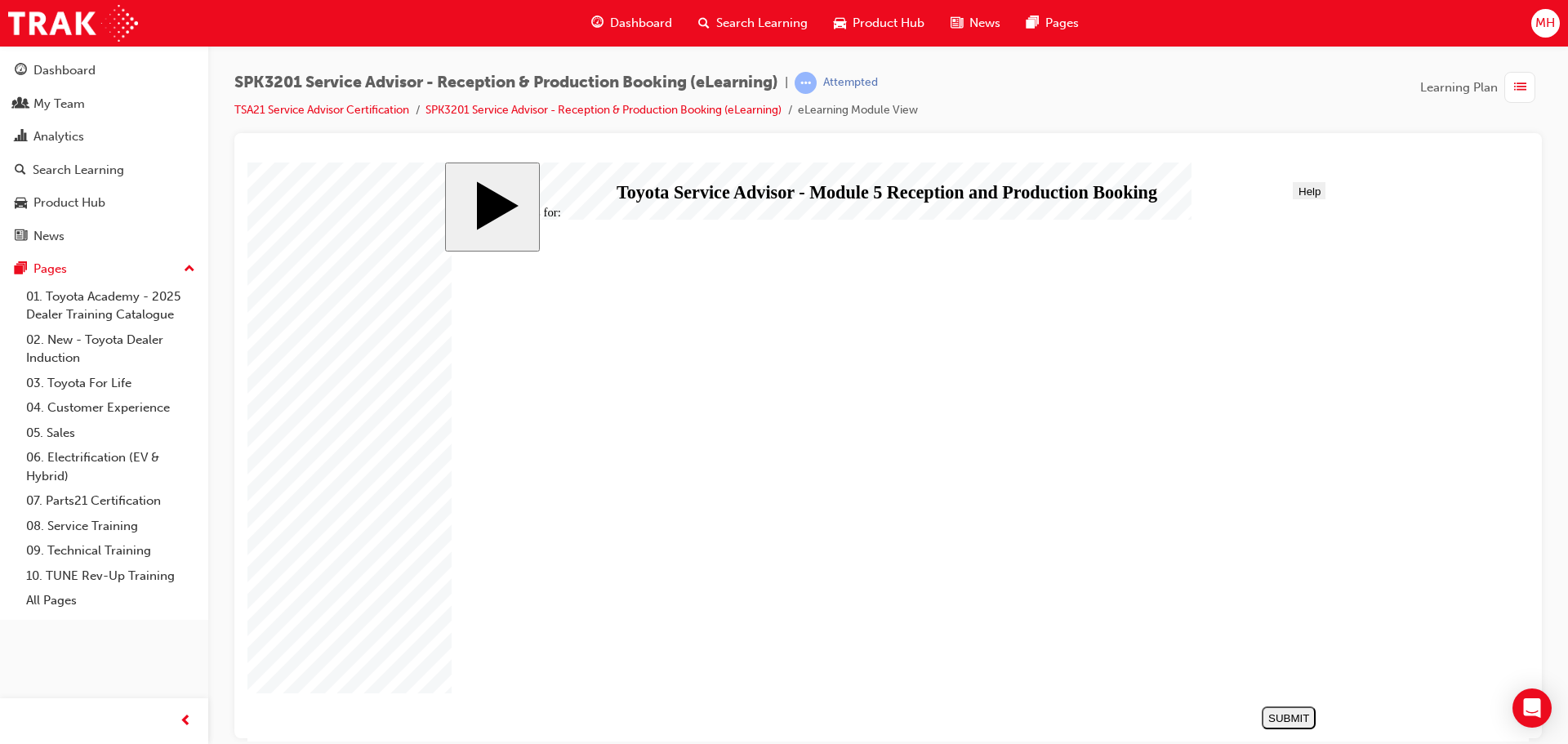
click at [1287, 715] on div "SUBMIT" at bounding box center [1289, 717] width 41 height 12
radio input "true"
click at [1293, 716] on div "SUBMIT" at bounding box center [1289, 717] width 41 height 12
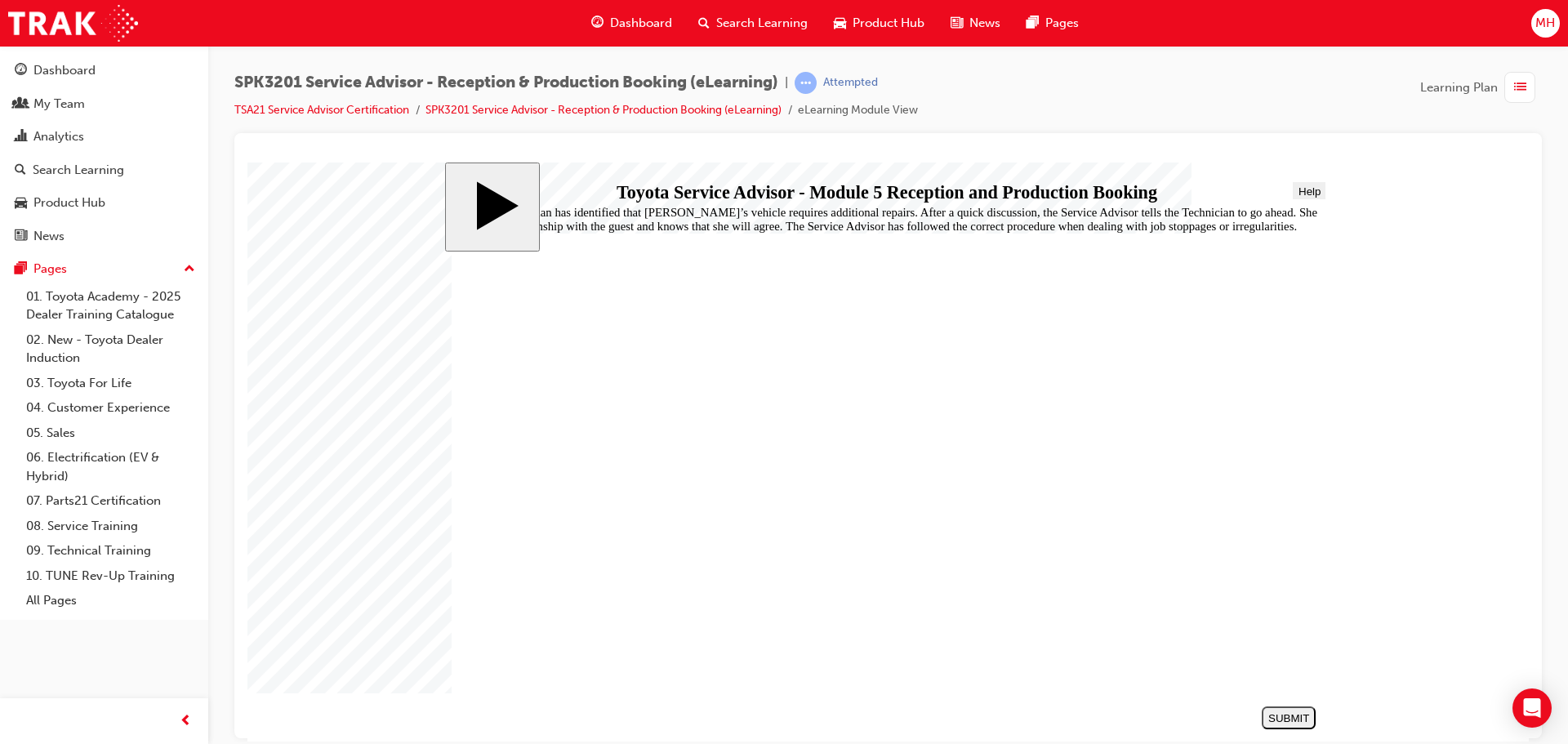
radio input "true"
click at [1280, 713] on div "SUBMIT" at bounding box center [1289, 717] width 41 height 12
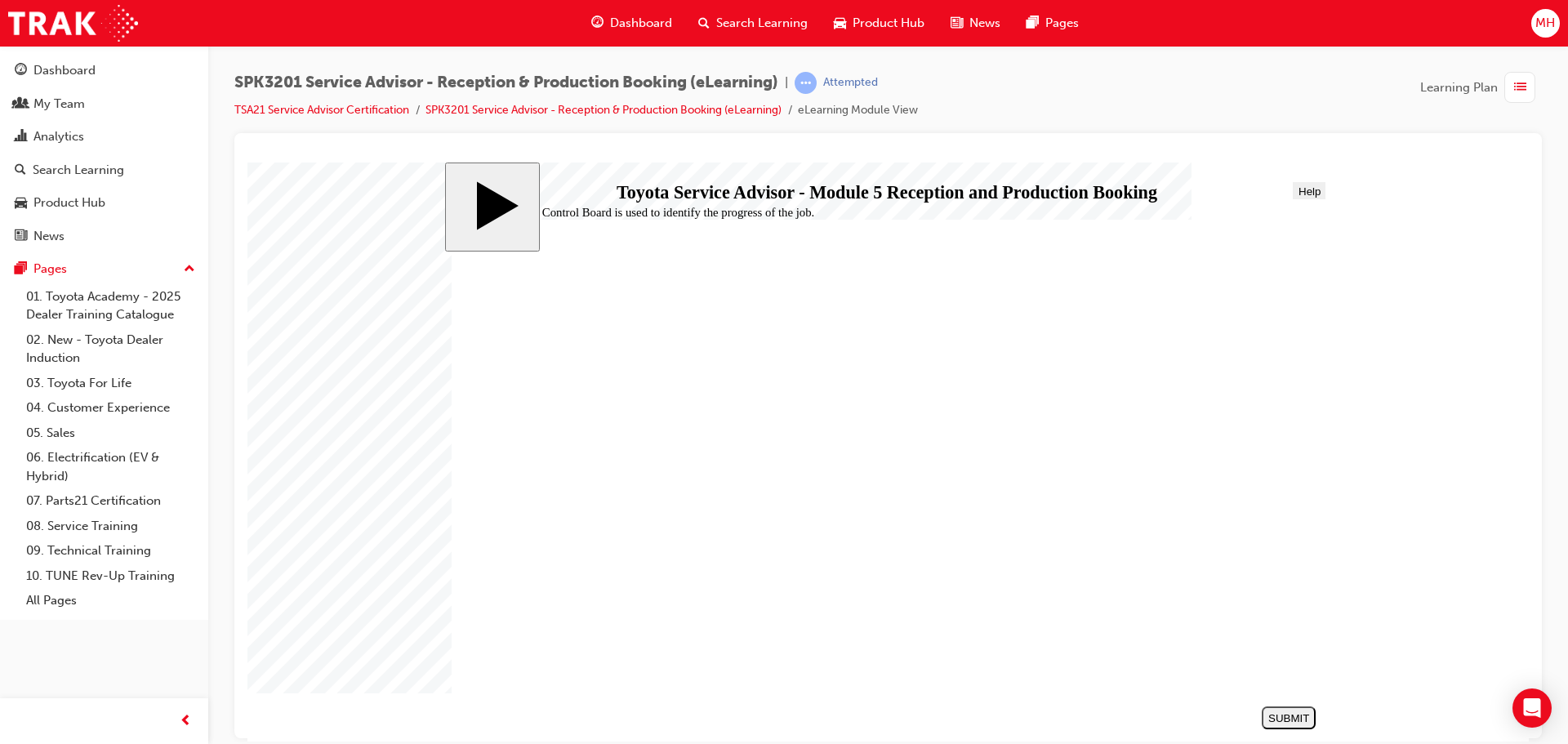
radio input "true"
click at [1281, 717] on div "SUBMIT" at bounding box center [1289, 717] width 41 height 12
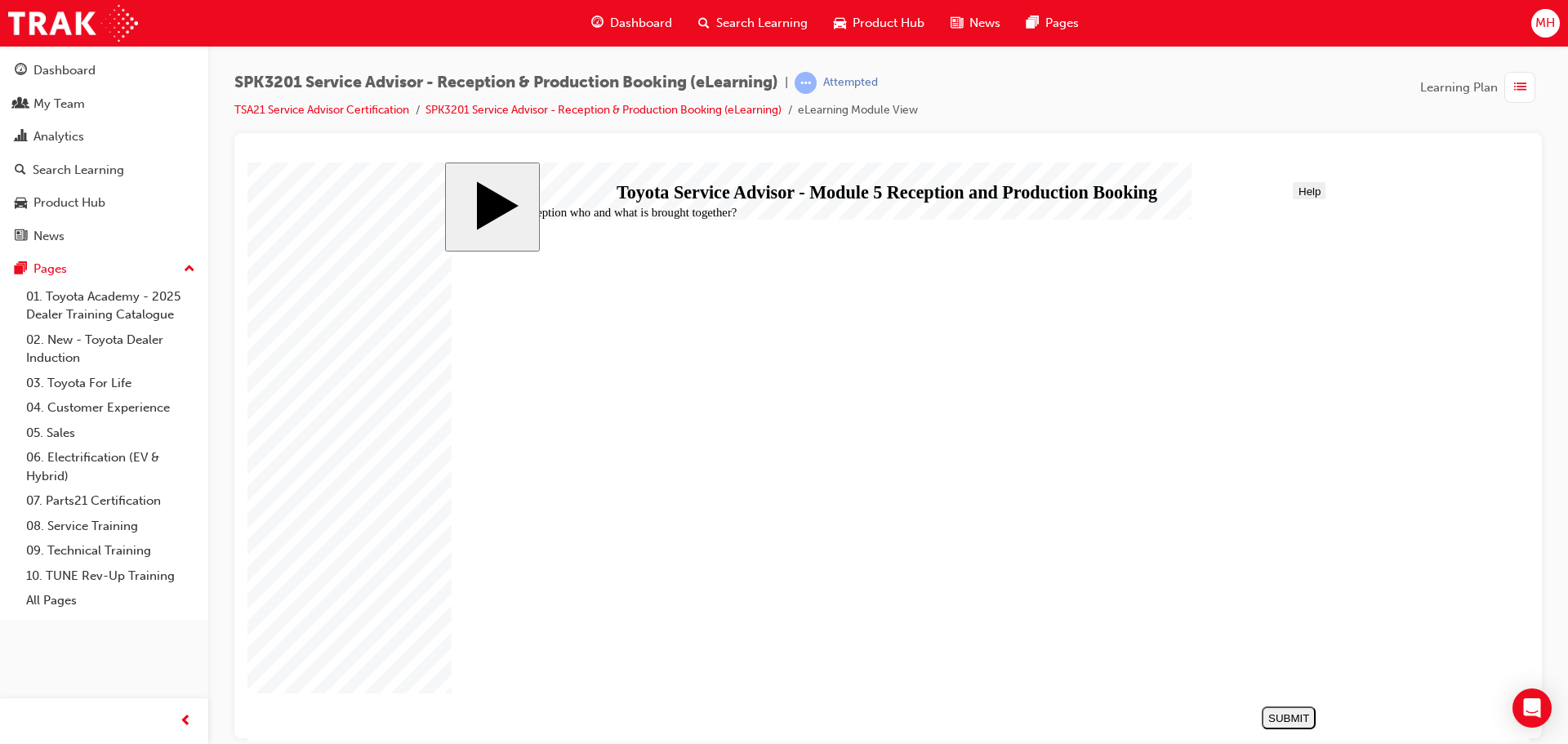
radio input "true"
click at [1279, 714] on div "SUBMIT" at bounding box center [1289, 717] width 41 height 12
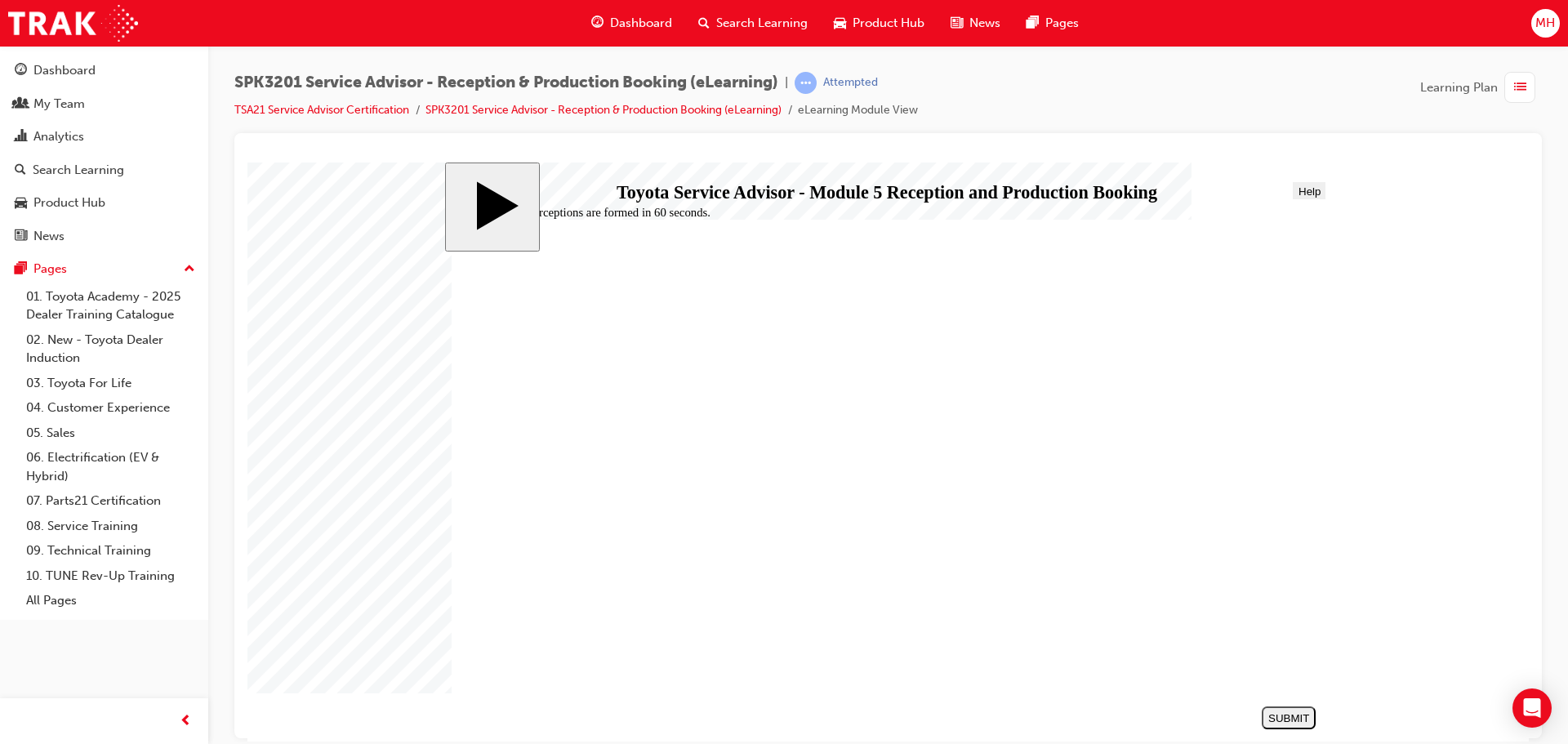
radio input "true"
click at [1287, 714] on div "SUBMIT" at bounding box center [1289, 717] width 41 height 12
radio input "true"
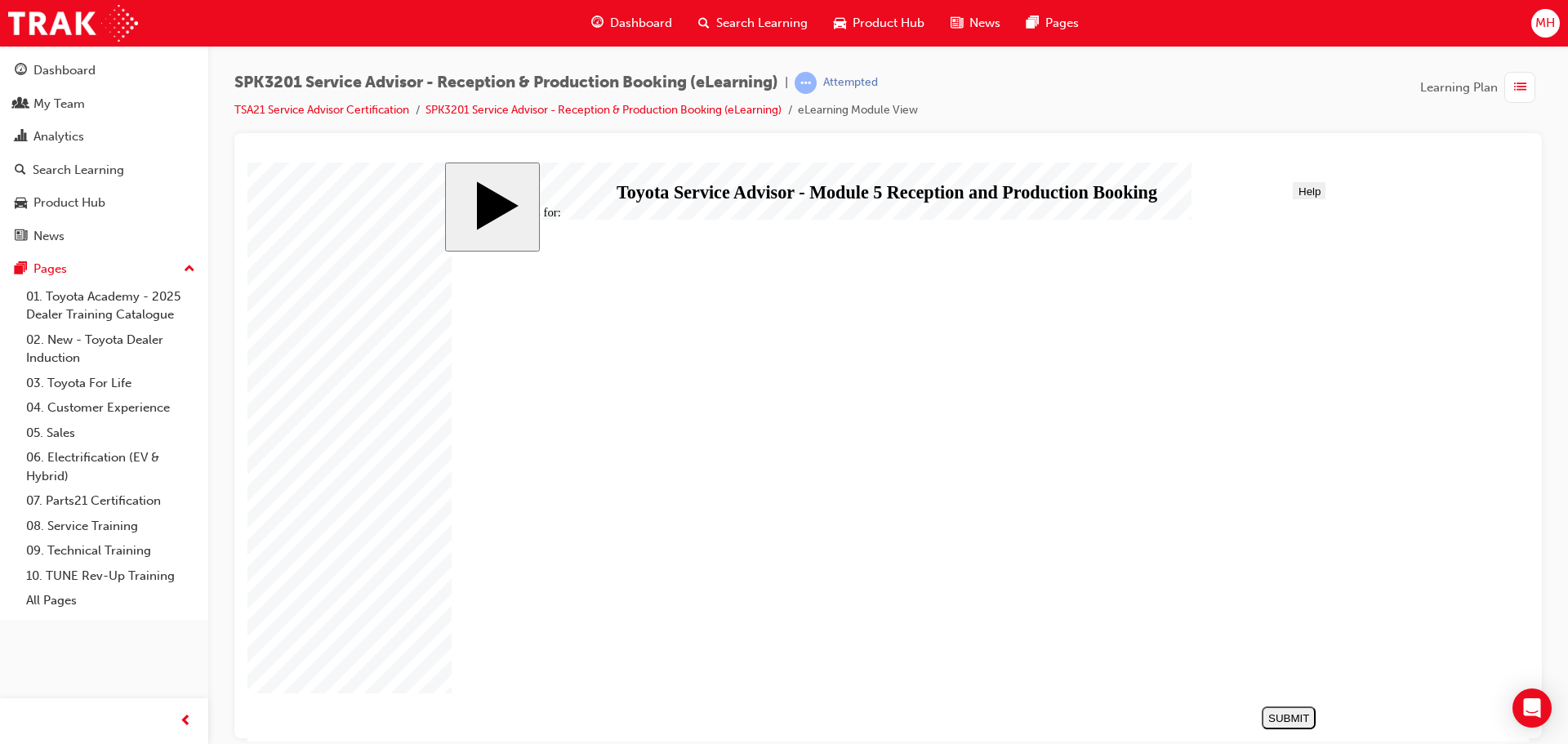
click at [1290, 722] on div "SUBMIT" at bounding box center [1289, 717] width 41 height 12
radio input "true"
click at [1299, 717] on div "SUBMIT" at bounding box center [1289, 717] width 41 height 12
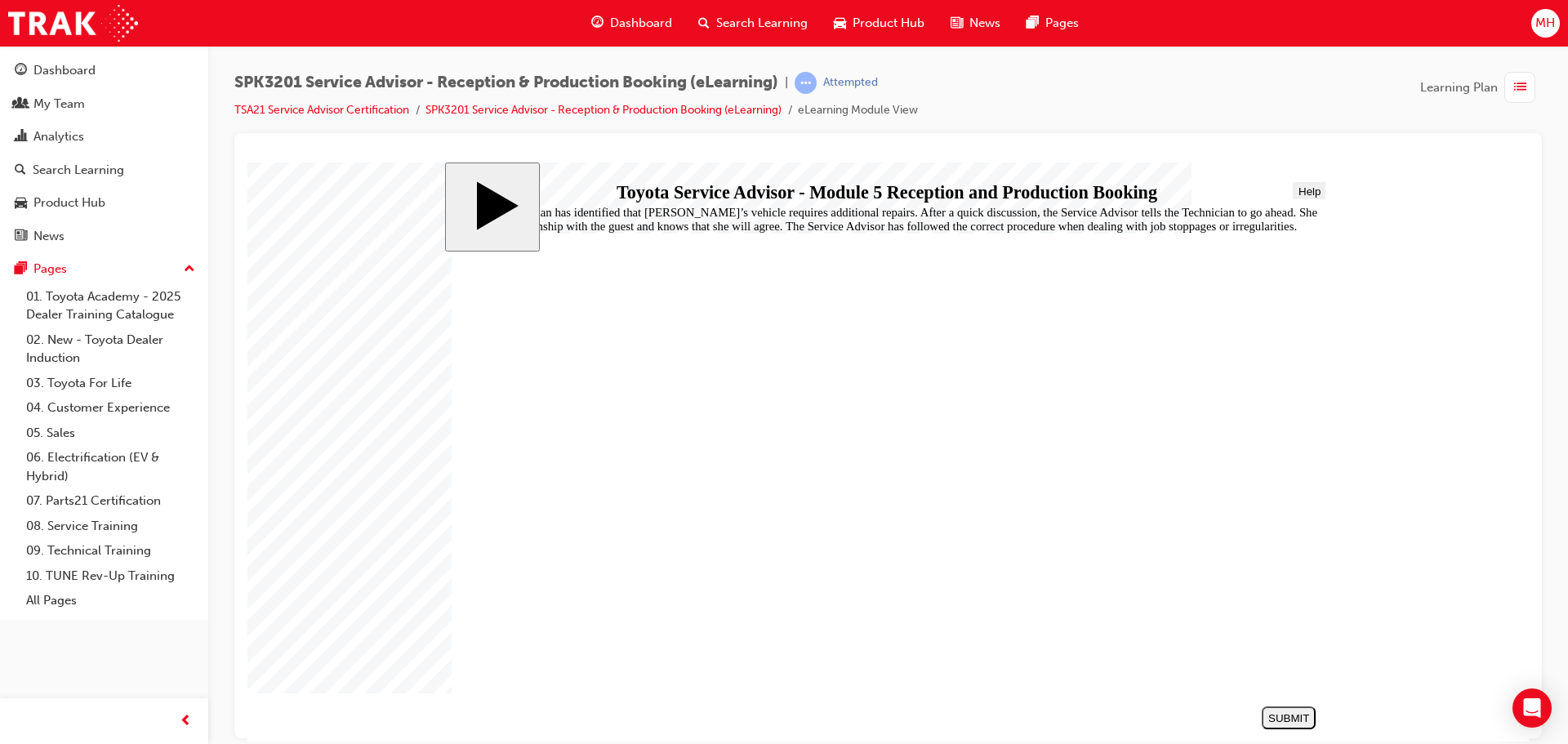
radio input "true"
click at [1295, 715] on div "SUBMIT" at bounding box center [1289, 717] width 41 height 12
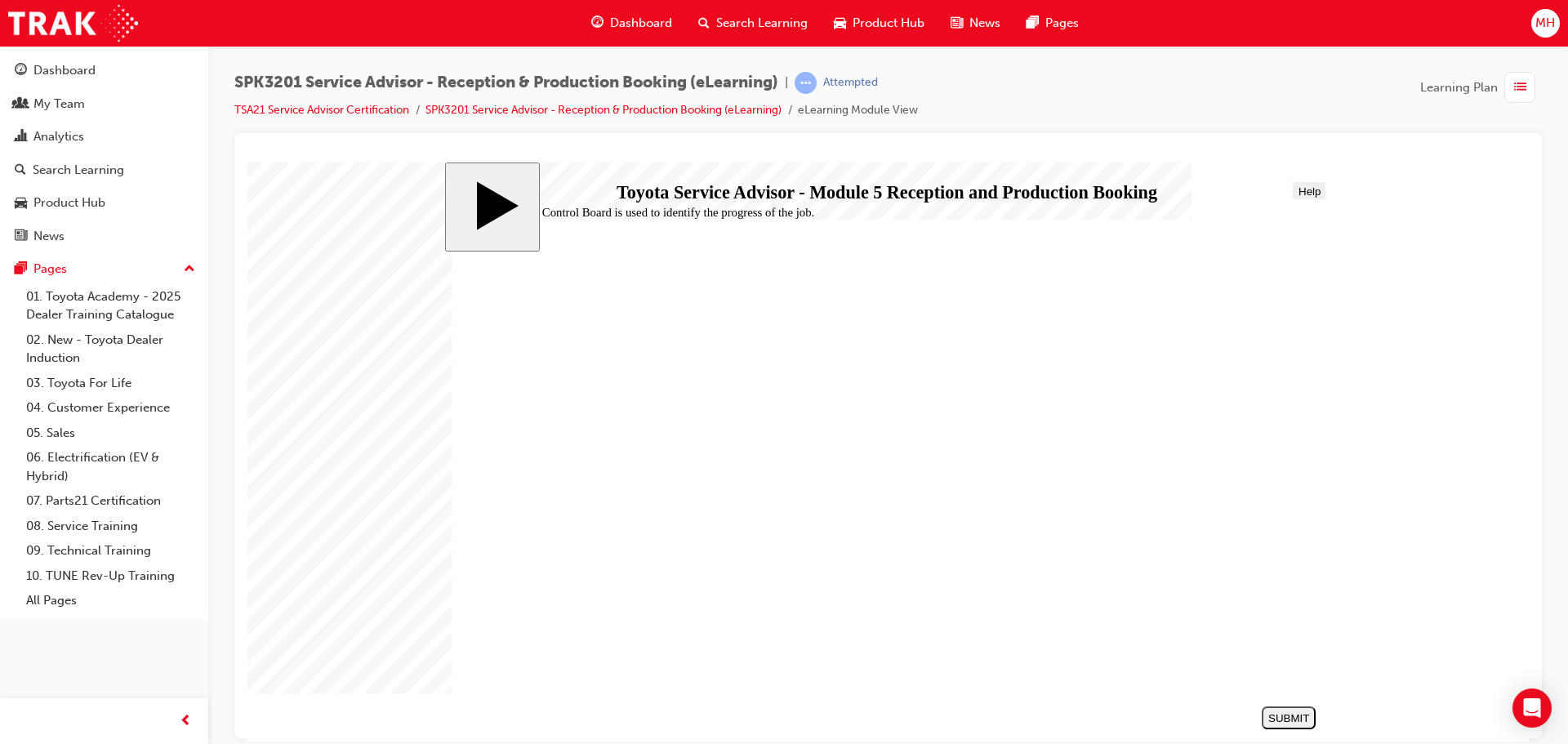
radio input "true"
click at [1281, 711] on div "SUBMIT" at bounding box center [1289, 717] width 41 height 12
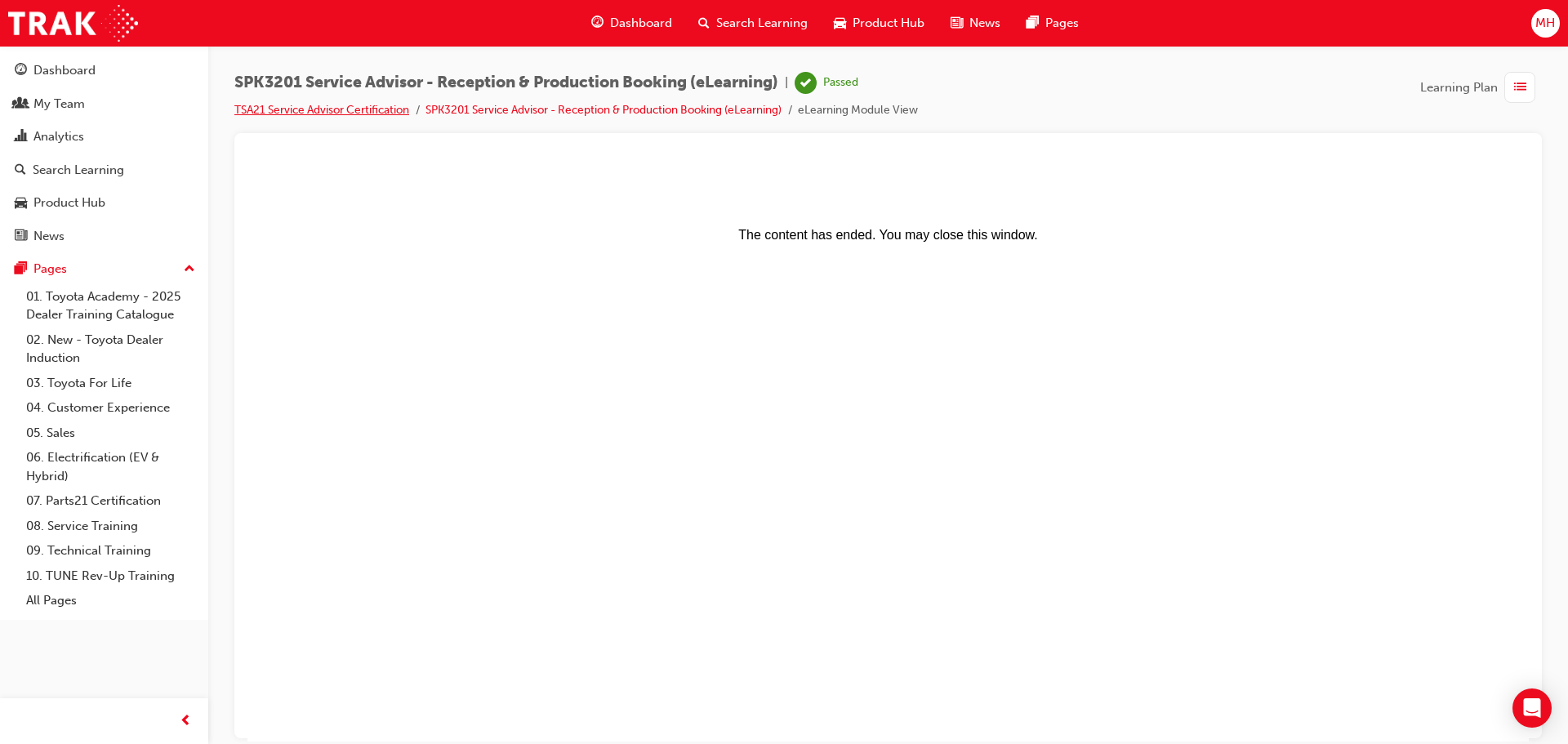
click at [352, 108] on link "TSA21 Service Advisor Certification" at bounding box center [321, 109] width 175 height 14
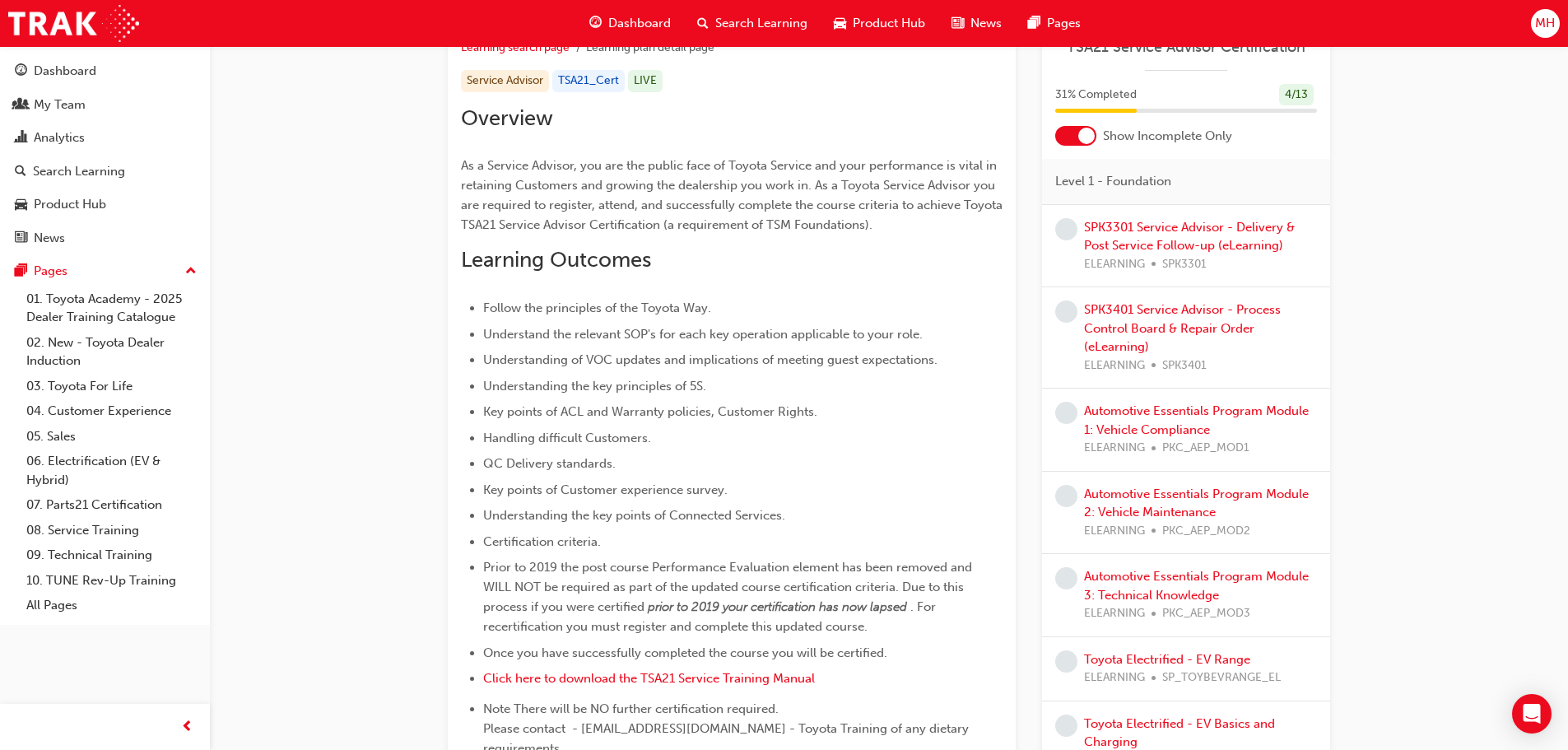
scroll to position [272, 0]
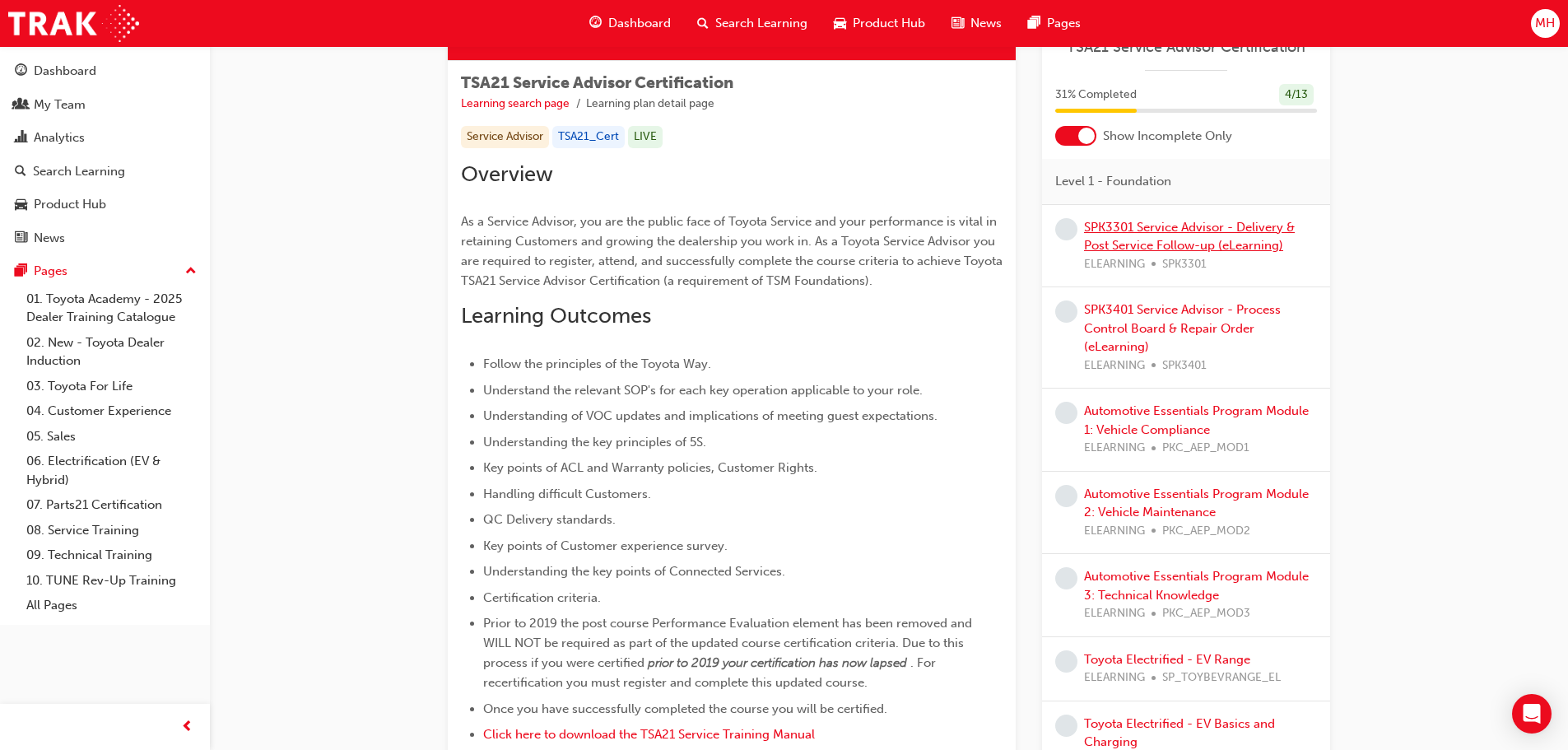
click at [1152, 243] on link "SPK3301 Service Advisor - Delivery & Post Service Follow-up (eLearning)" at bounding box center [1189, 237] width 211 height 34
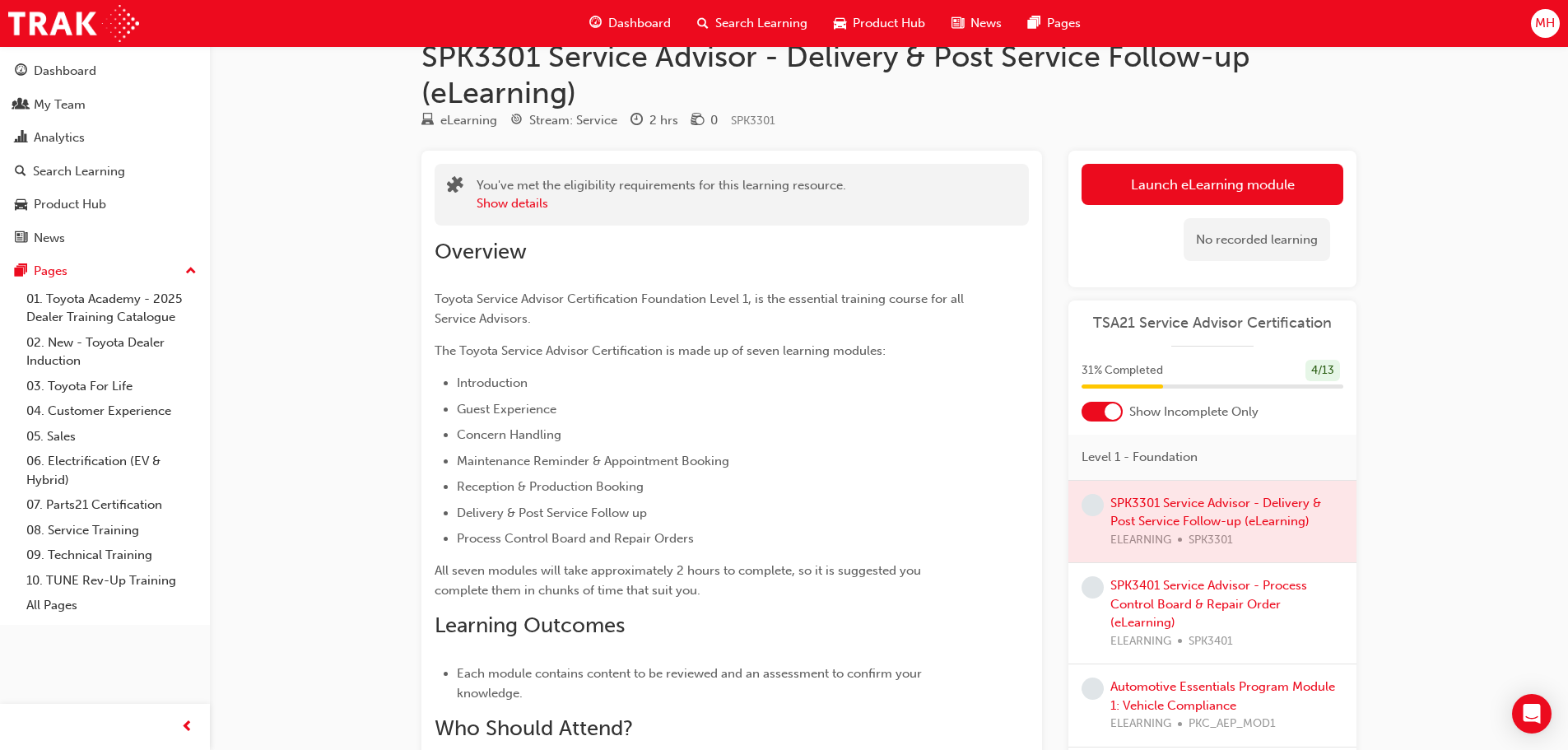
scroll to position [24, 0]
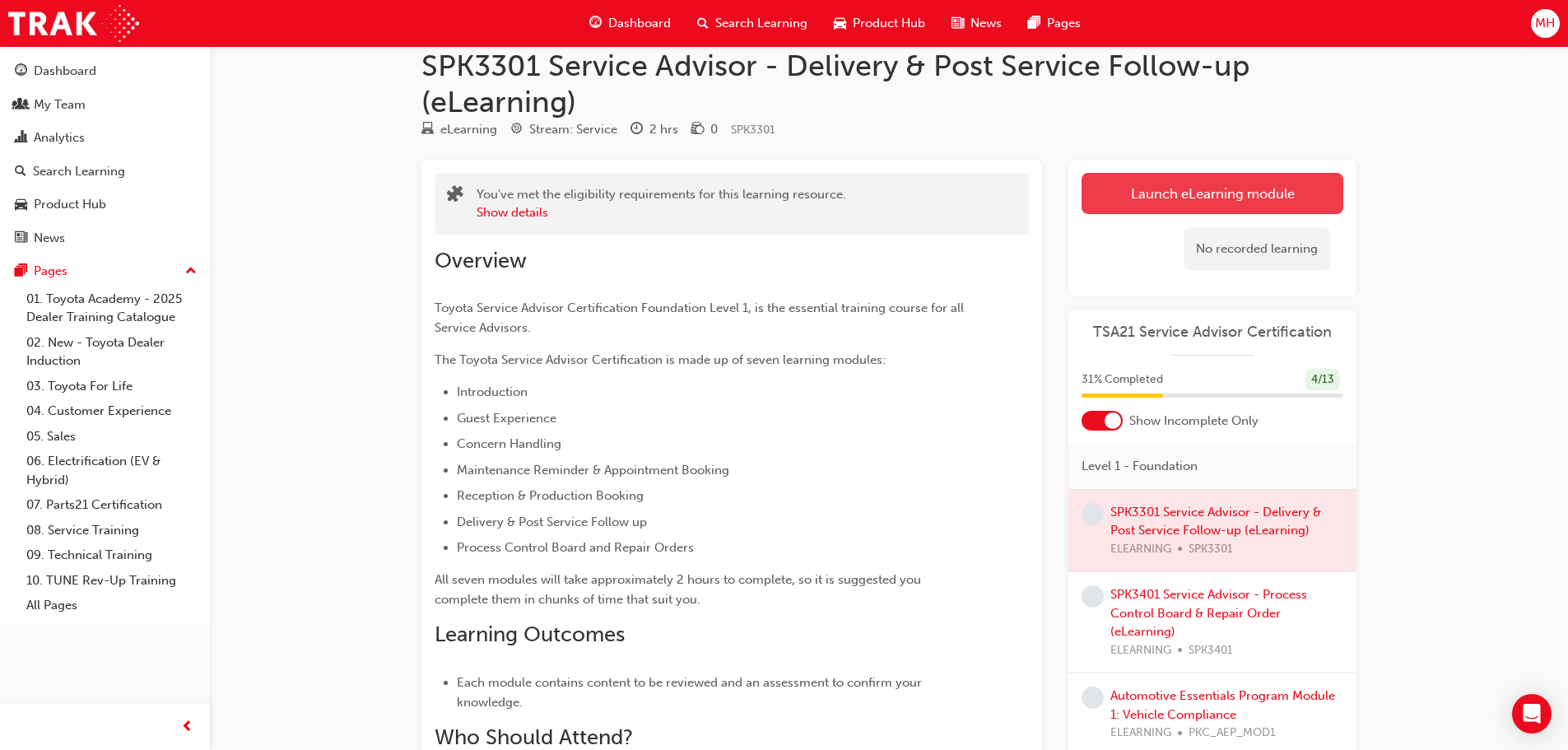
click at [1212, 190] on link "Launch eLearning module" at bounding box center [1212, 194] width 261 height 41
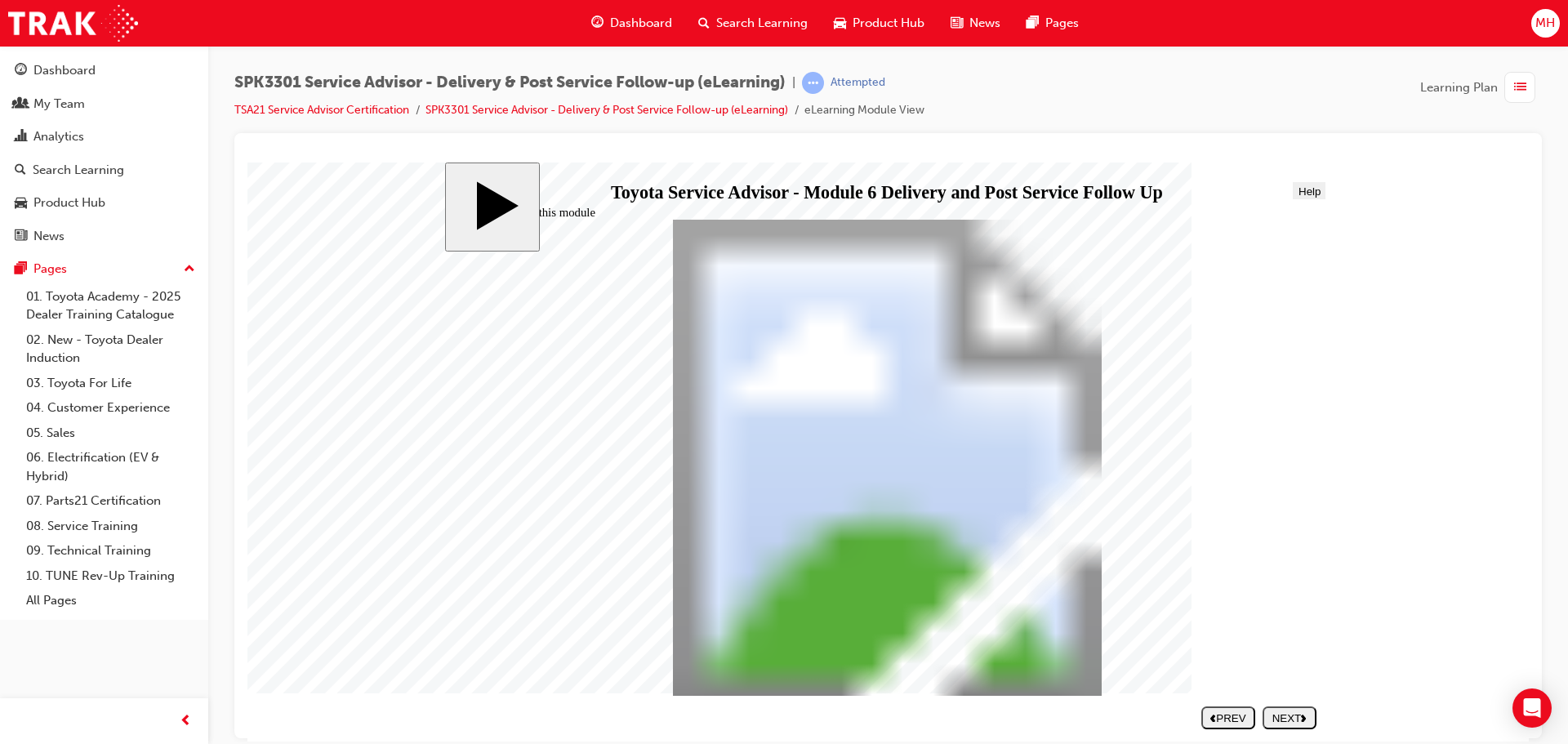
click at [1294, 718] on div "NEXT" at bounding box center [1290, 717] width 41 height 12
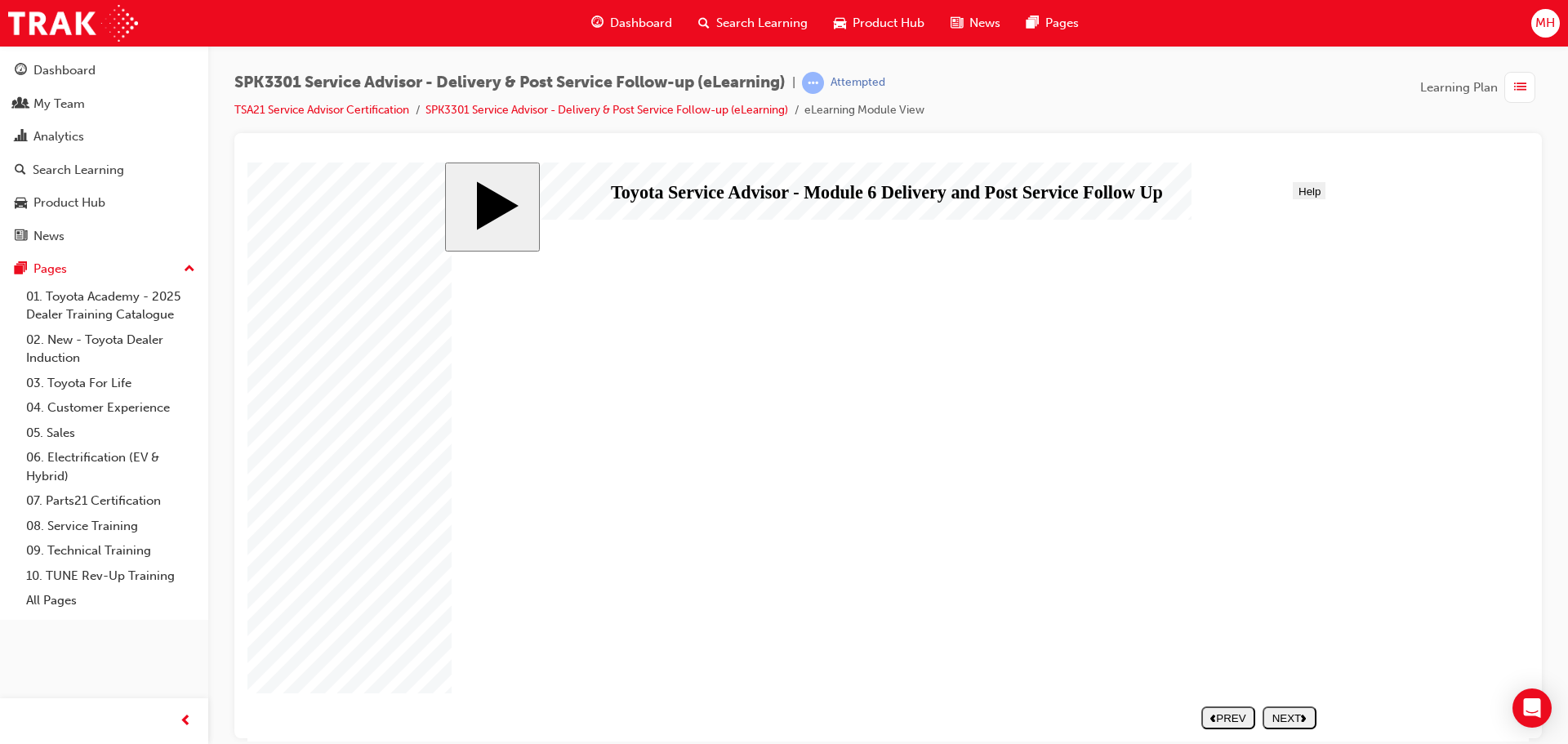
click at [1294, 721] on div "NEXT" at bounding box center [1290, 717] width 41 height 12
click at [1281, 717] on div "NEXT" at bounding box center [1290, 717] width 41 height 12
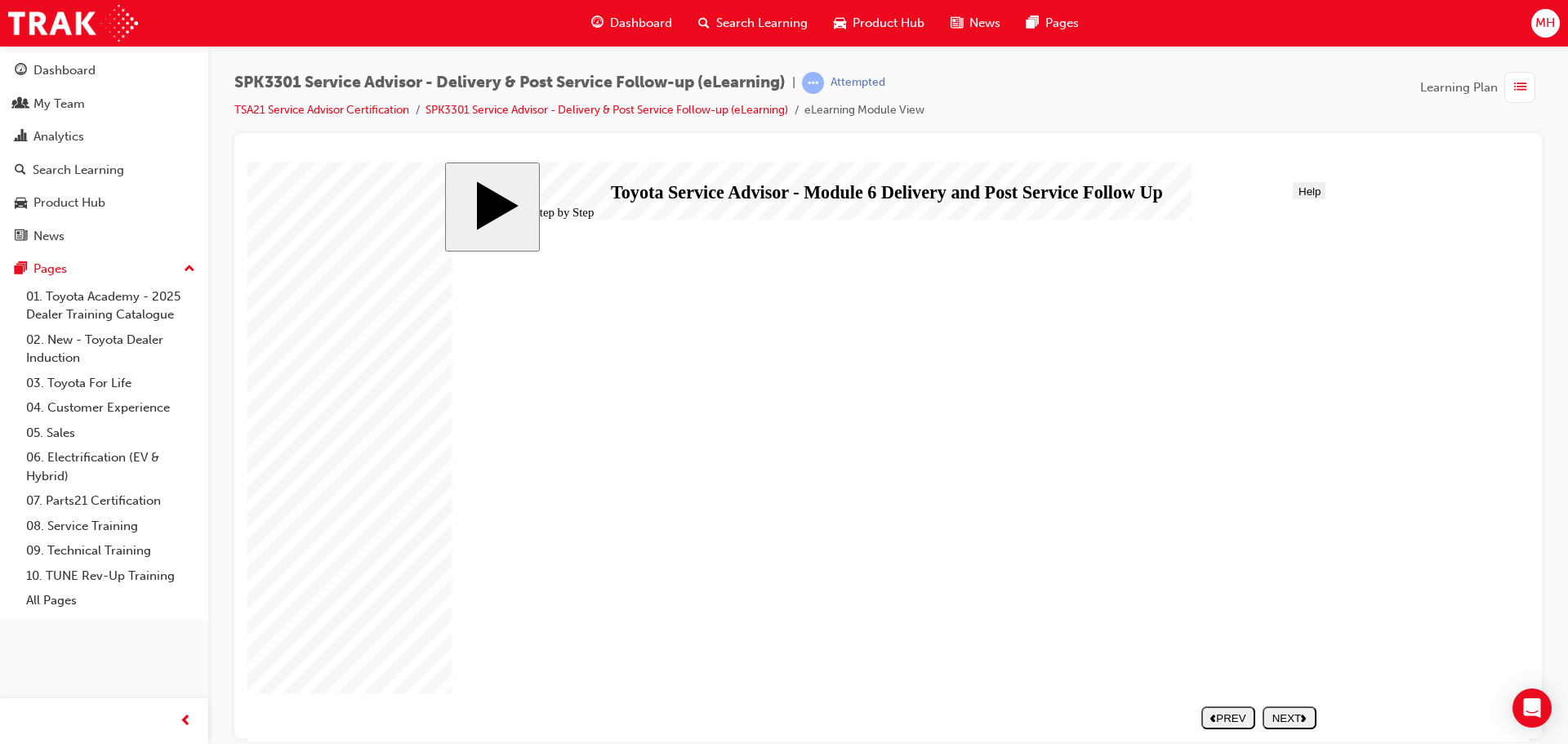
click at [1290, 723] on button "NEXT" at bounding box center [1290, 717] width 54 height 22
click at [1290, 713] on div "NEXT" at bounding box center [1290, 717] width 41 height 12
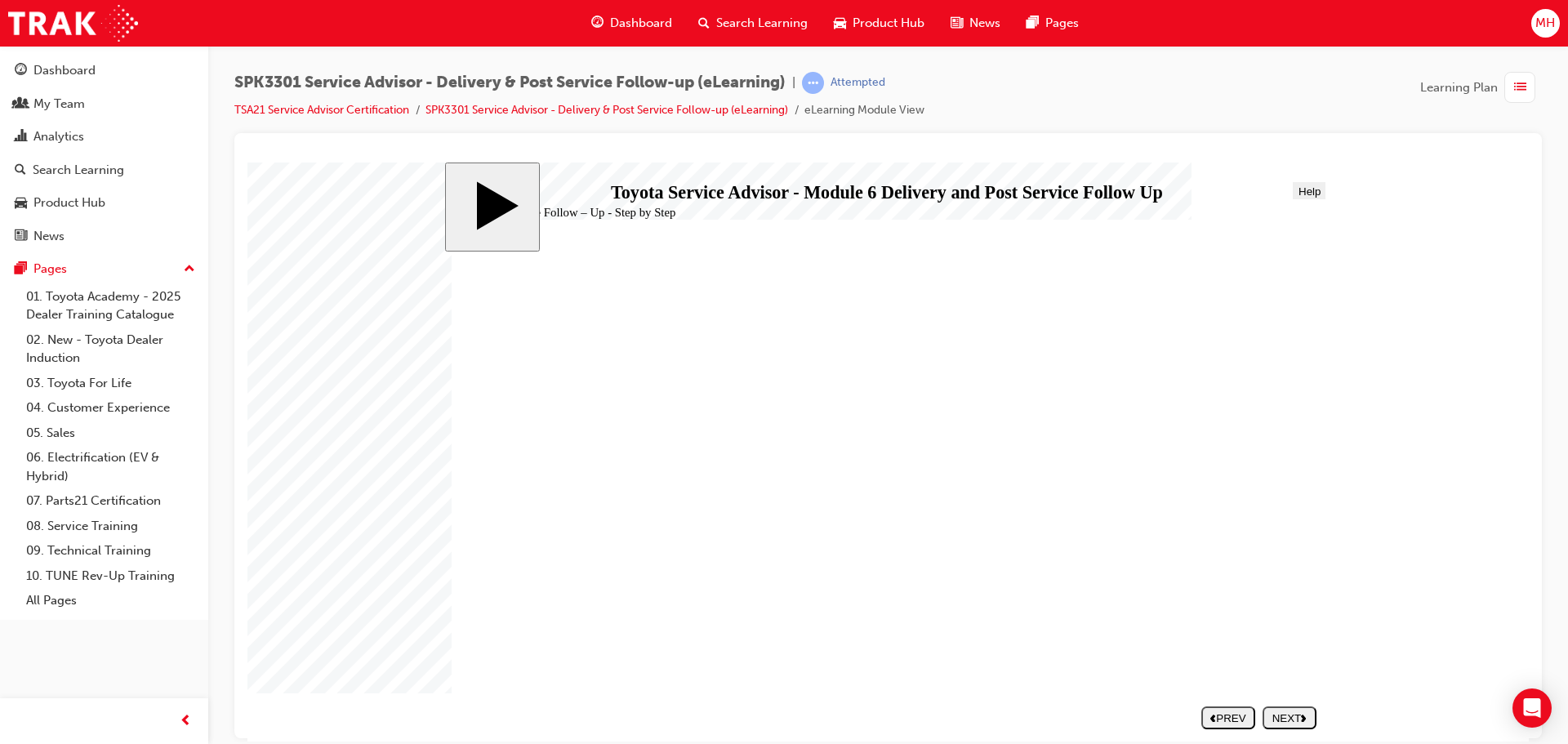
click at [1287, 720] on div "NEXT" at bounding box center [1290, 717] width 41 height 12
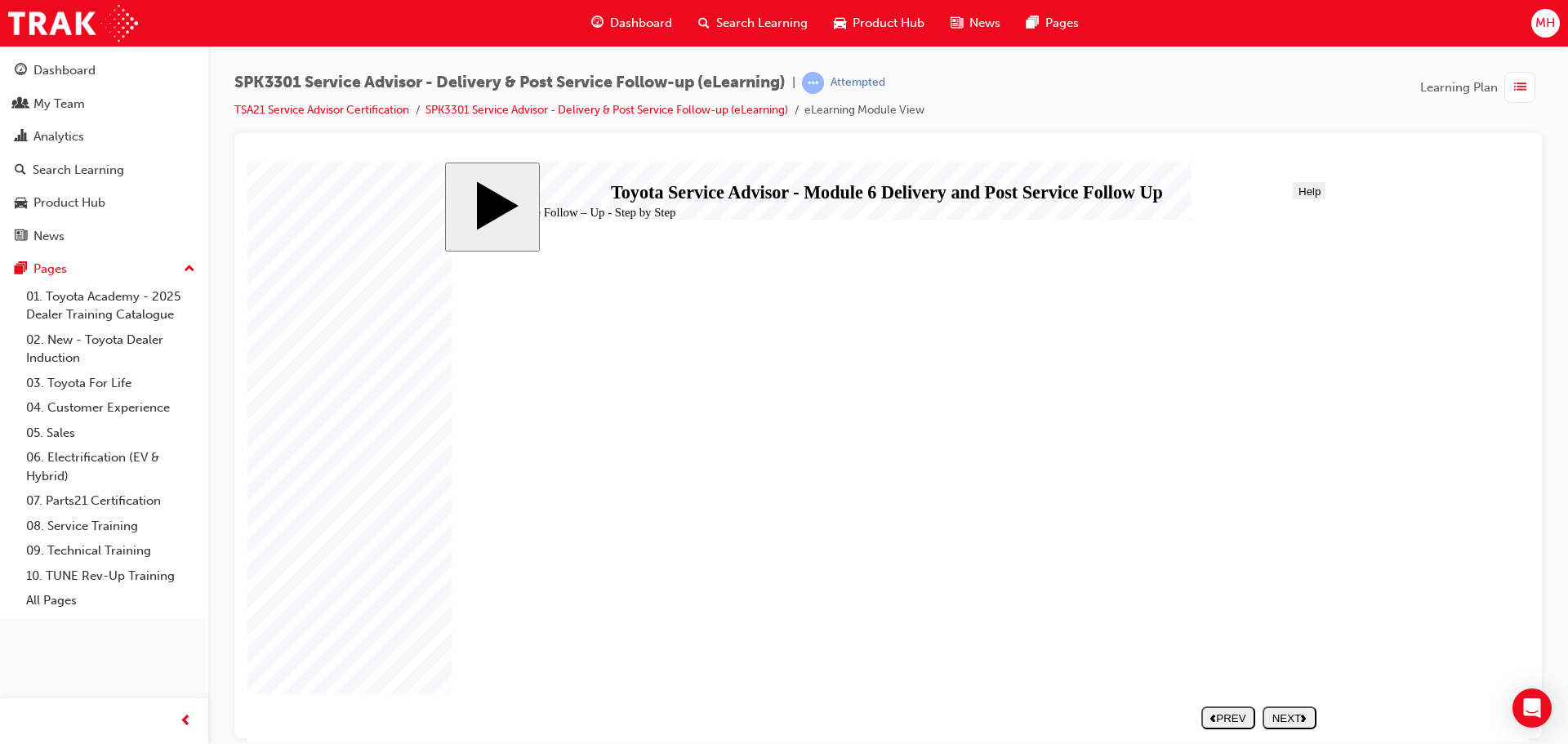
click at [1302, 718] on icon "next" at bounding box center [1304, 717] width 6 height 8
click at [294, 327] on body "slide: 6 Steps to a Successful Post Service Follow-Up call 6 Steps to a Success…" at bounding box center [888, 451] width 1281 height 579
click at [622, 21] on span "Dashboard" at bounding box center [641, 23] width 62 height 19
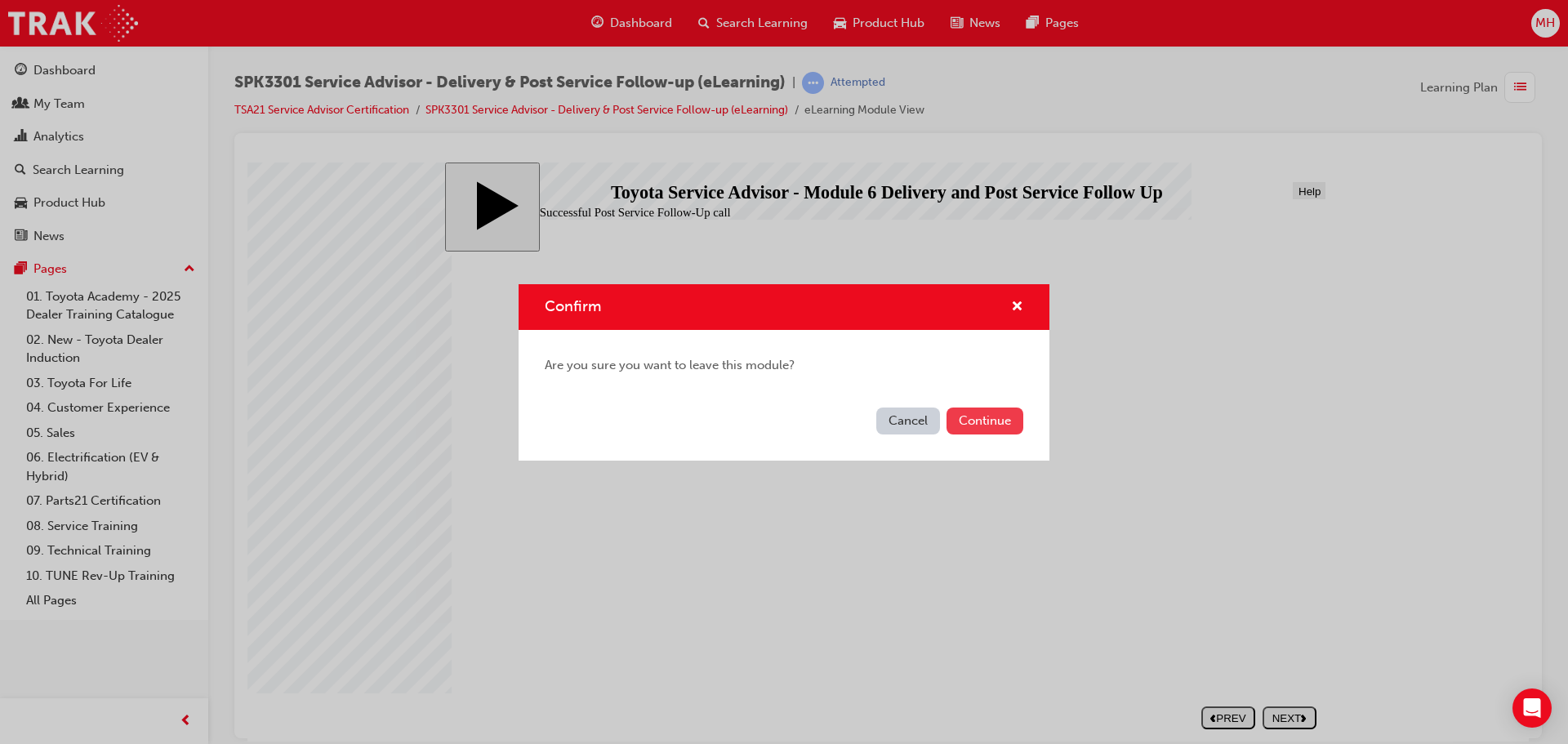
click at [963, 420] on button "Continue" at bounding box center [985, 421] width 77 height 27
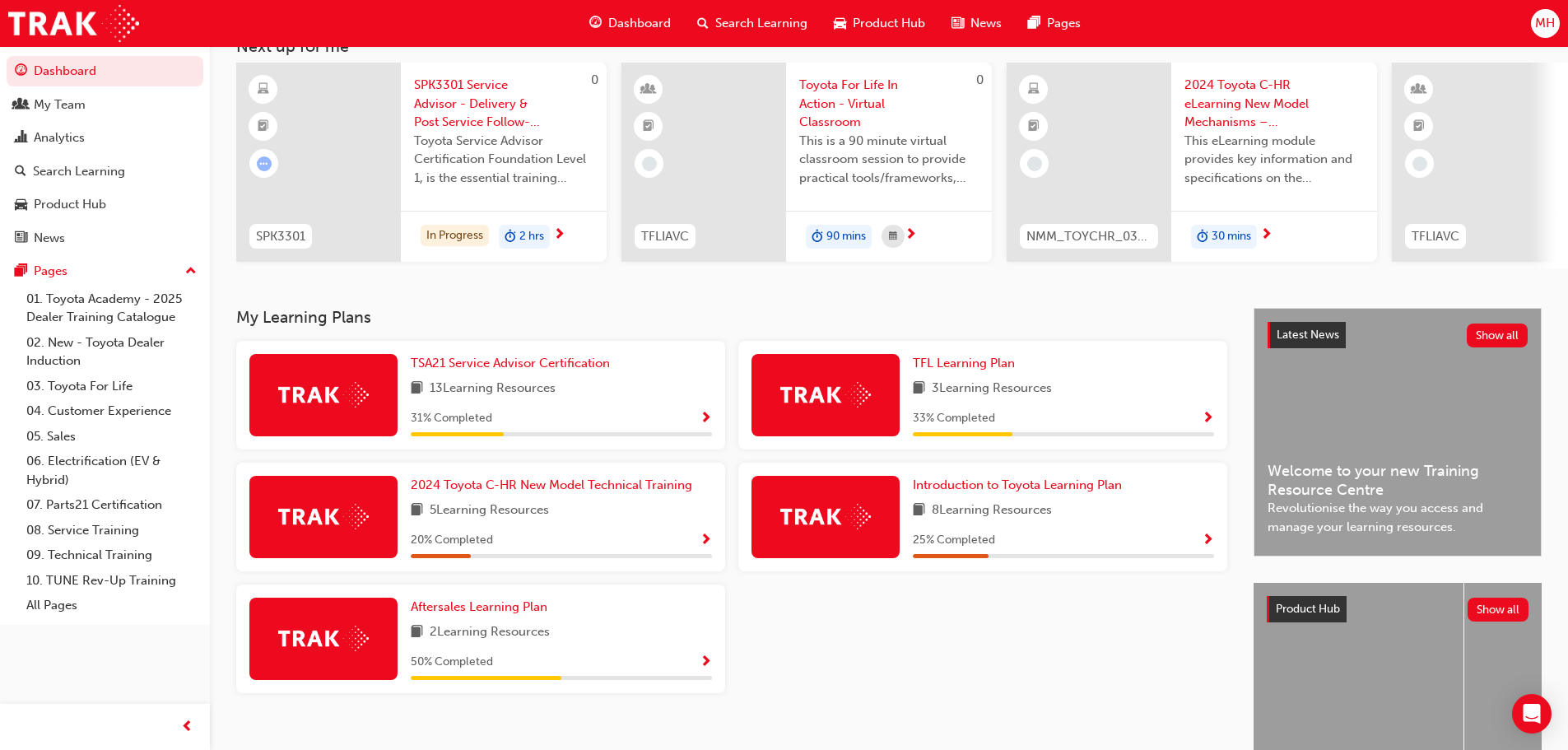
scroll to position [82, 0]
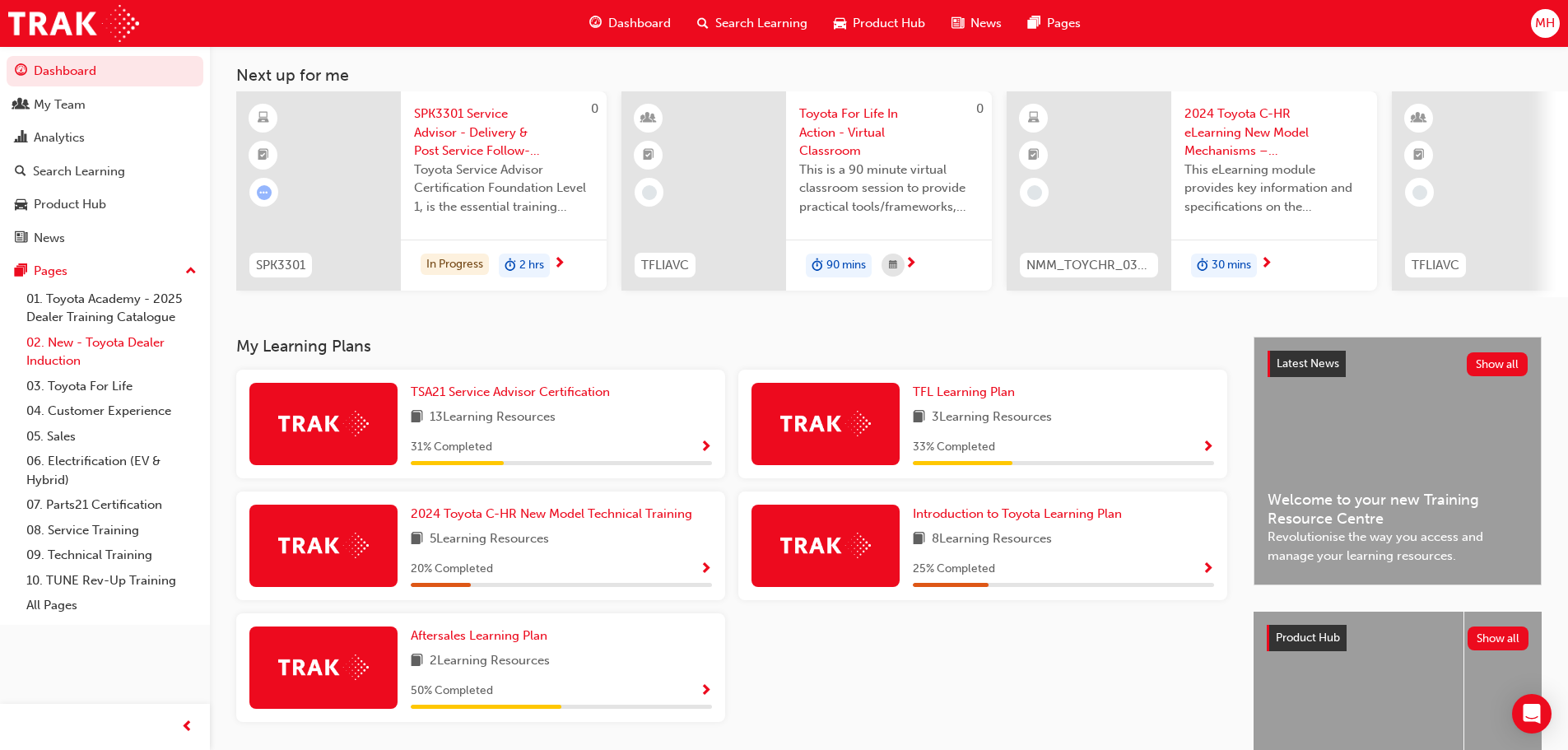
click at [71, 351] on link "02. New - Toyota Dealer Induction" at bounding box center [111, 352] width 183 height 43
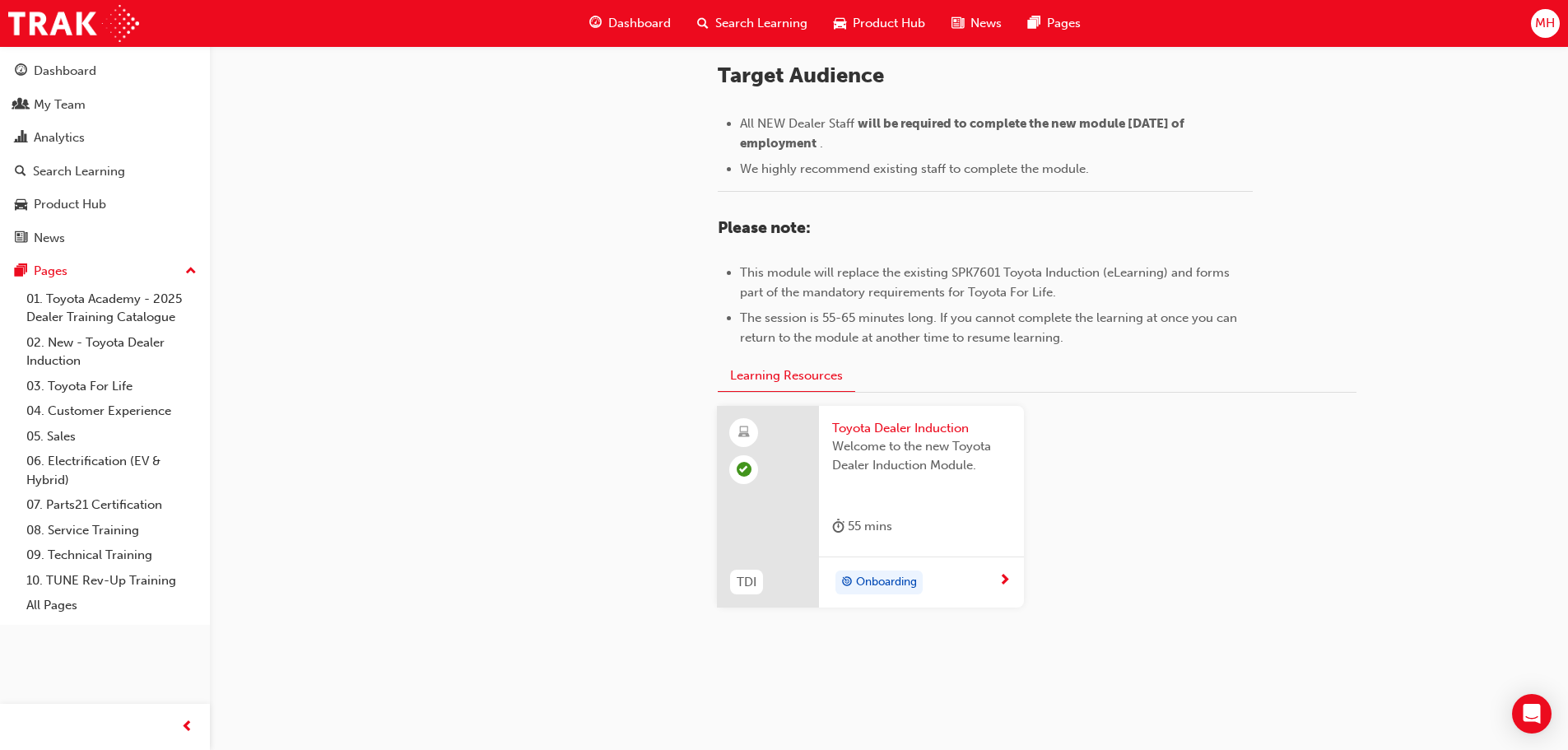
scroll to position [725, 0]
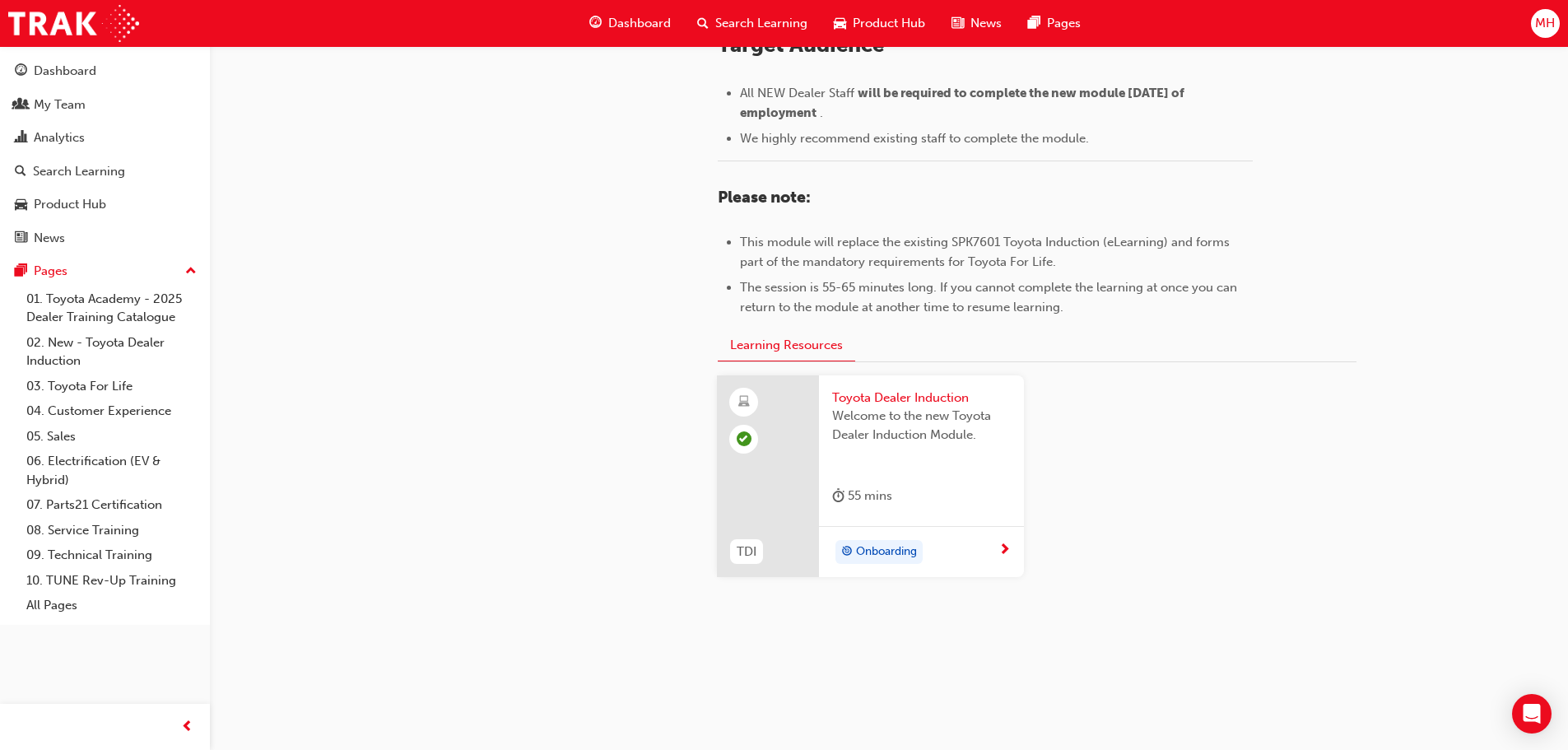
click at [960, 397] on span "Toyota Dealer Induction" at bounding box center [922, 398] width 179 height 19
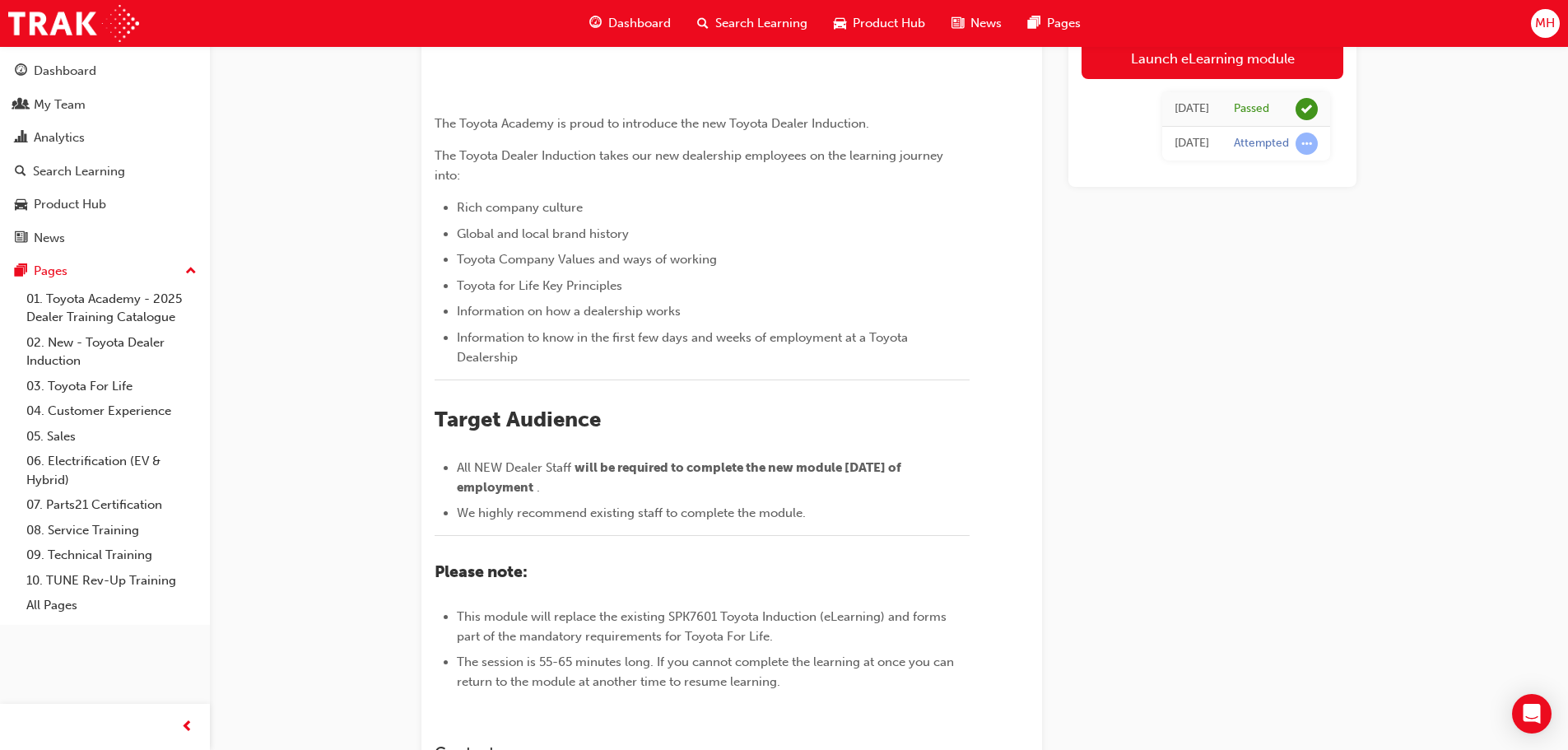
scroll to position [568, 0]
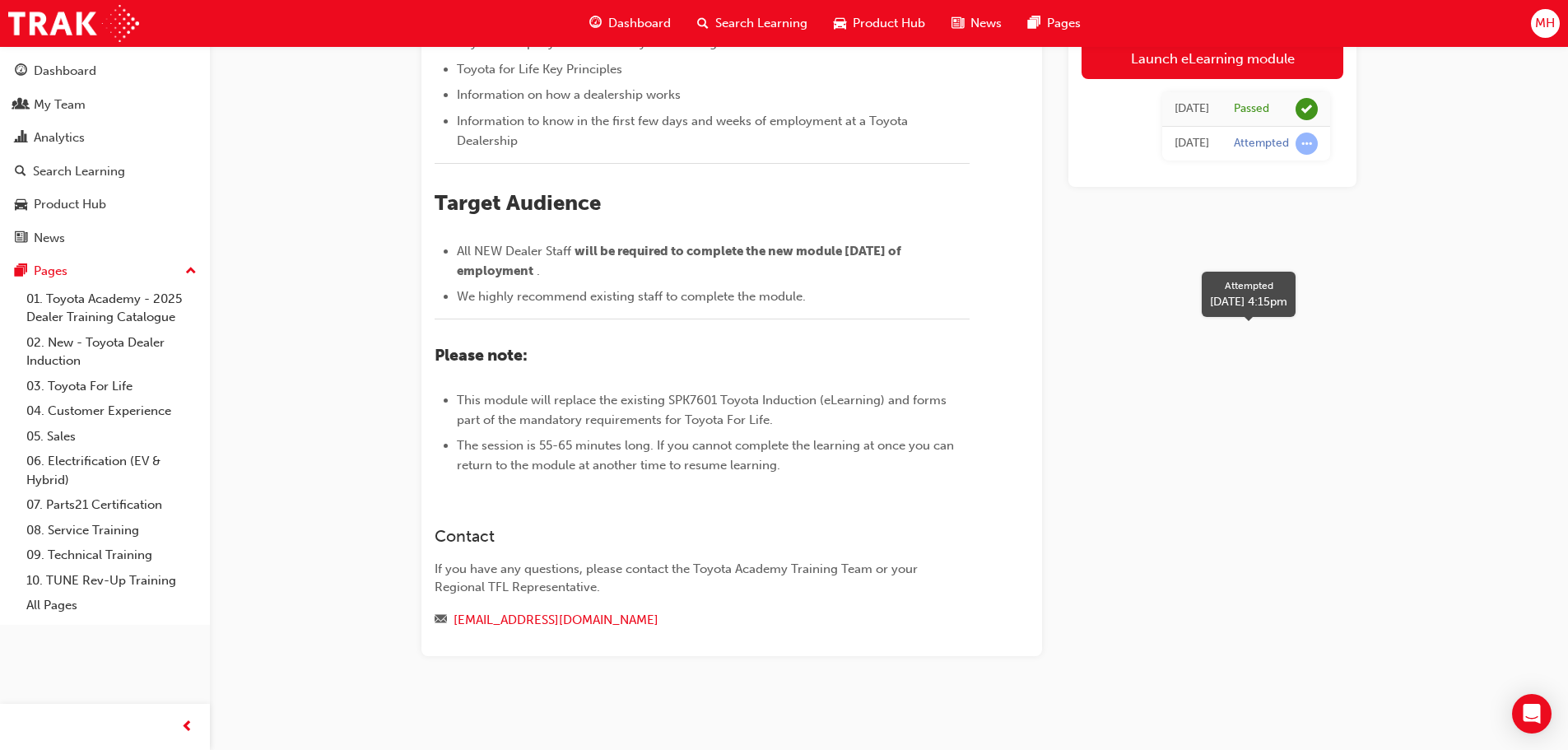
click at [1312, 145] on span "learningRecordVerb_ATTEMPT-icon" at bounding box center [1307, 144] width 23 height 23
click at [1182, 144] on div "[DATE]" at bounding box center [1192, 144] width 35 height 19
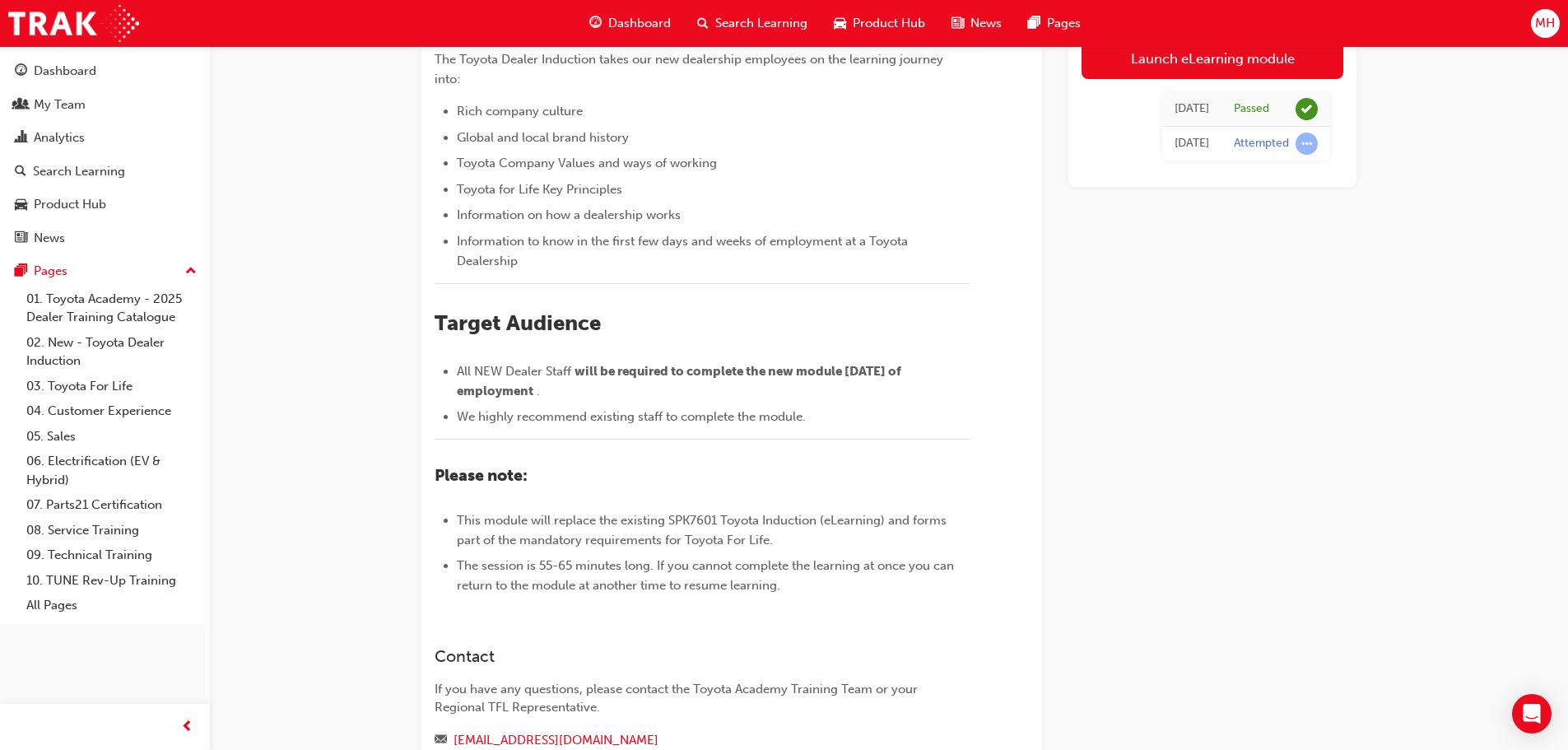
scroll to position [239, 0]
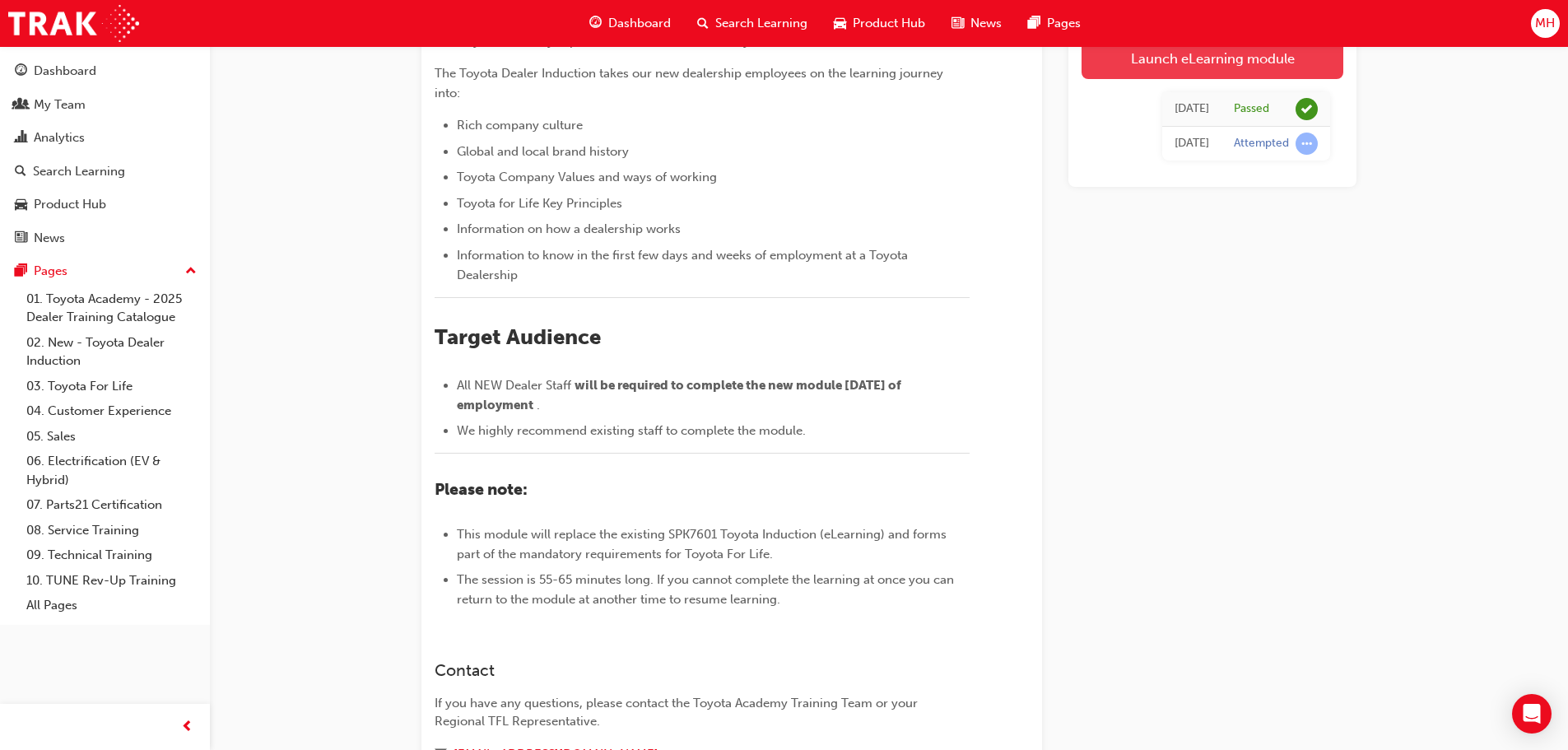
click at [1209, 52] on link "Launch eLearning module" at bounding box center [1212, 58] width 261 height 41
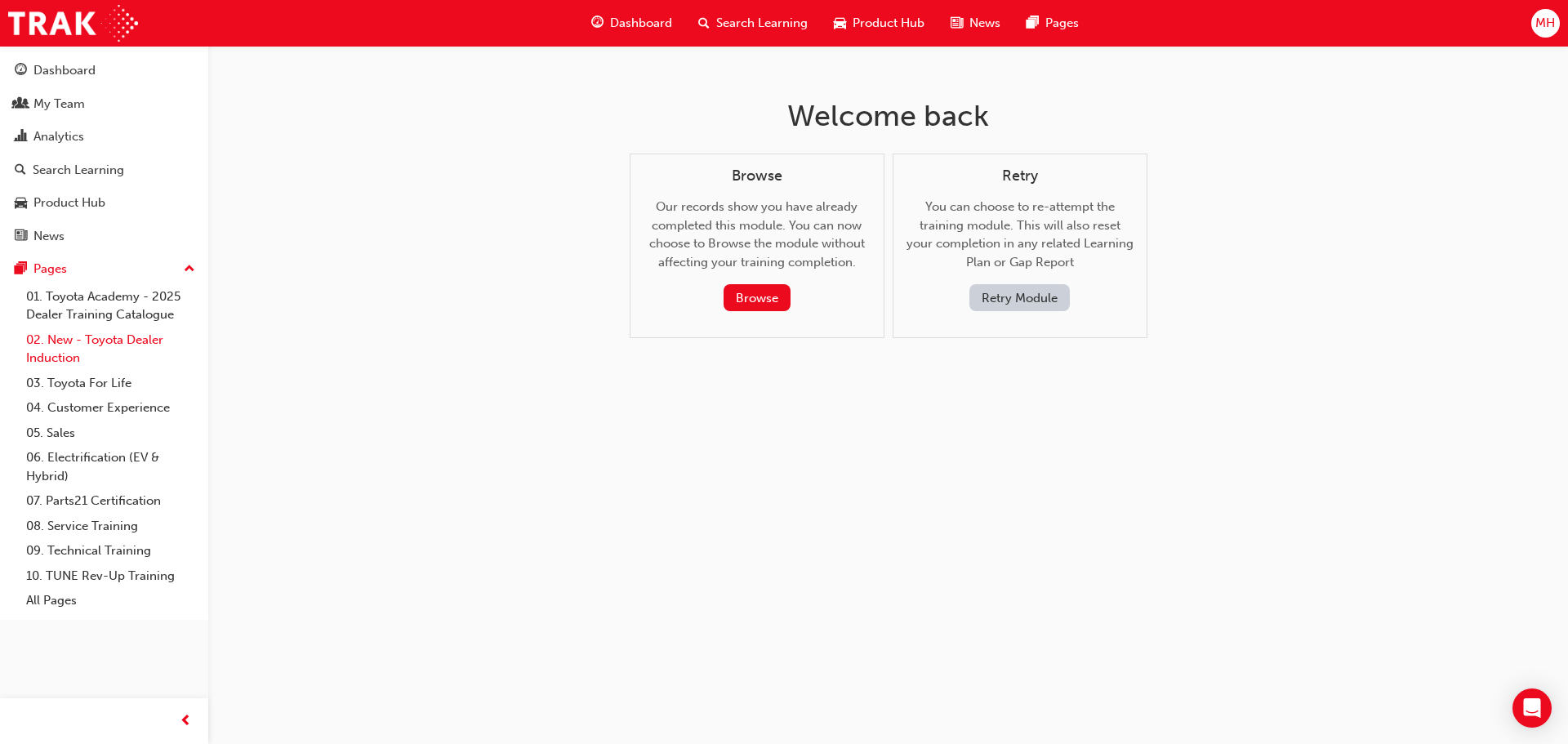
click at [92, 337] on link "02. New - Toyota Dealer Induction" at bounding box center [110, 349] width 182 height 43
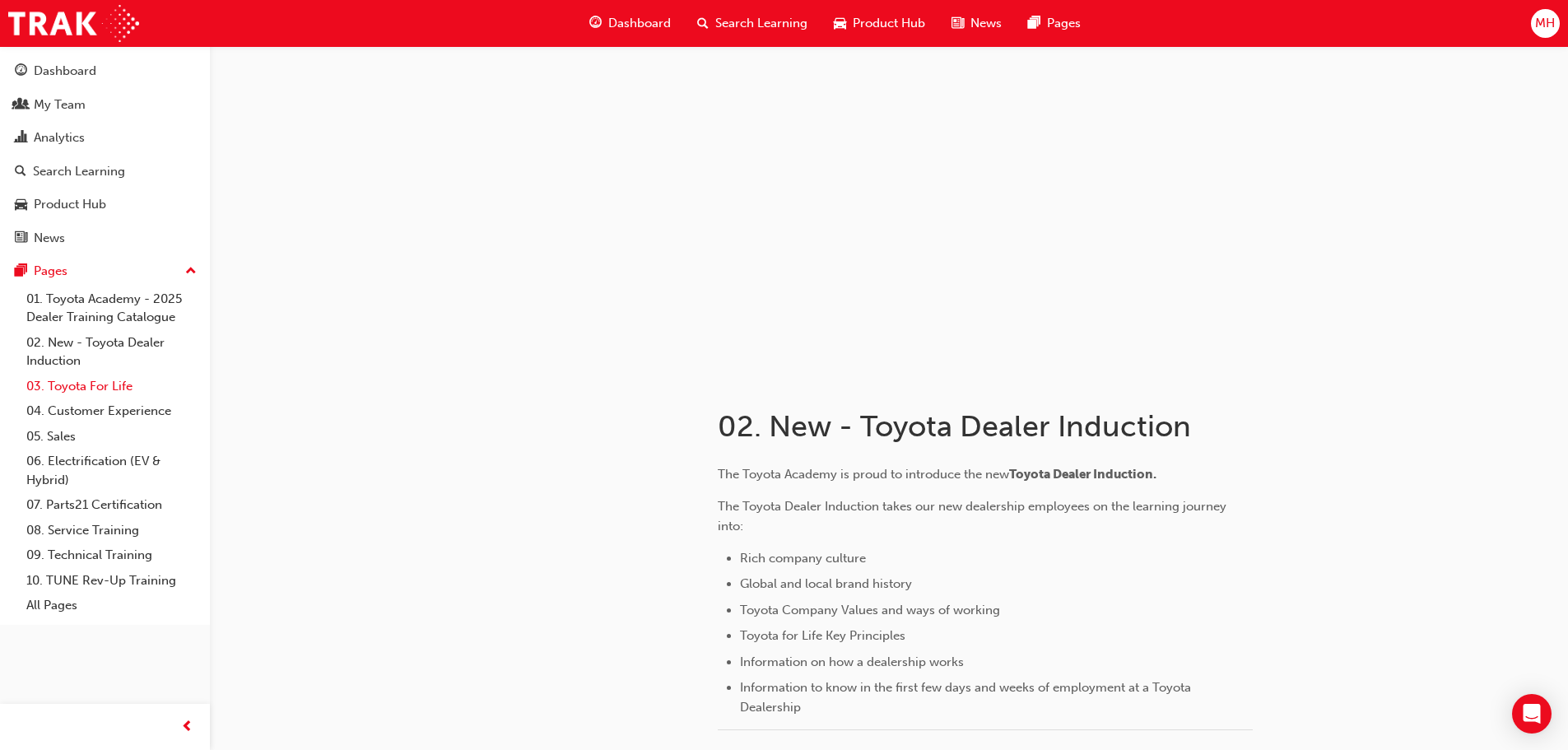
click at [65, 385] on link "03. Toyota For Life" at bounding box center [111, 386] width 183 height 25
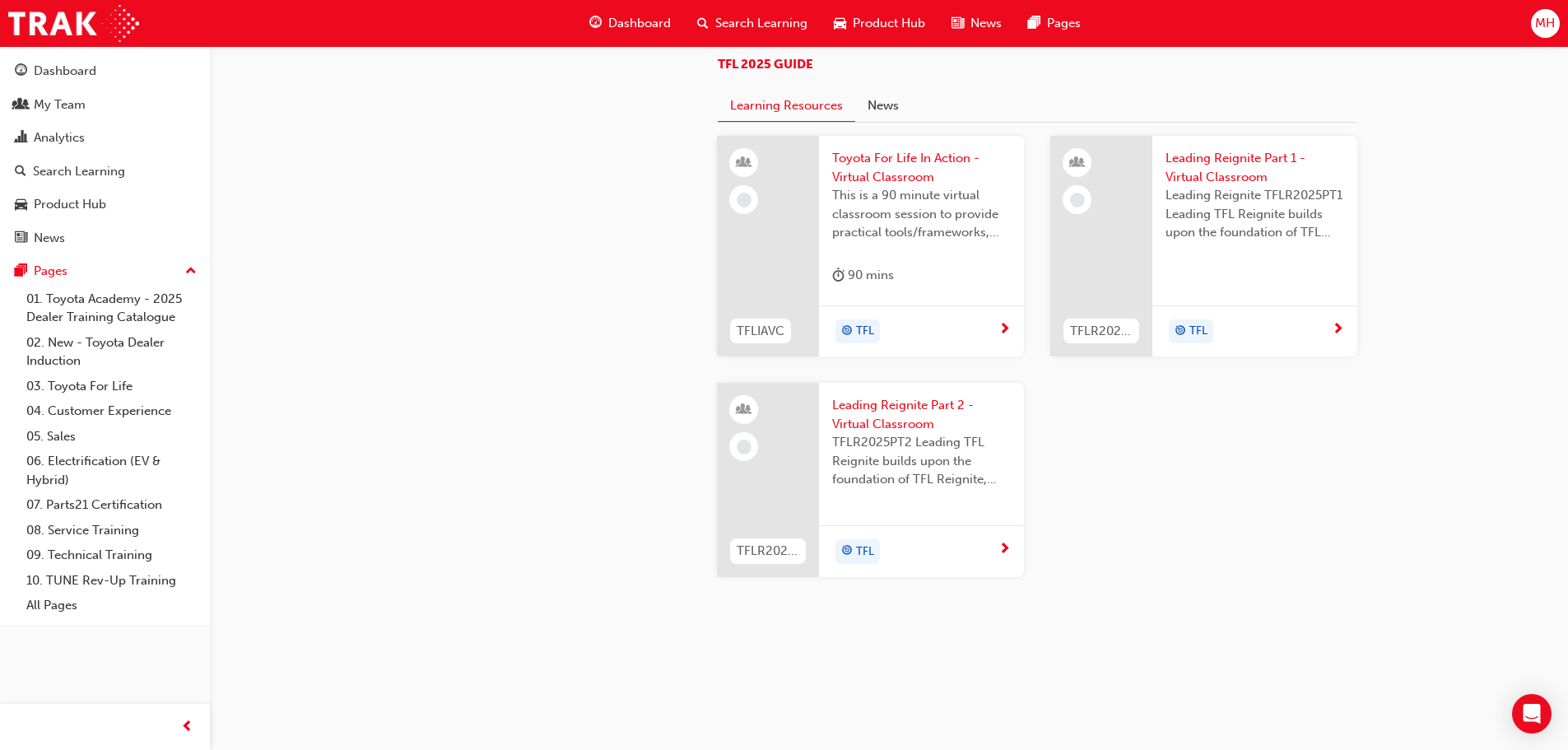
scroll to position [1750, 0]
click at [109, 384] on link "03. Toyota For Life" at bounding box center [111, 386] width 183 height 25
click at [98, 388] on link "03. Toyota For Life" at bounding box center [111, 386] width 183 height 25
click at [104, 339] on link "02. New - Toyota Dealer Induction" at bounding box center [111, 352] width 183 height 43
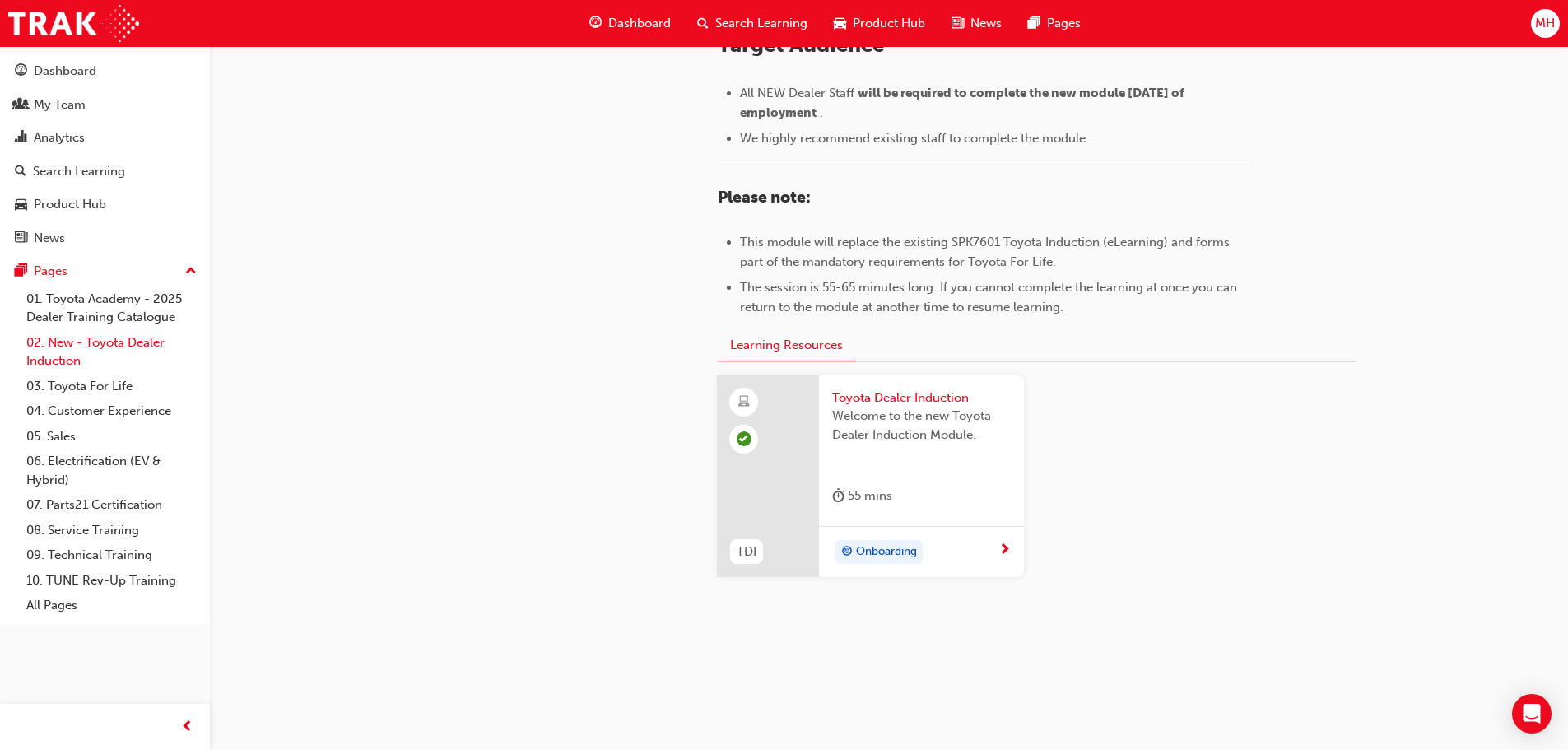
scroll to position [725, 0]
click at [90, 406] on link "04. Customer Experience" at bounding box center [111, 410] width 183 height 25
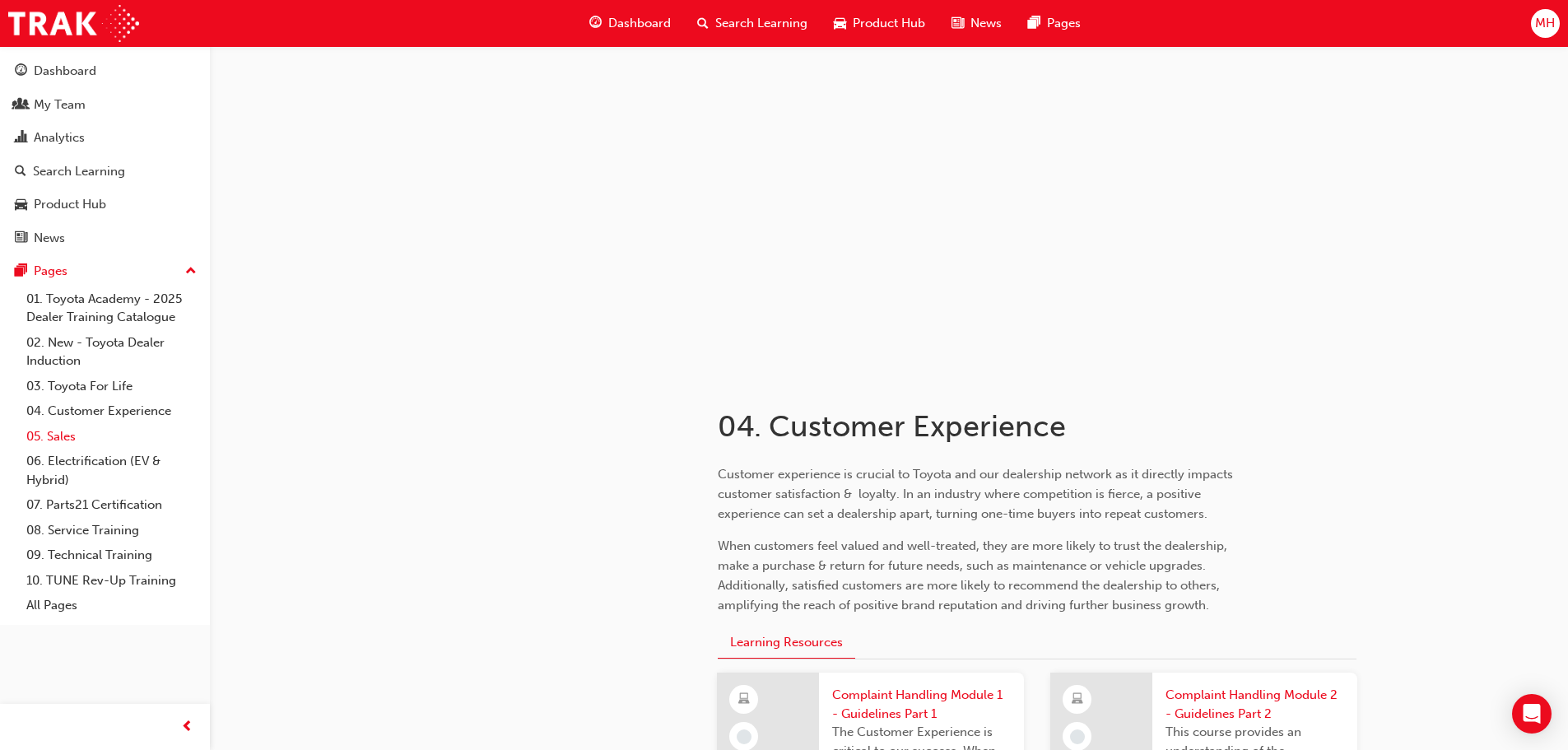
click at [76, 430] on link "05. Sales" at bounding box center [111, 437] width 183 height 25
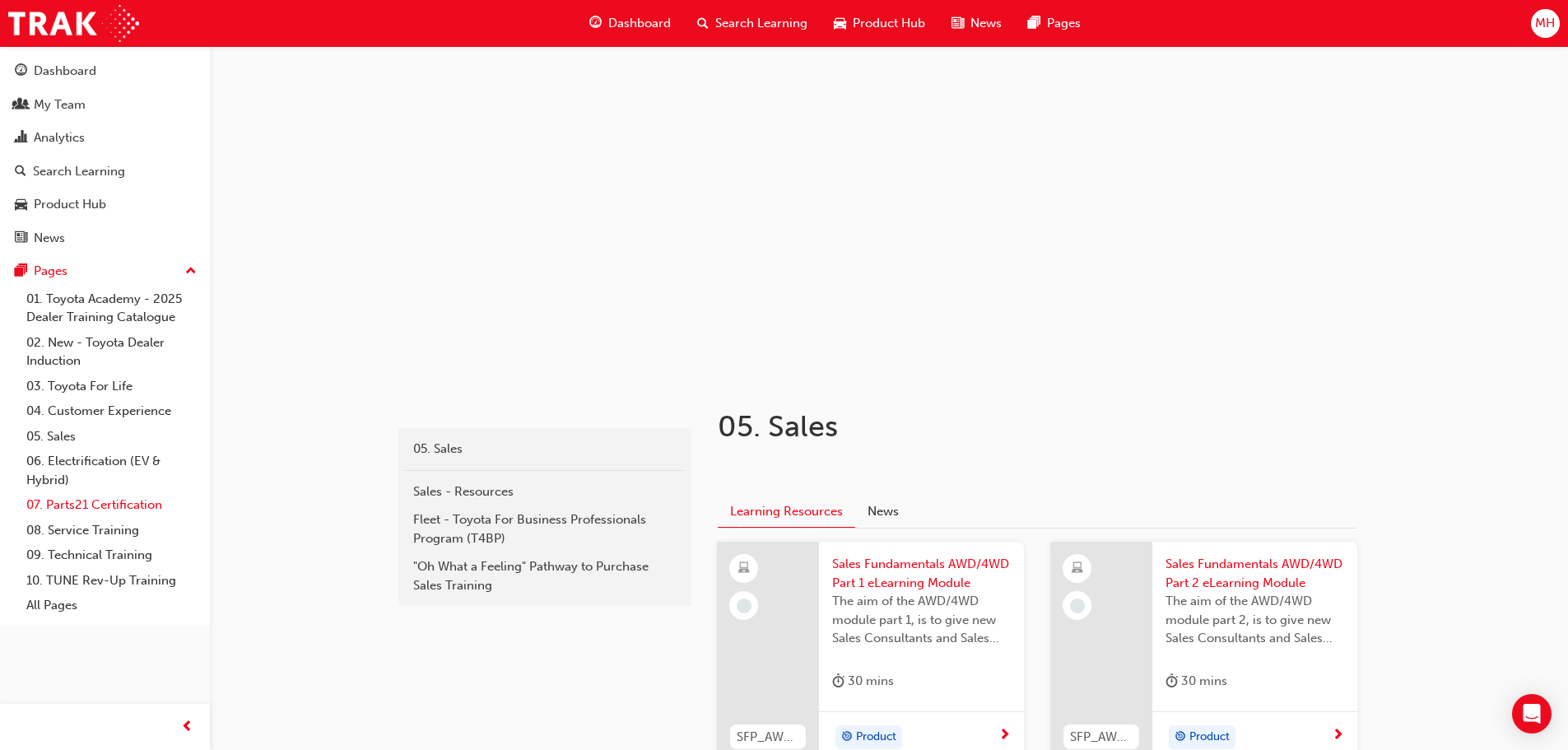
click at [69, 500] on link "07. Parts21 Certification" at bounding box center [111, 504] width 183 height 25
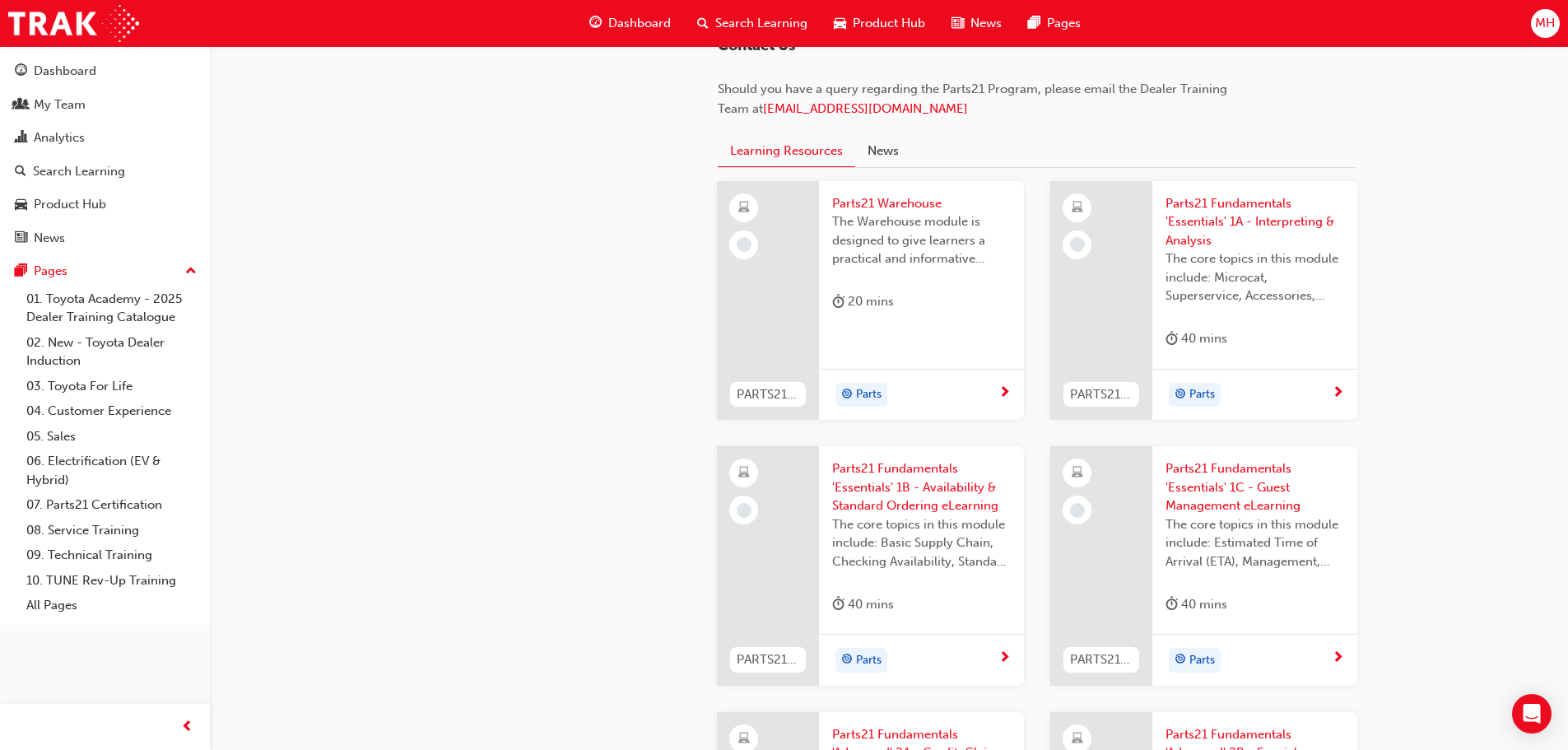
scroll to position [1647, 0]
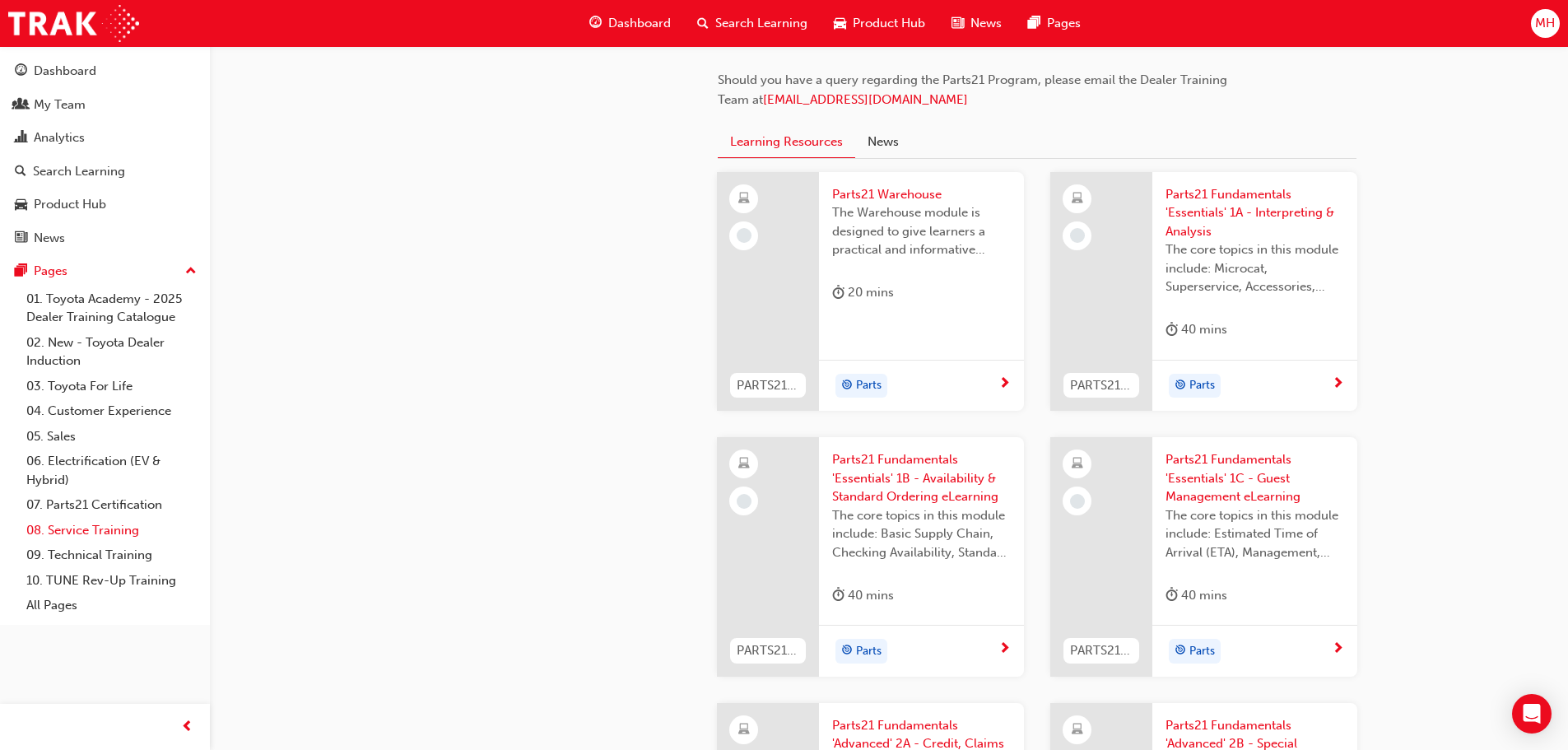
click at [92, 526] on link "08. Service Training" at bounding box center [111, 530] width 183 height 25
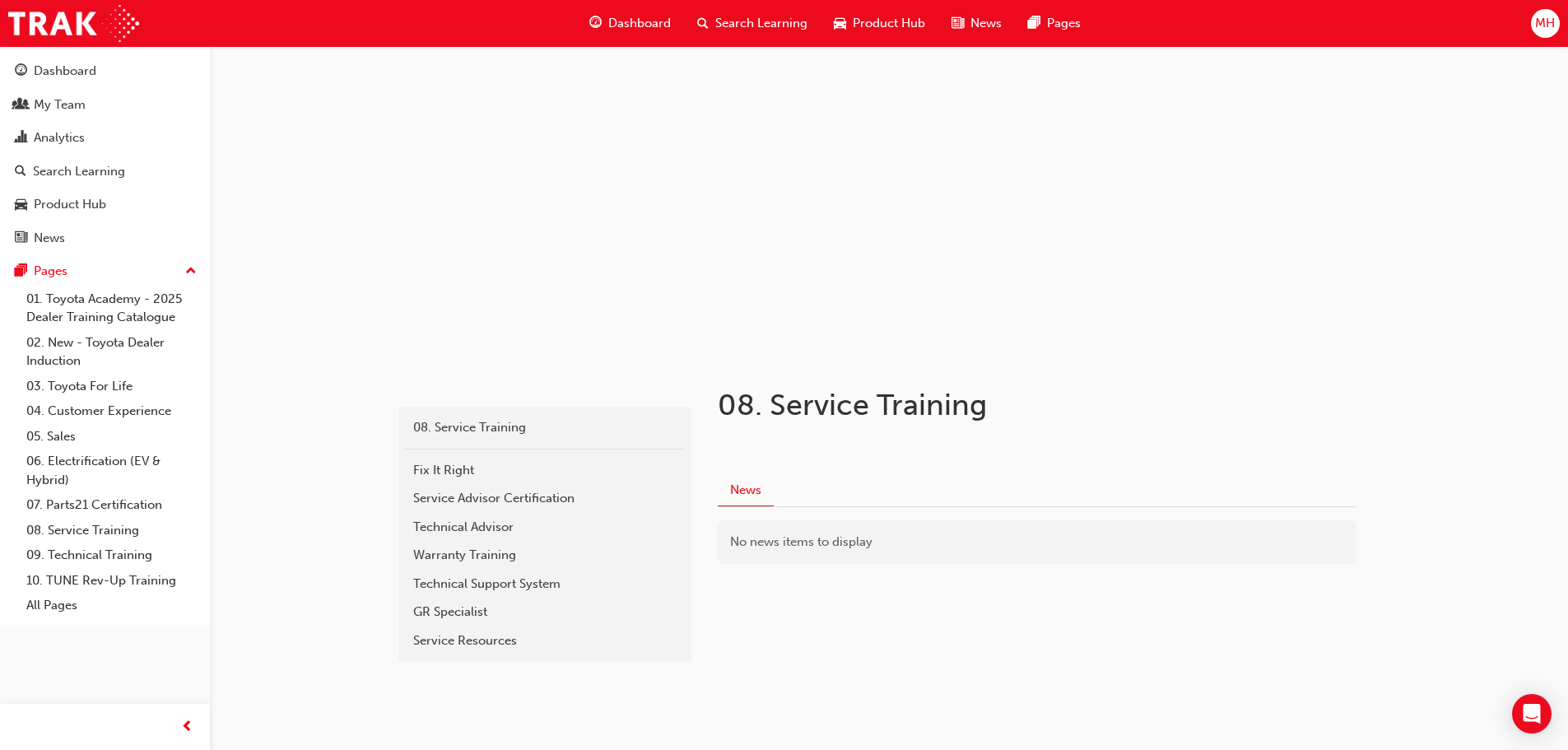
scroll to position [40, 0]
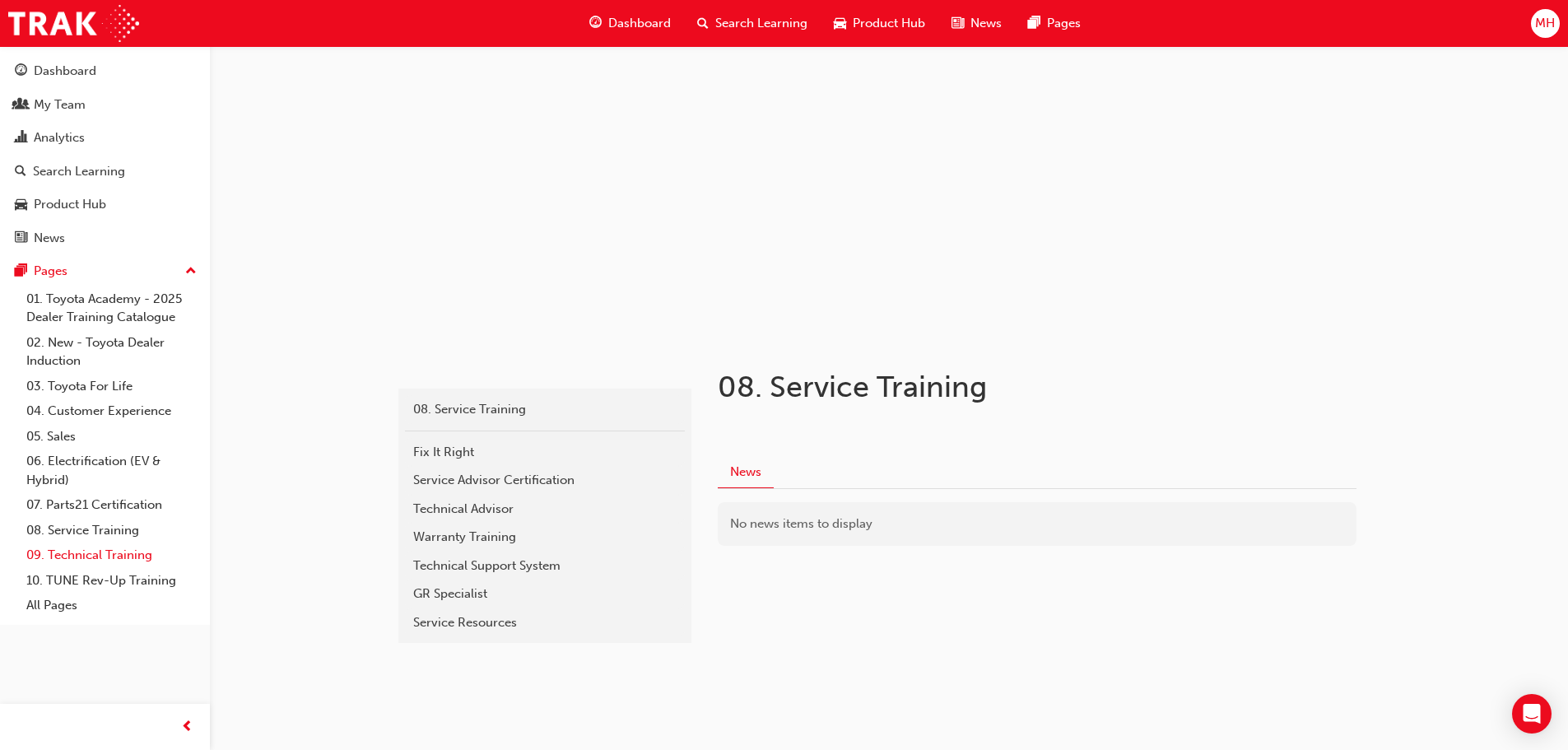
click at [86, 555] on link "09. Technical Training" at bounding box center [111, 555] width 183 height 25
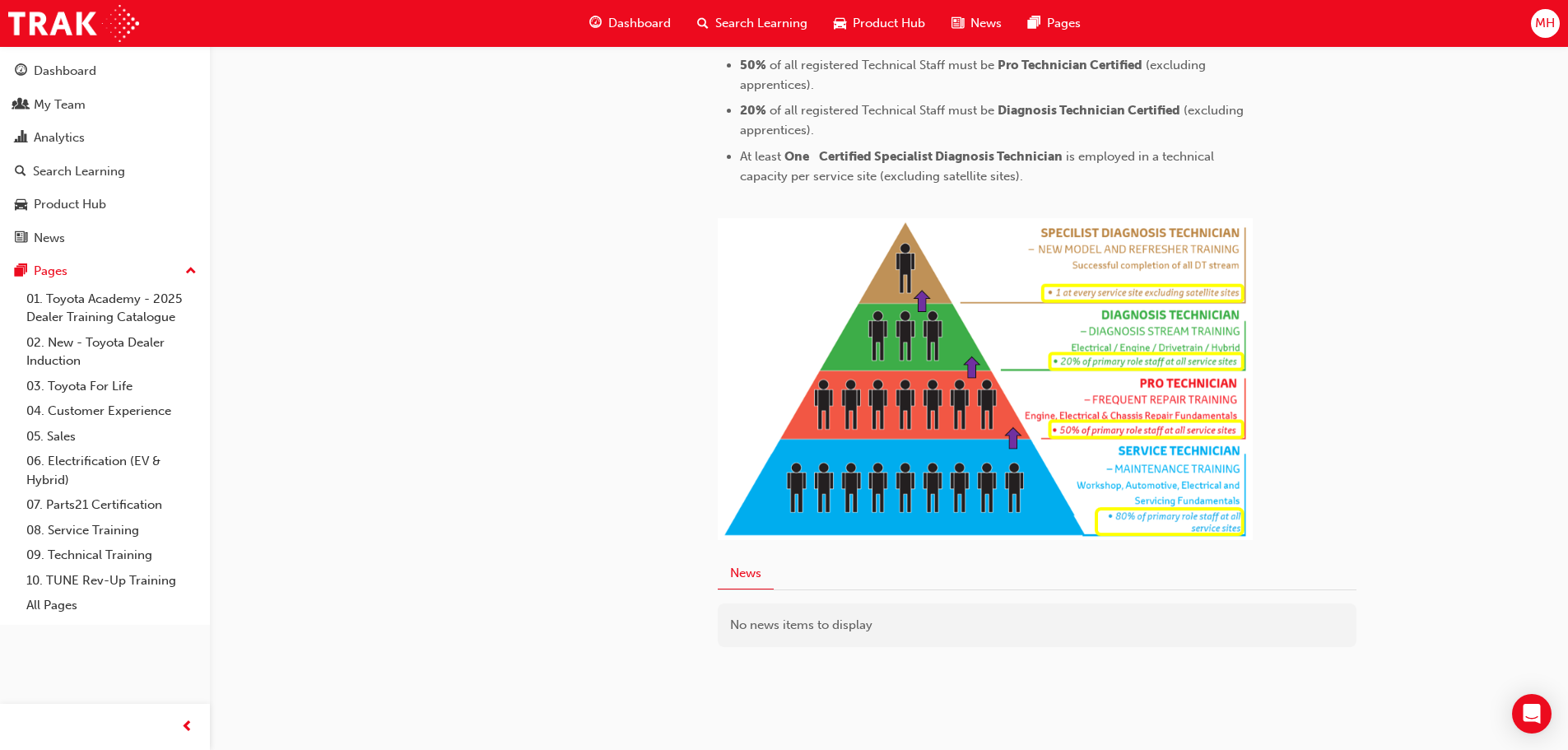
scroll to position [822, 0]
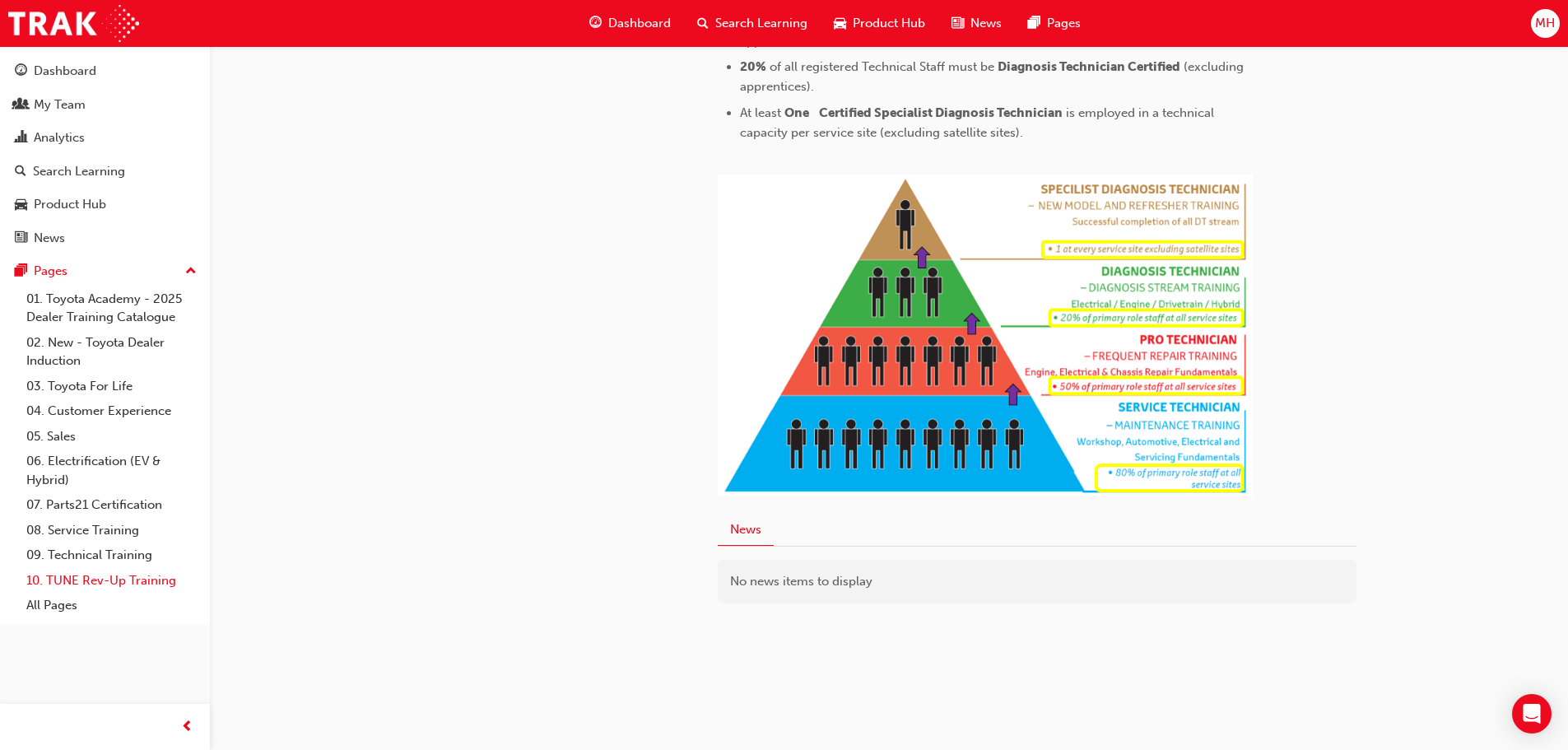
click at [60, 583] on link "10. TUNE Rev-Up Training" at bounding box center [111, 581] width 183 height 25
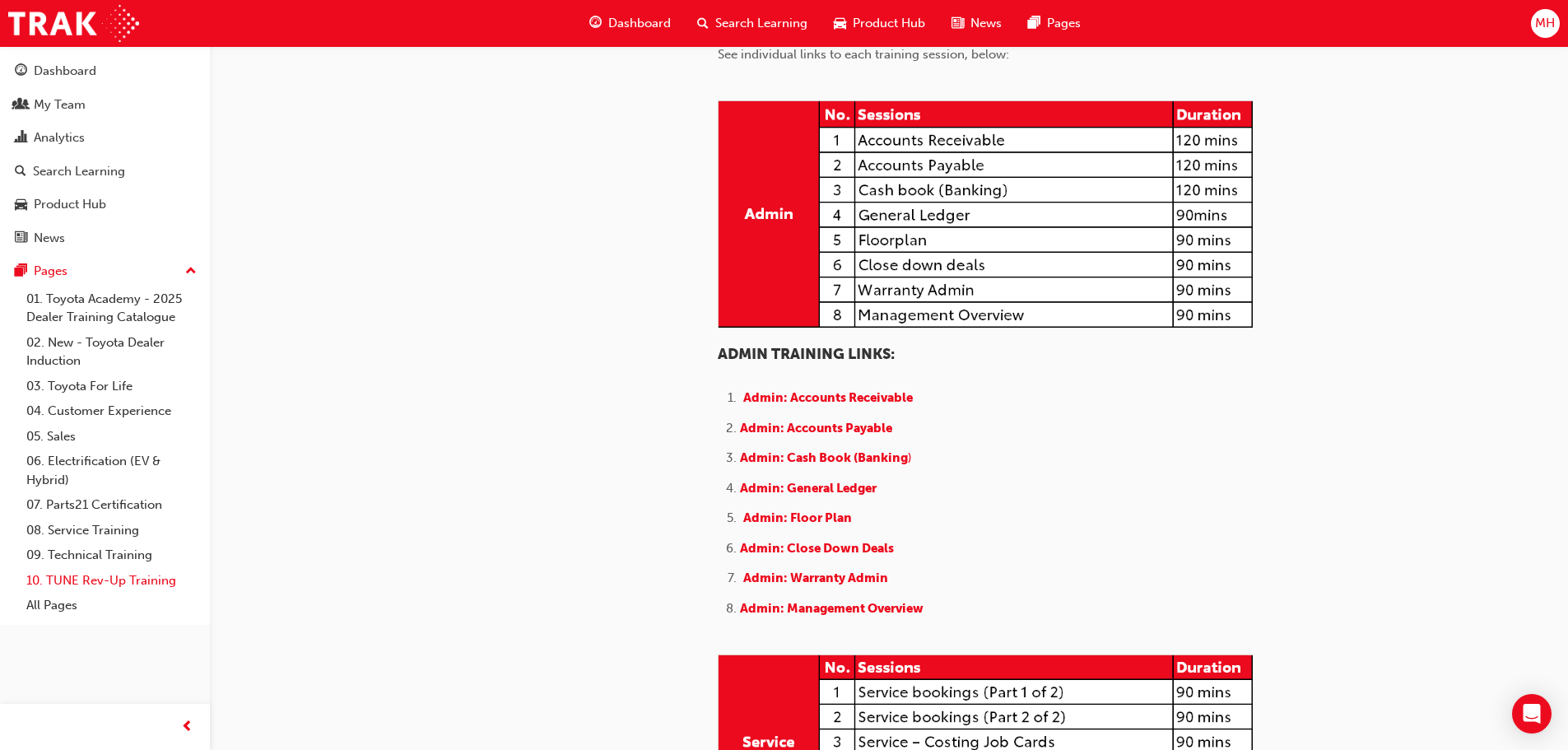
scroll to position [494, 0]
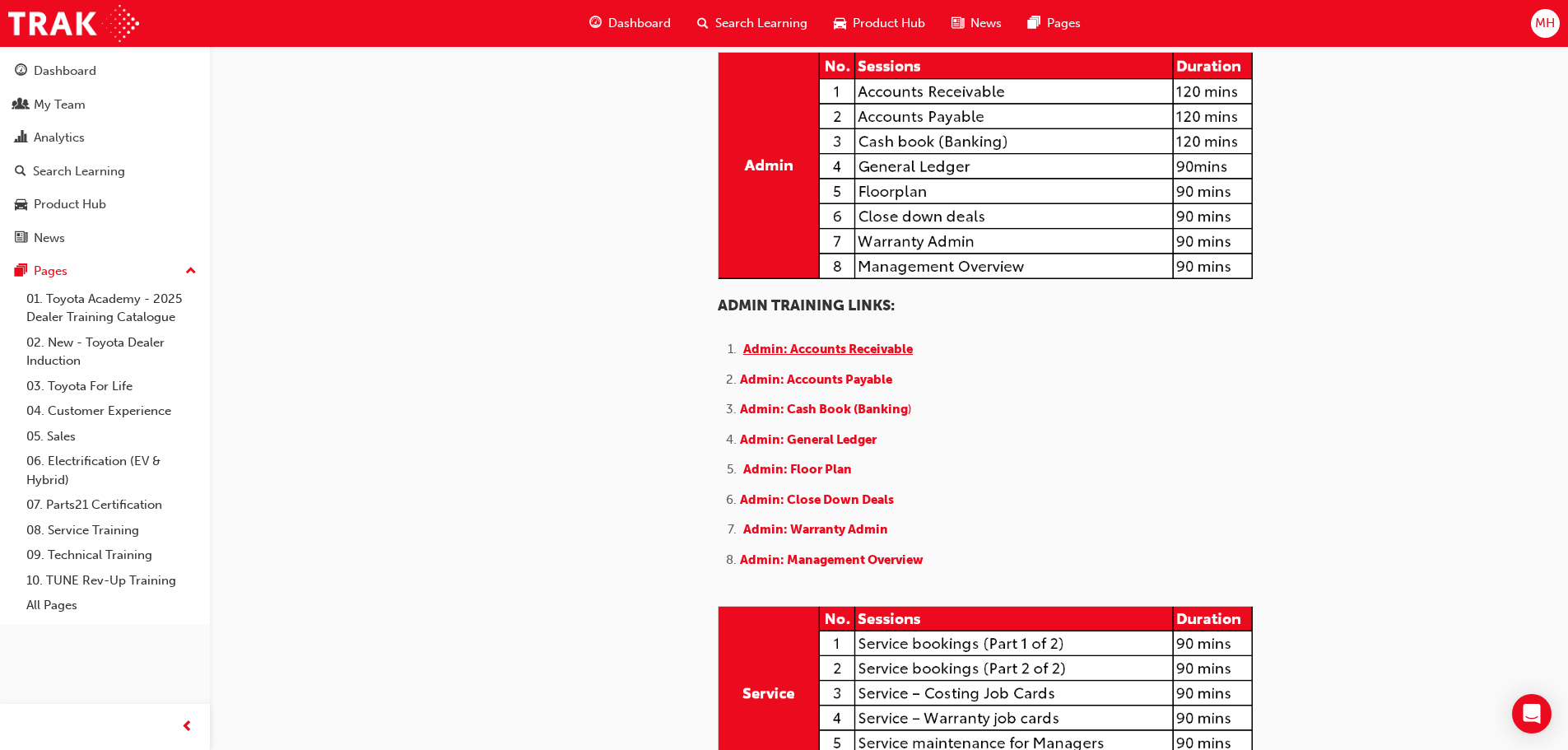
click at [808, 357] on span "Admin: Accounts Receivable" at bounding box center [828, 349] width 169 height 15
click at [814, 357] on span "Admin: Accounts Receivable" at bounding box center [828, 349] width 169 height 15
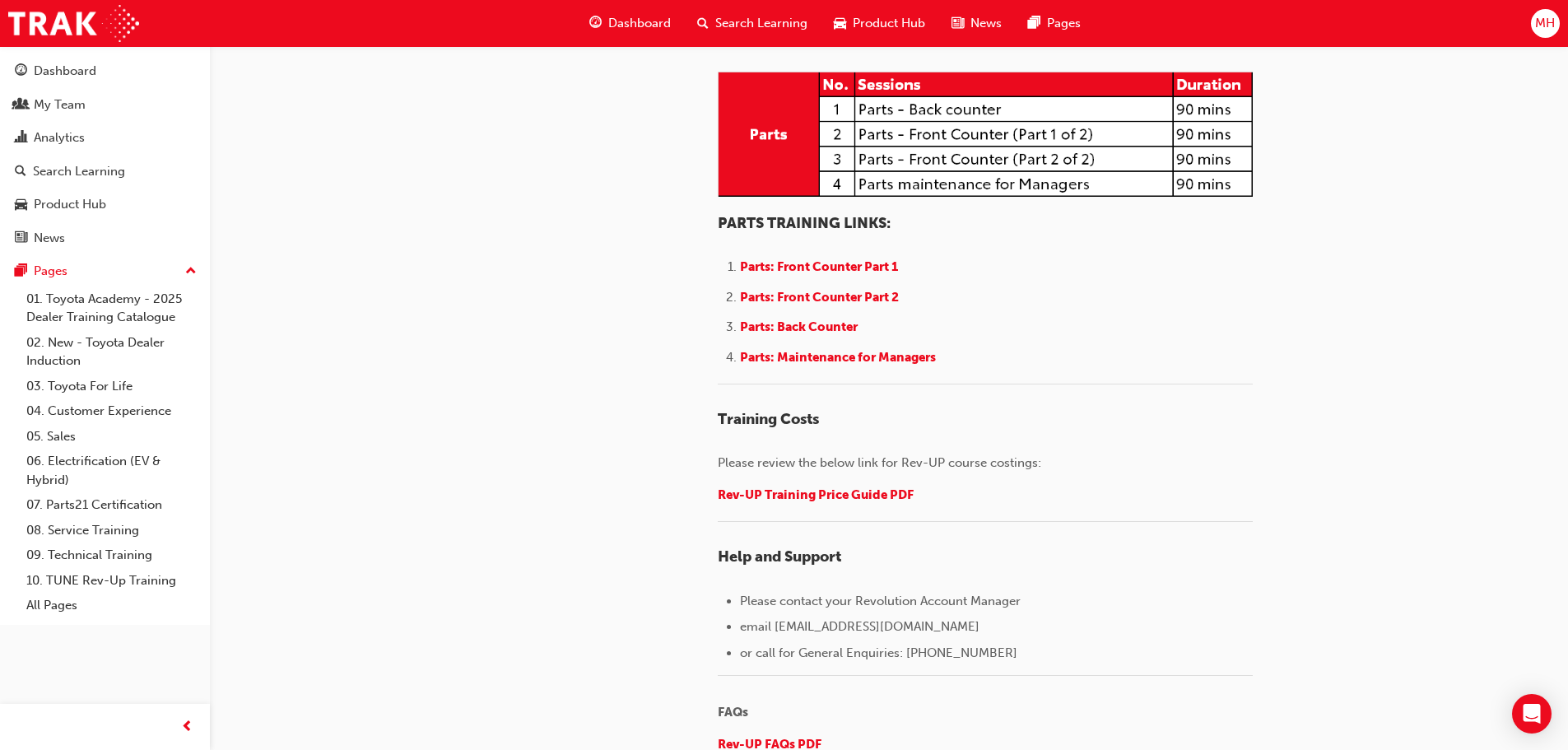
scroll to position [2047, 0]
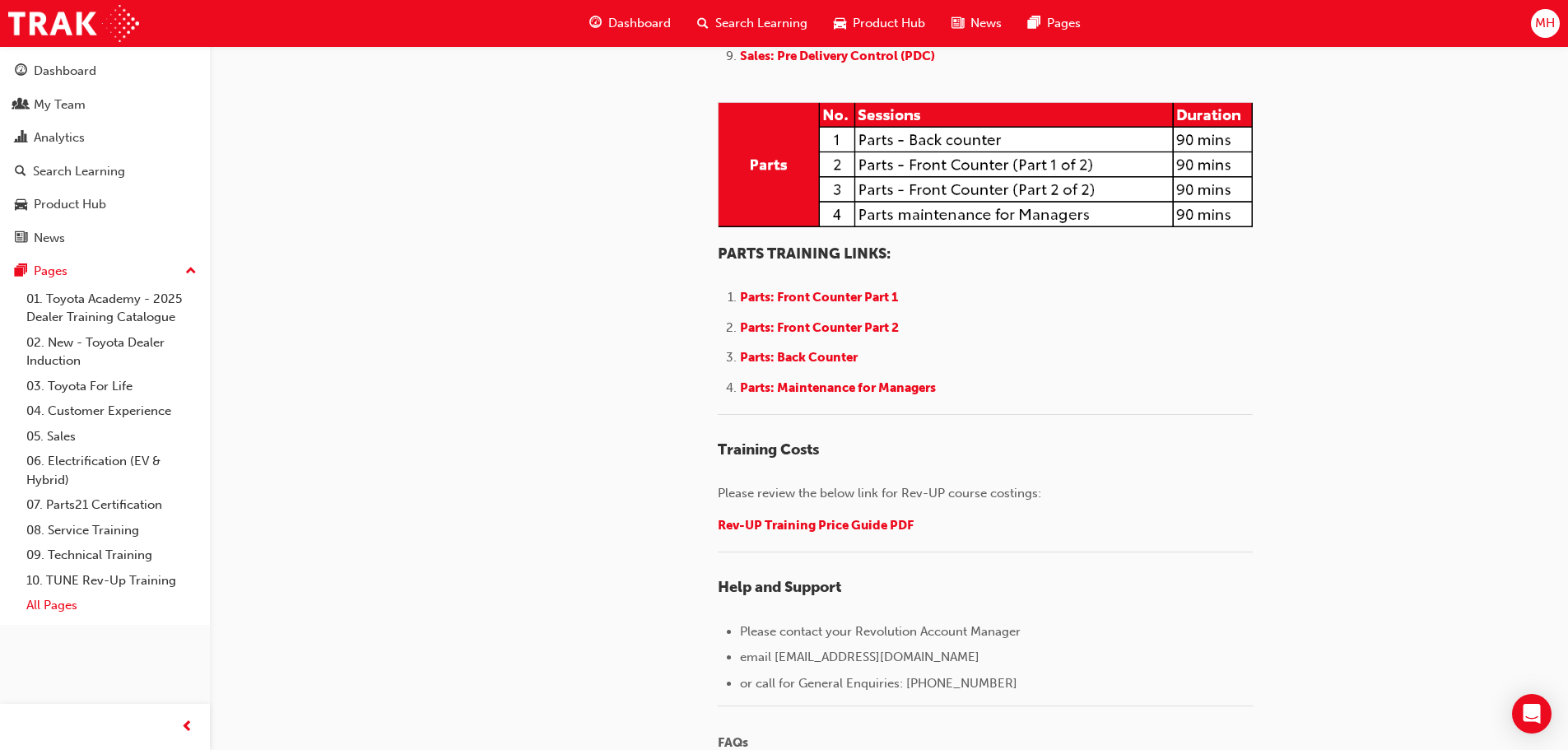
click at [40, 603] on link "All Pages" at bounding box center [111, 605] width 183 height 25
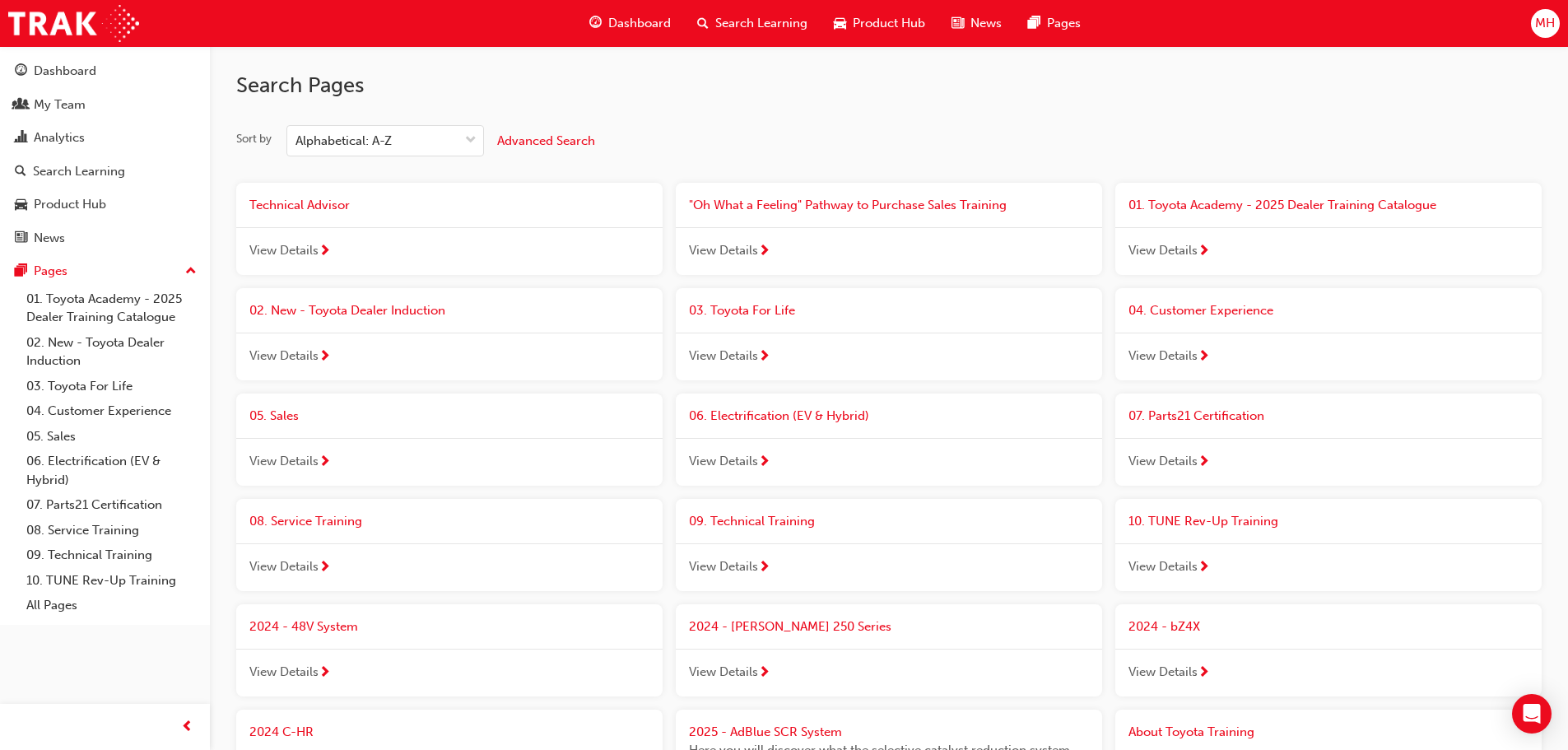
click at [655, 23] on span "Dashboard" at bounding box center [640, 24] width 62 height 19
